Goal: Transaction & Acquisition: Book appointment/travel/reservation

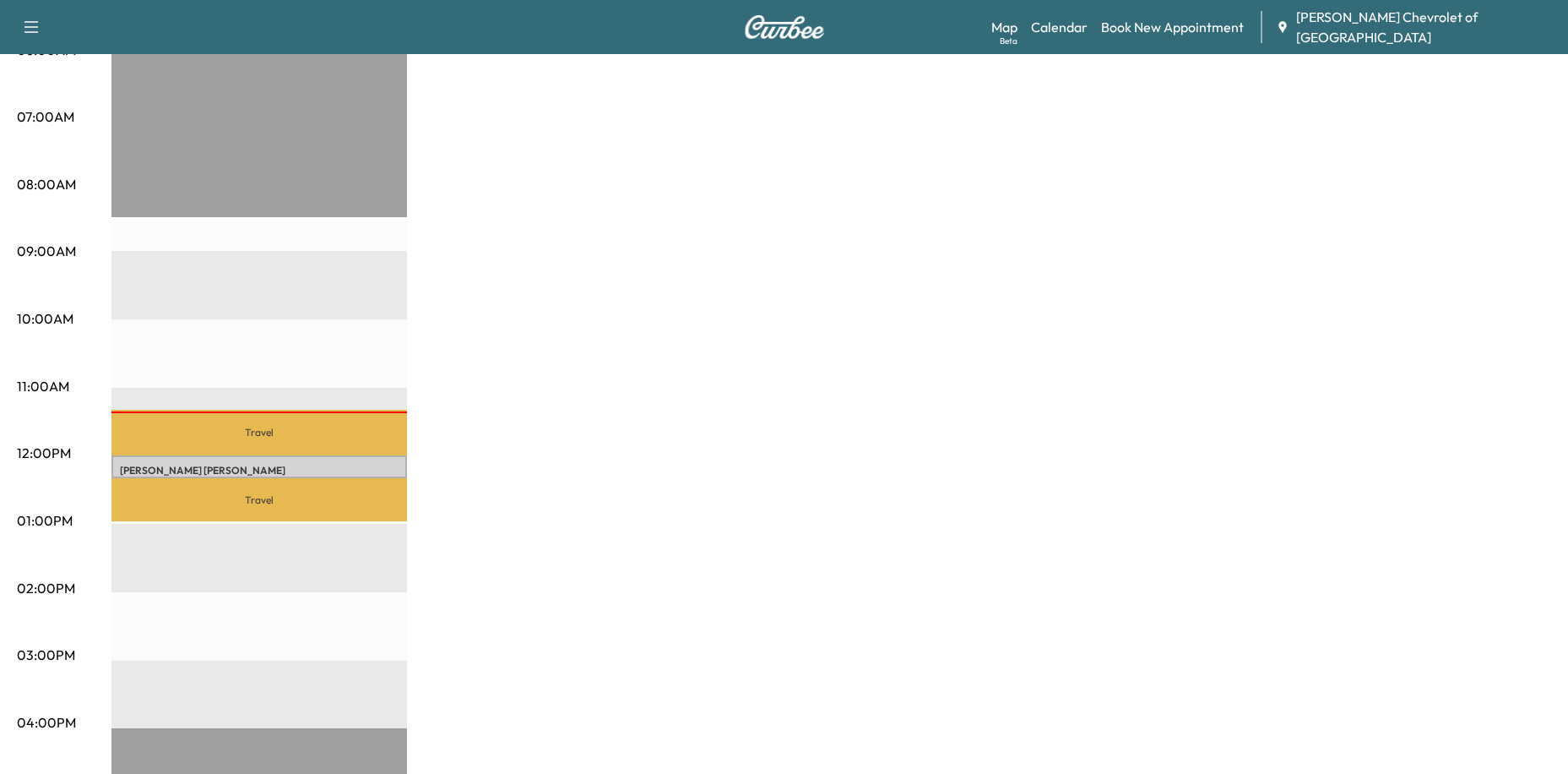
scroll to position [338, 0]
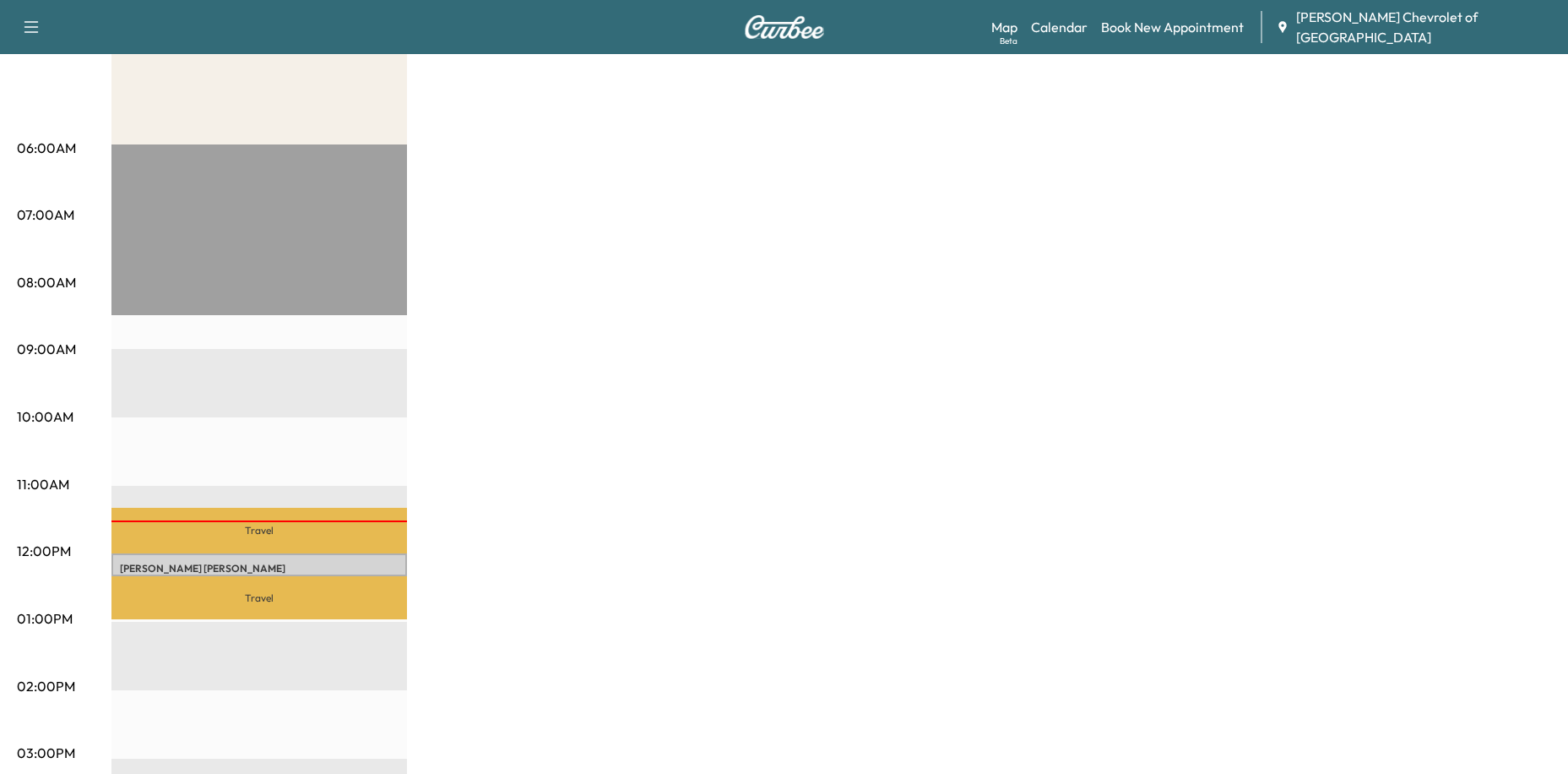
scroll to position [338, 0]
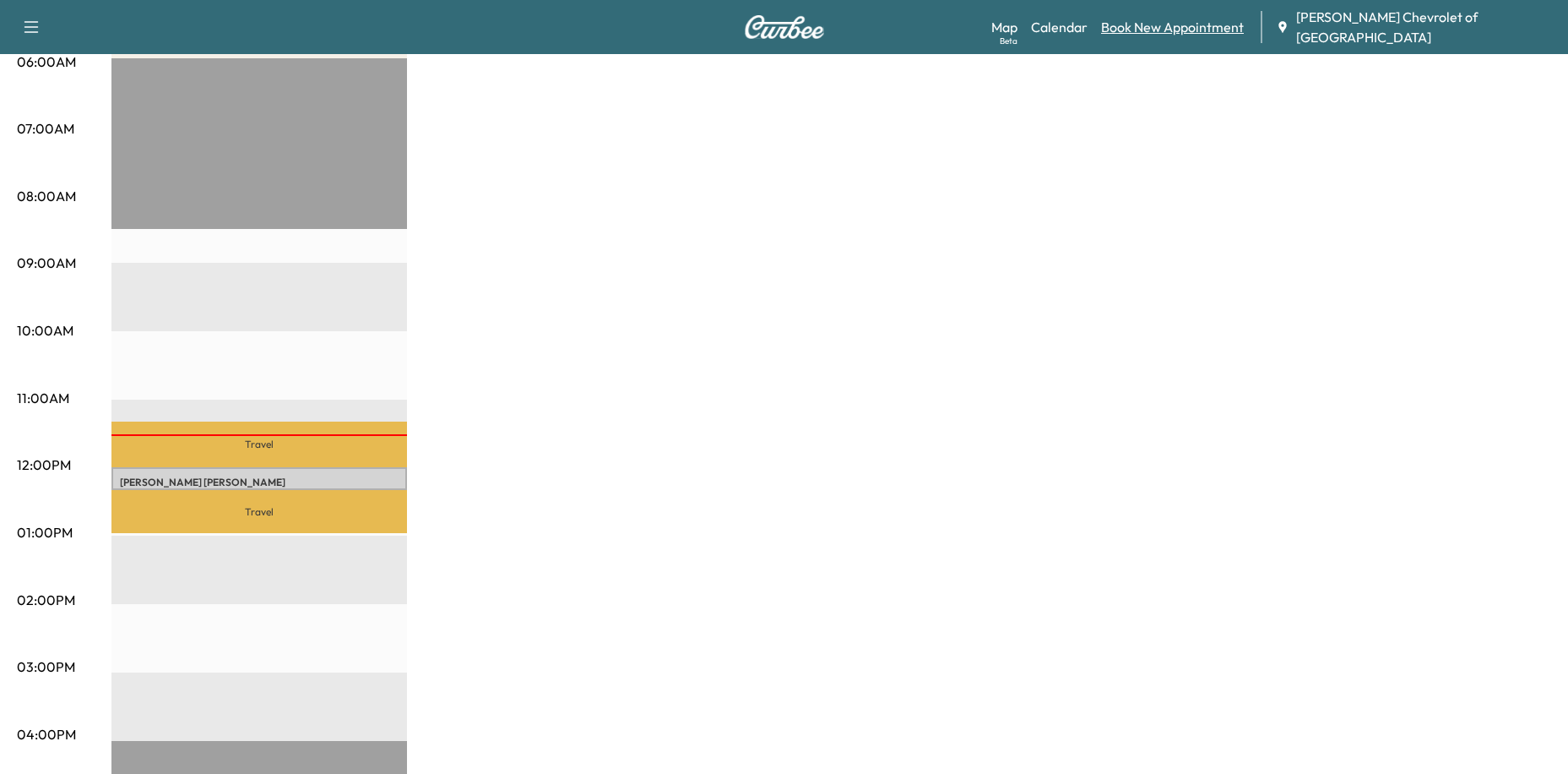
click at [1196, 31] on link "Book New Appointment" at bounding box center [1172, 27] width 143 height 20
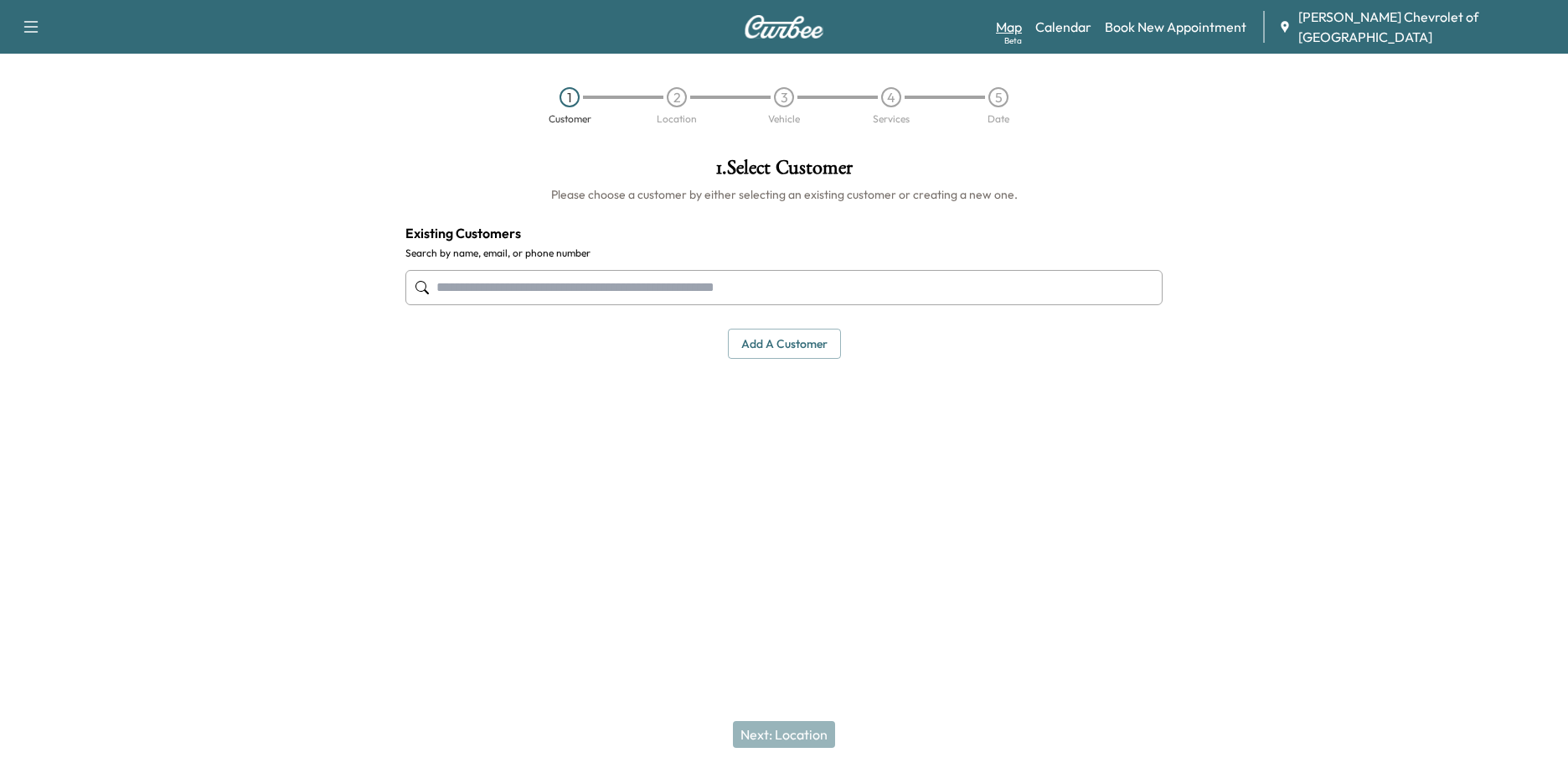
click at [1022, 28] on link "Map Beta" at bounding box center [1009, 27] width 26 height 20
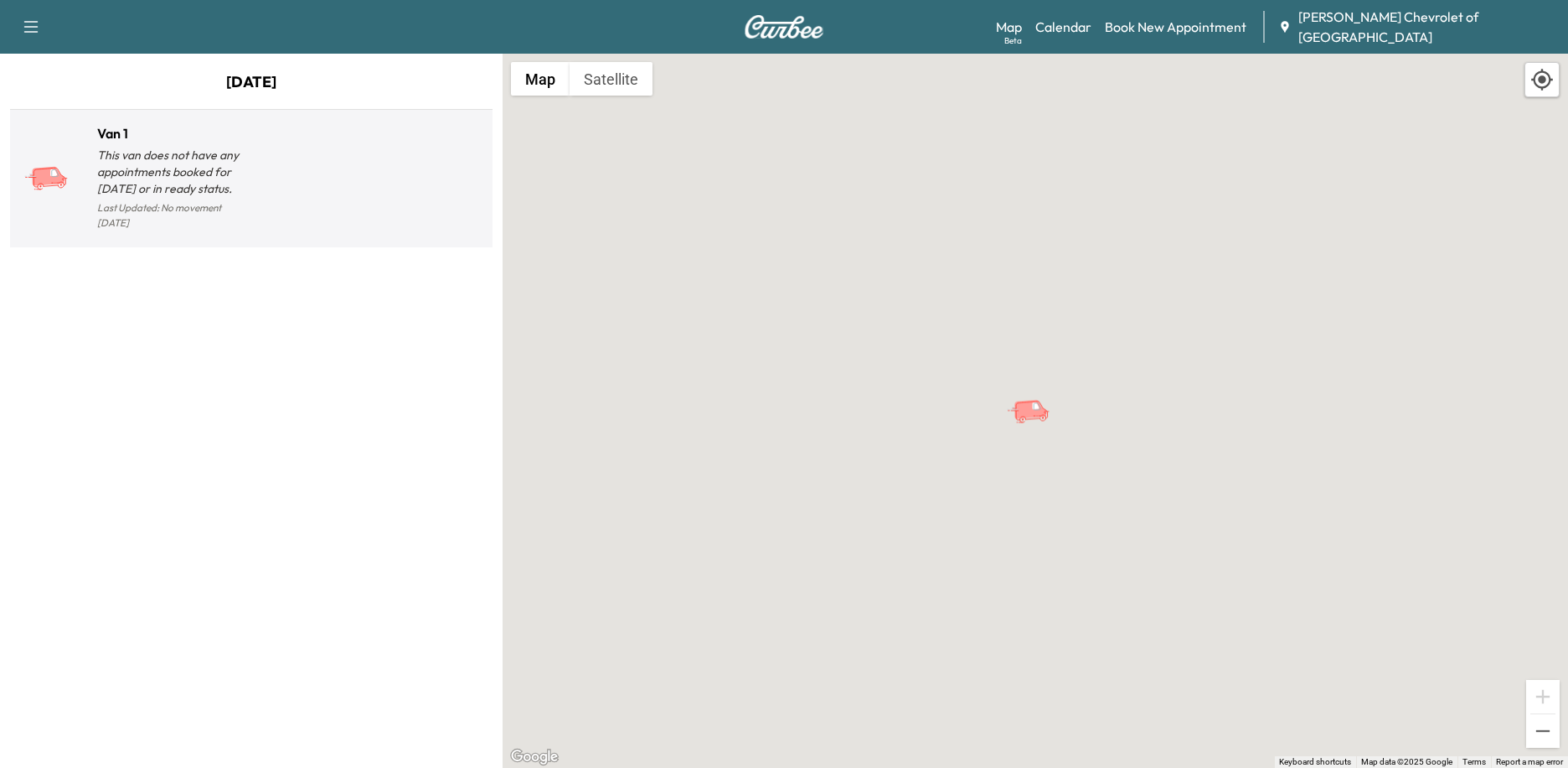
click at [166, 178] on p "This van does not have any appointments booked for [DATE] or in ready status." at bounding box center [174, 171] width 154 height 50
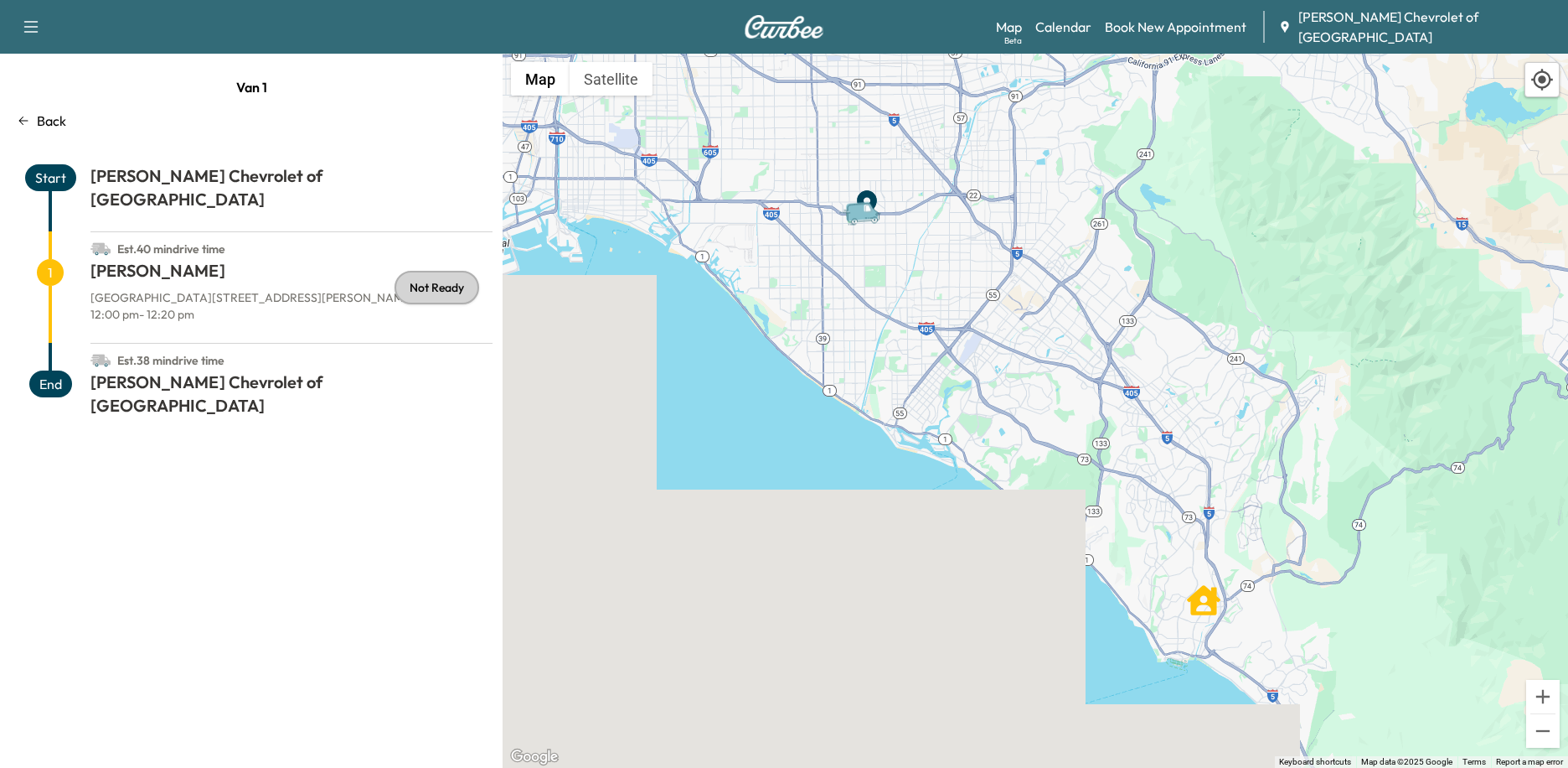
click at [35, 124] on div "Back" at bounding box center [252, 121] width 482 height 20
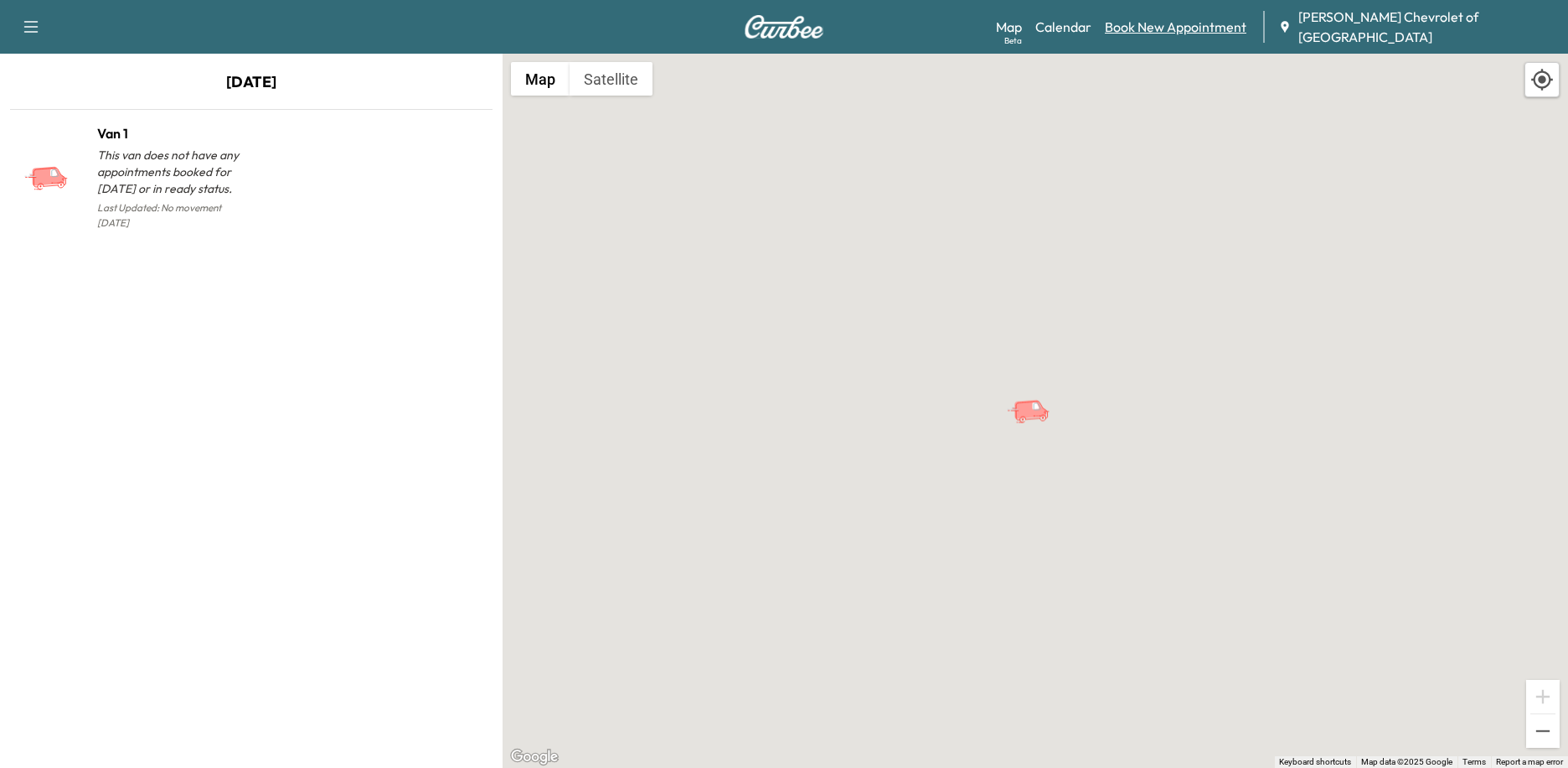
click at [1208, 25] on link "Book New Appointment" at bounding box center [1175, 27] width 141 height 20
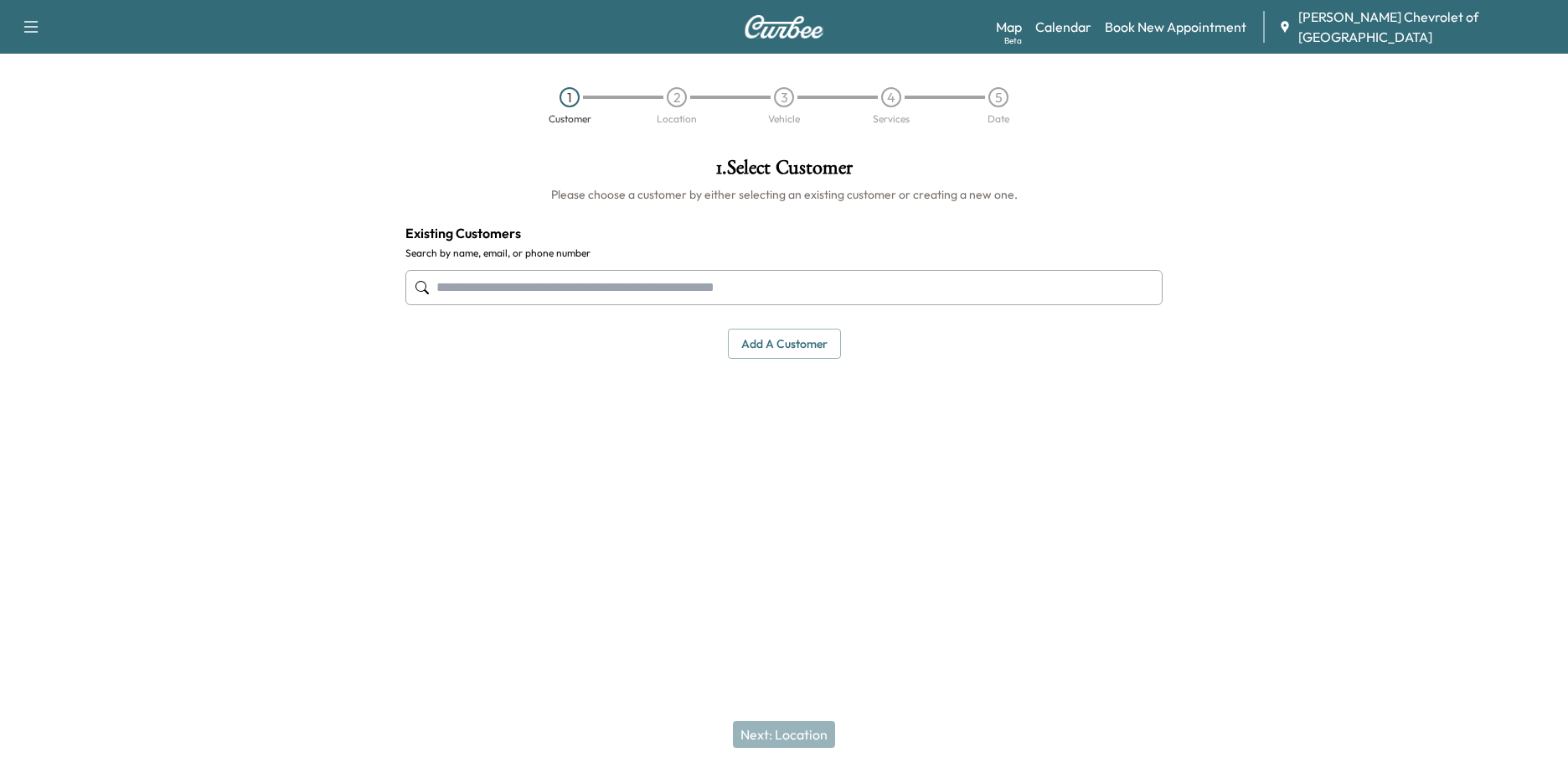
click at [32, 24] on icon "button" at bounding box center [30, 27] width 20 height 20
click at [803, 28] on img at bounding box center [784, 27] width 81 height 24
click at [802, 28] on img at bounding box center [784, 27] width 81 height 24
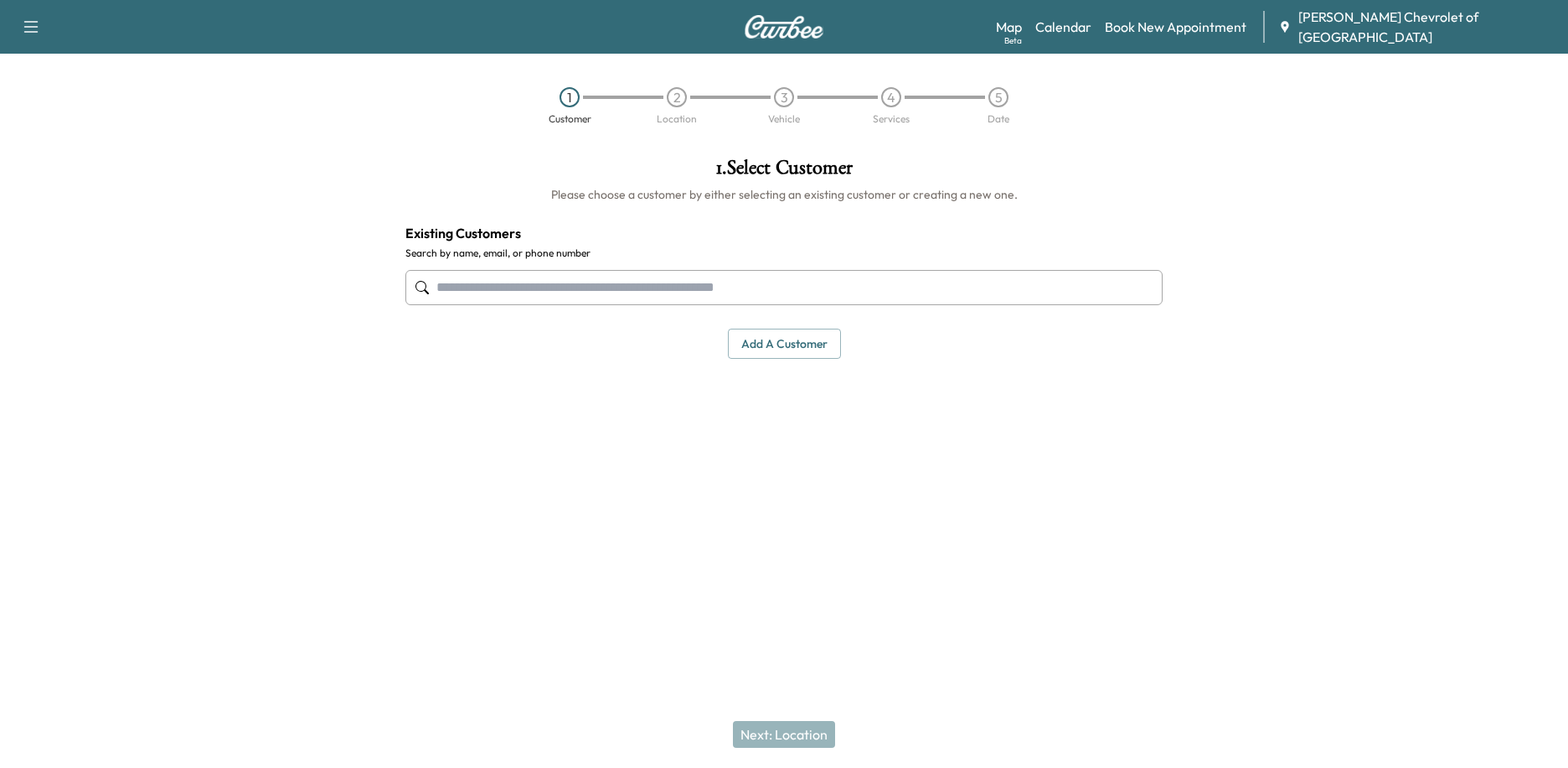
click at [802, 28] on img at bounding box center [784, 27] width 81 height 24
click at [802, 34] on img at bounding box center [784, 27] width 81 height 24
click at [655, 282] on input "text" at bounding box center [784, 287] width 757 height 35
click at [654, 278] on input "text" at bounding box center [784, 287] width 757 height 35
click at [578, 278] on input "text" at bounding box center [784, 287] width 757 height 35
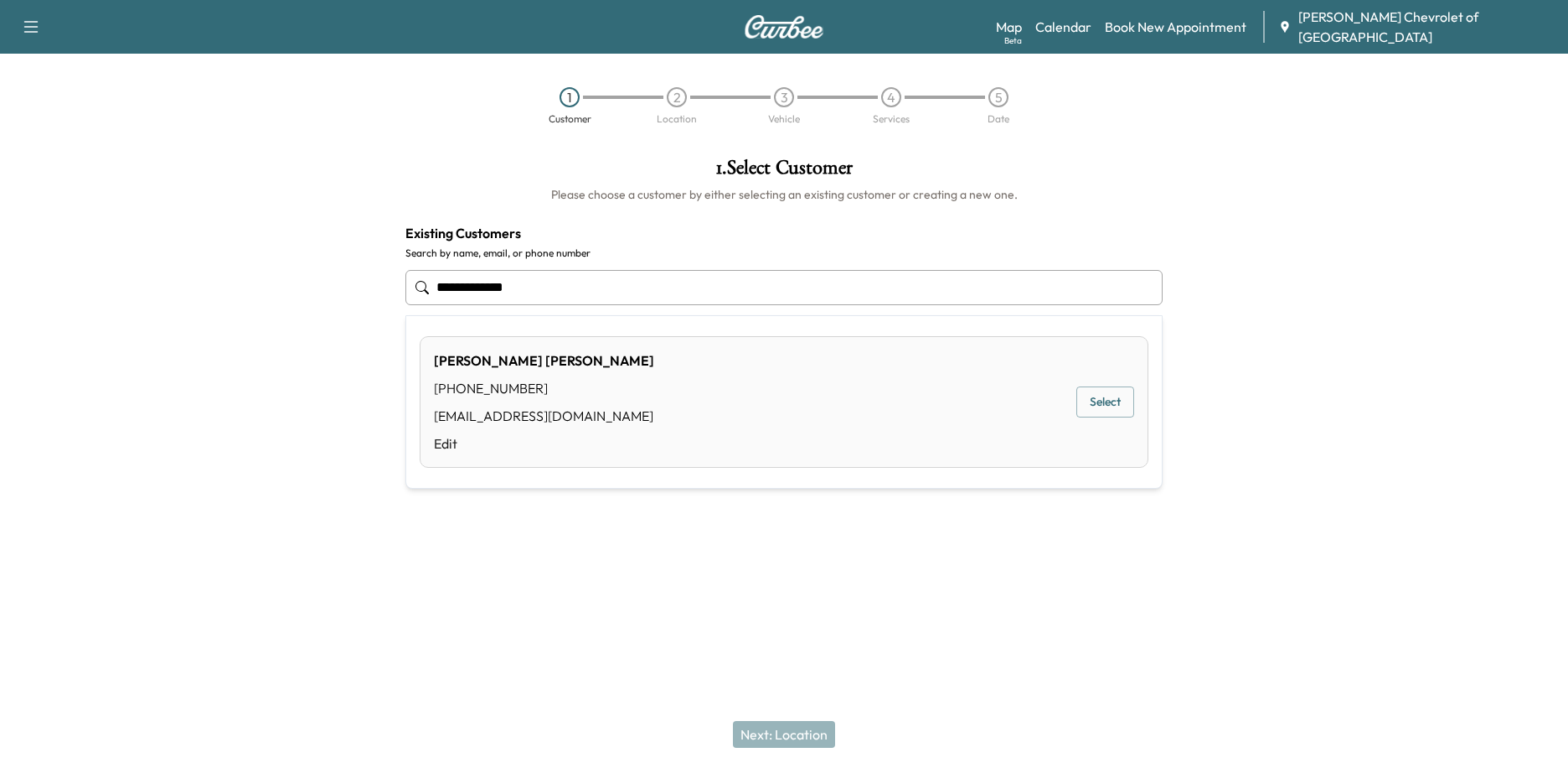
click at [689, 375] on div "Jenny Hernandez (714) 659-4410 jhernandez@simpsongm.com Edit Select" at bounding box center [784, 402] width 729 height 132
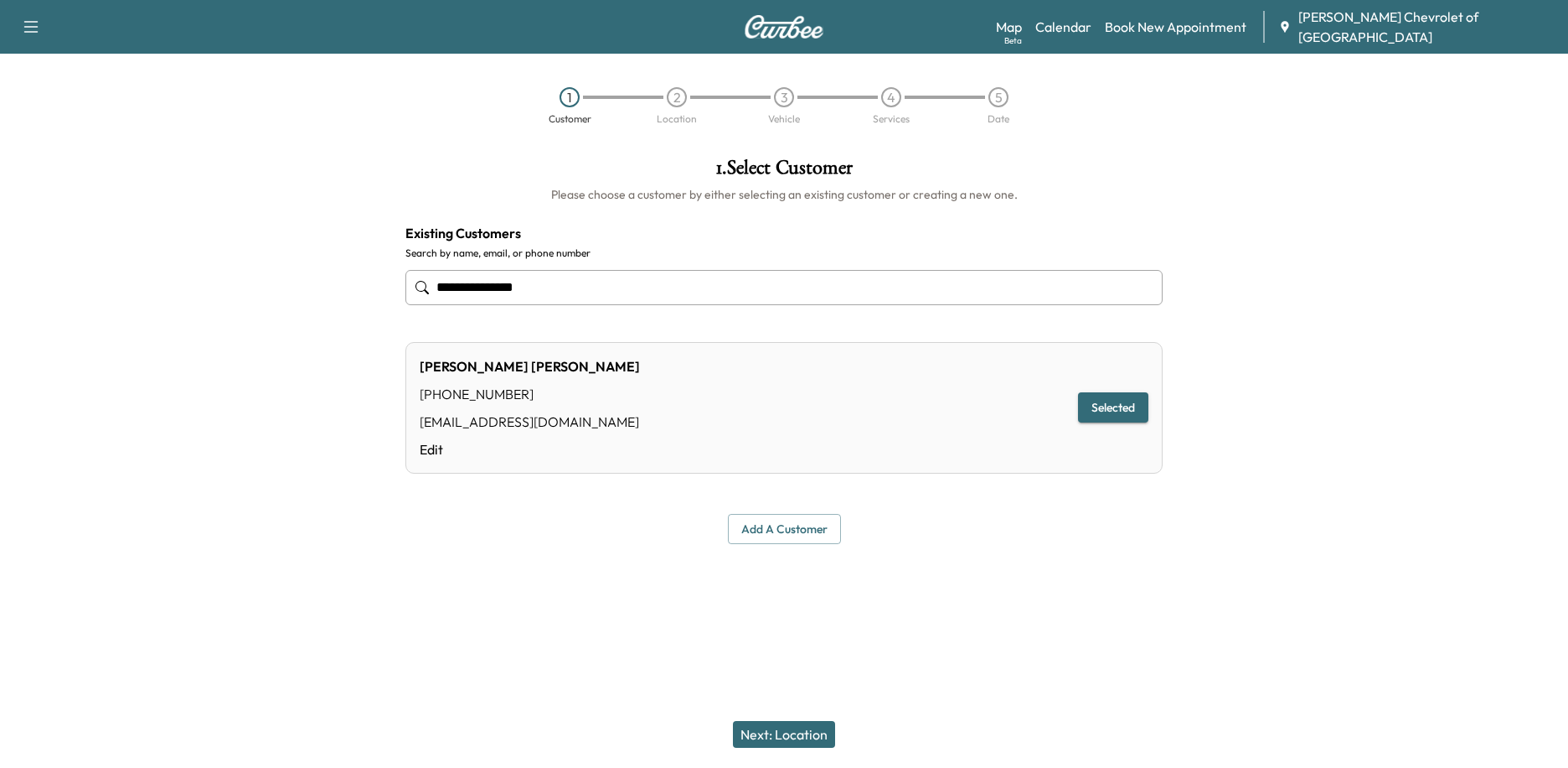
type input "**********"
click at [466, 397] on div "(714) 659-4410" at bounding box center [530, 393] width 220 height 20
click at [514, 421] on div "jhernandez@simpsongm.com" at bounding box center [530, 421] width 220 height 20
click at [780, 738] on button "Next: Location" at bounding box center [784, 734] width 103 height 27
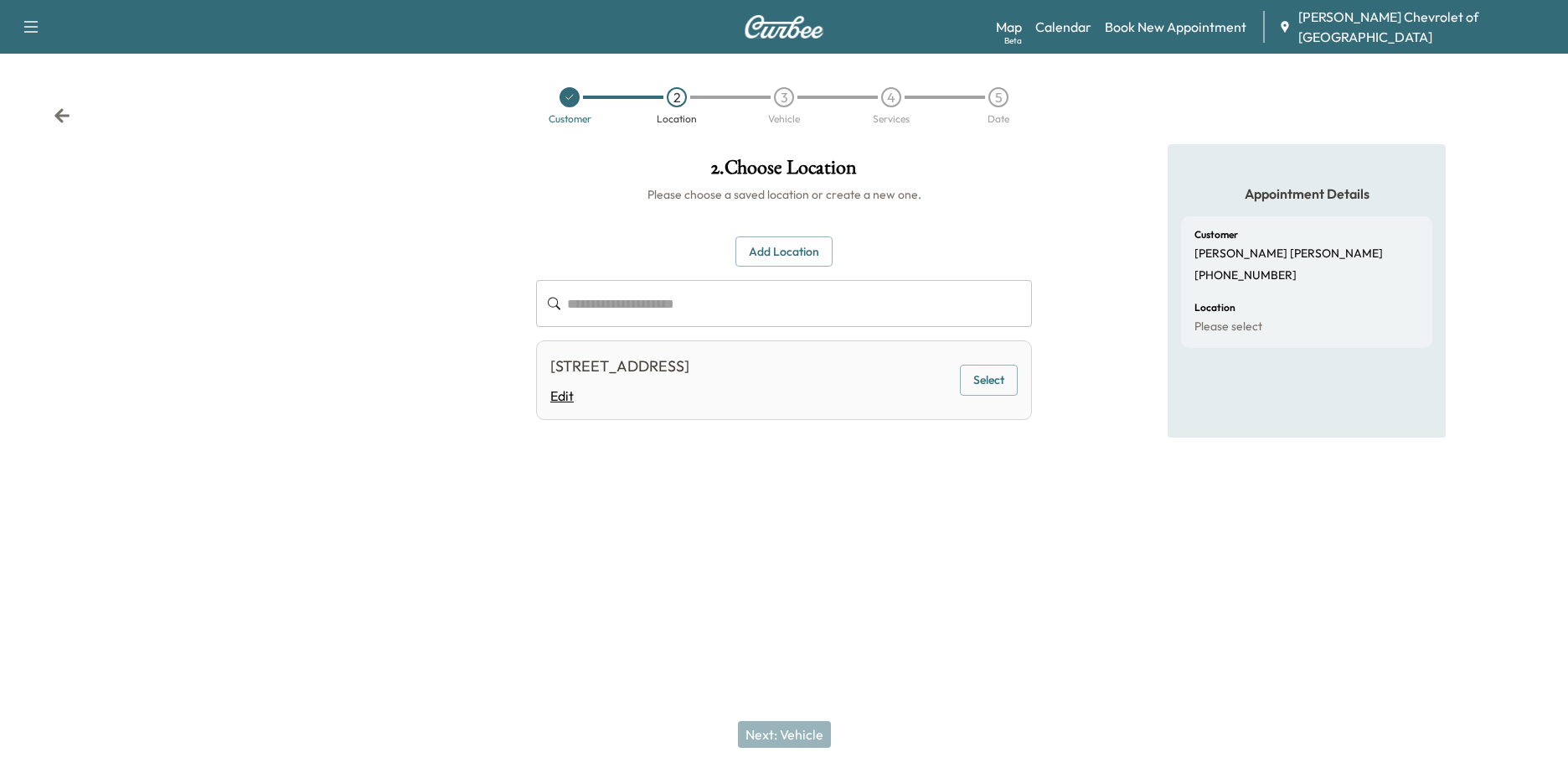
click at [668, 397] on link "Edit" at bounding box center [620, 395] width 140 height 20
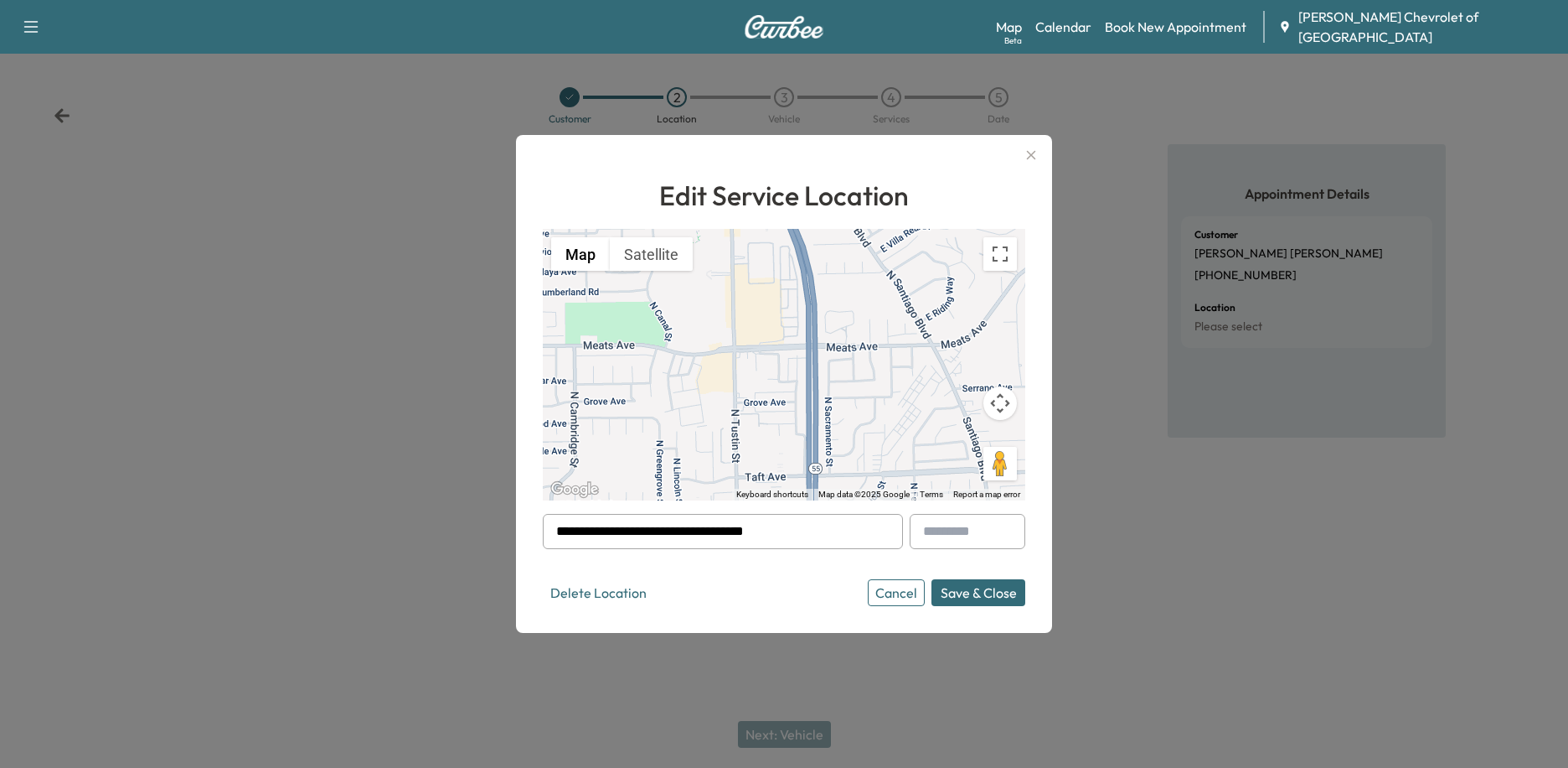
click at [970, 593] on button "Save & Close" at bounding box center [979, 592] width 94 height 27
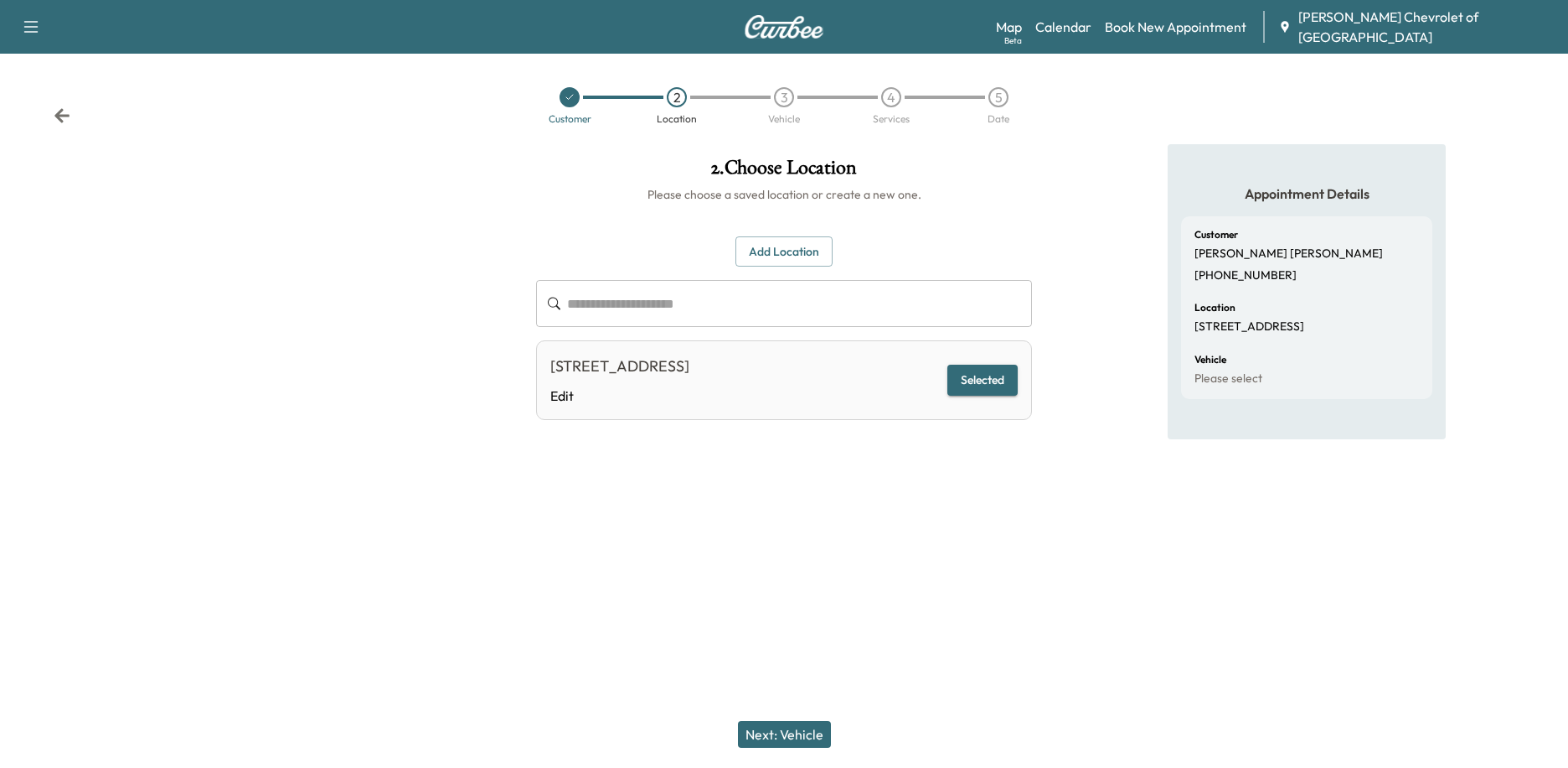
click at [788, 740] on button "Next: Vehicle" at bounding box center [785, 734] width 93 height 27
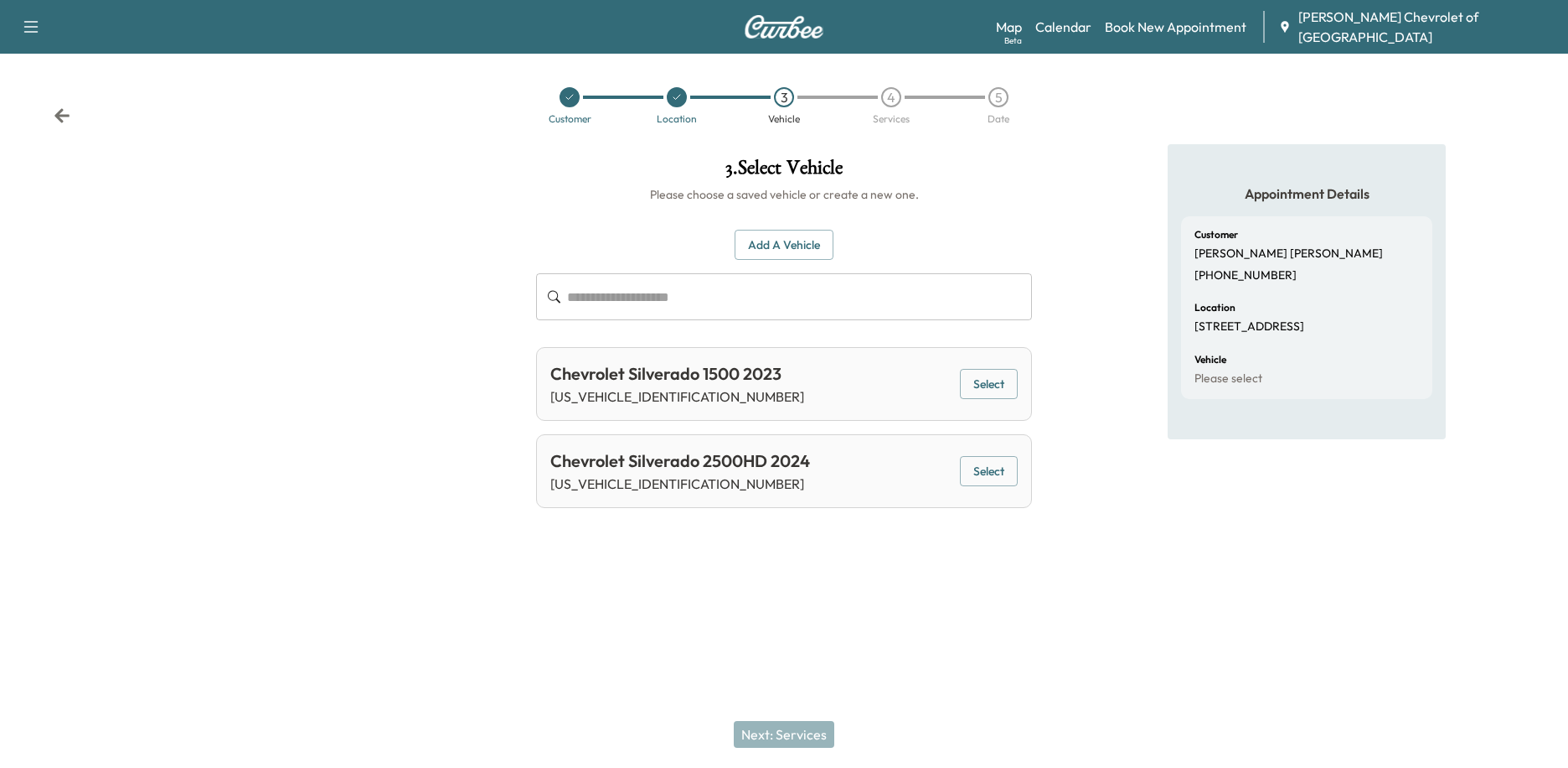
click at [717, 399] on p "2GCPACED7P1118277" at bounding box center [677, 396] width 253 height 20
click at [991, 385] on button "Select" at bounding box center [989, 384] width 58 height 31
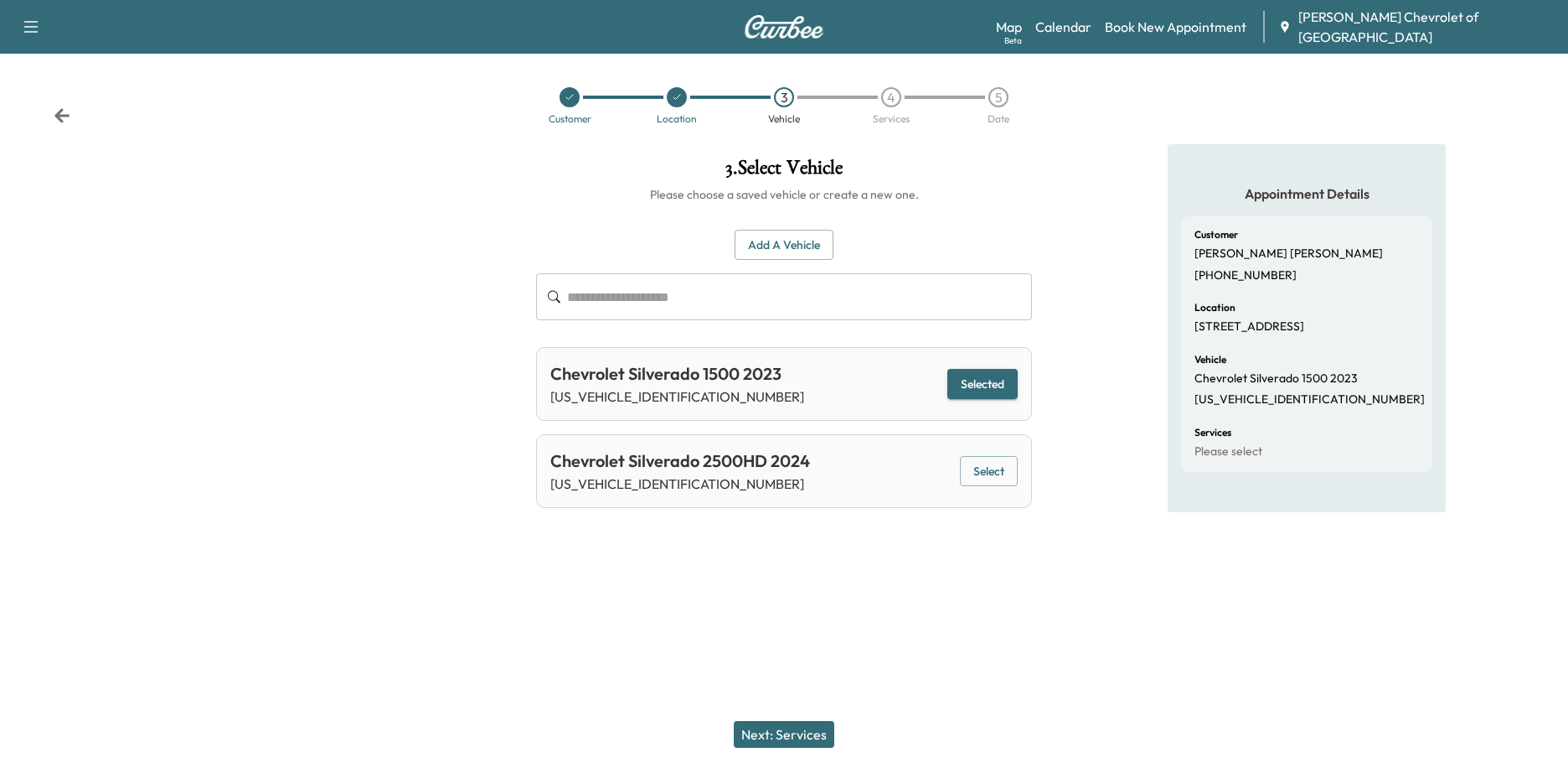
click at [781, 740] on button "Next: Services" at bounding box center [784, 734] width 101 height 27
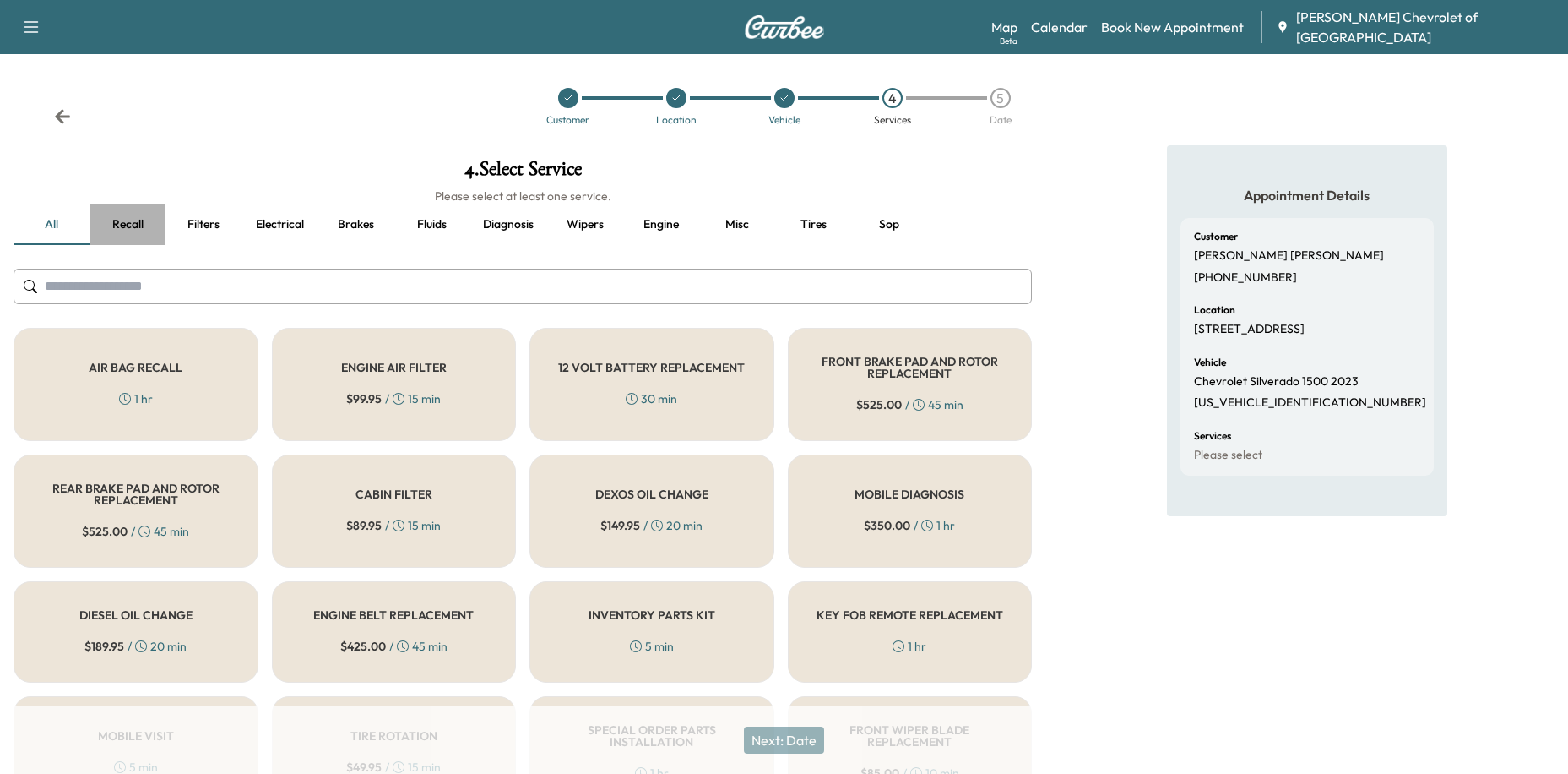
click at [126, 220] on button "Recall" at bounding box center [127, 225] width 76 height 40
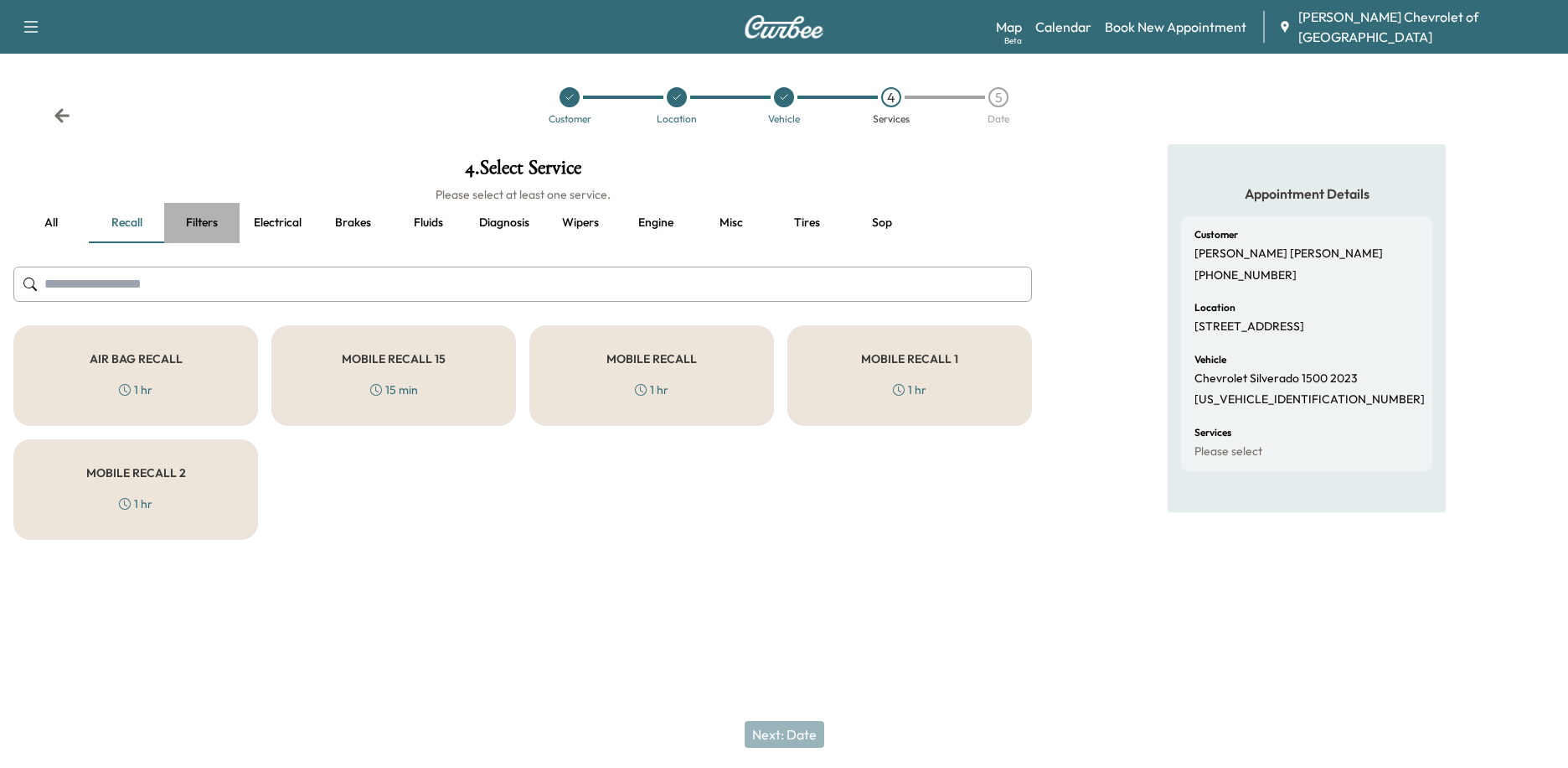
click at [201, 219] on button "Filters" at bounding box center [201, 223] width 75 height 40
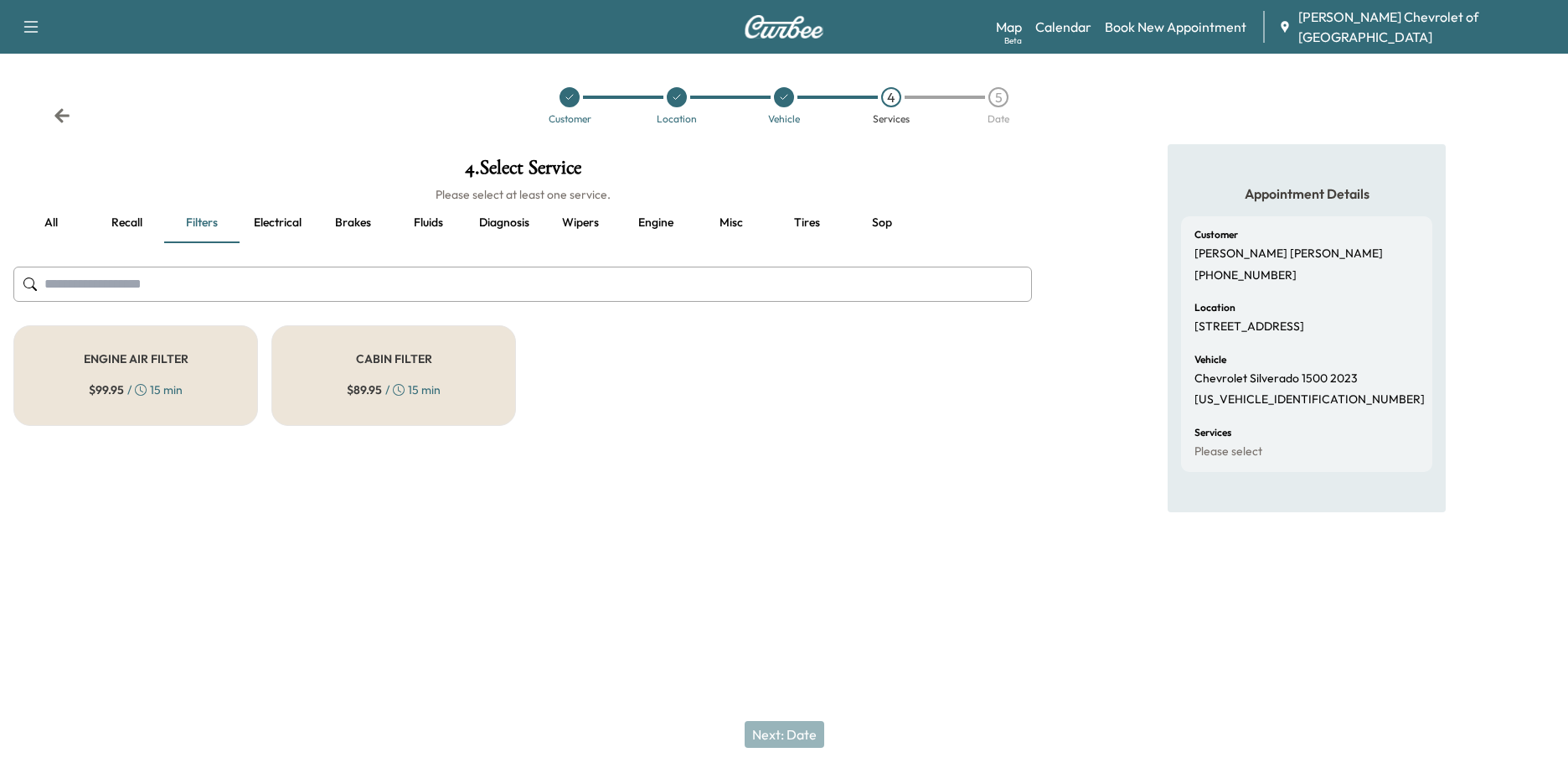
click at [272, 223] on button "Electrical" at bounding box center [276, 223] width 75 height 40
click at [373, 218] on button "Brakes" at bounding box center [352, 223] width 75 height 40
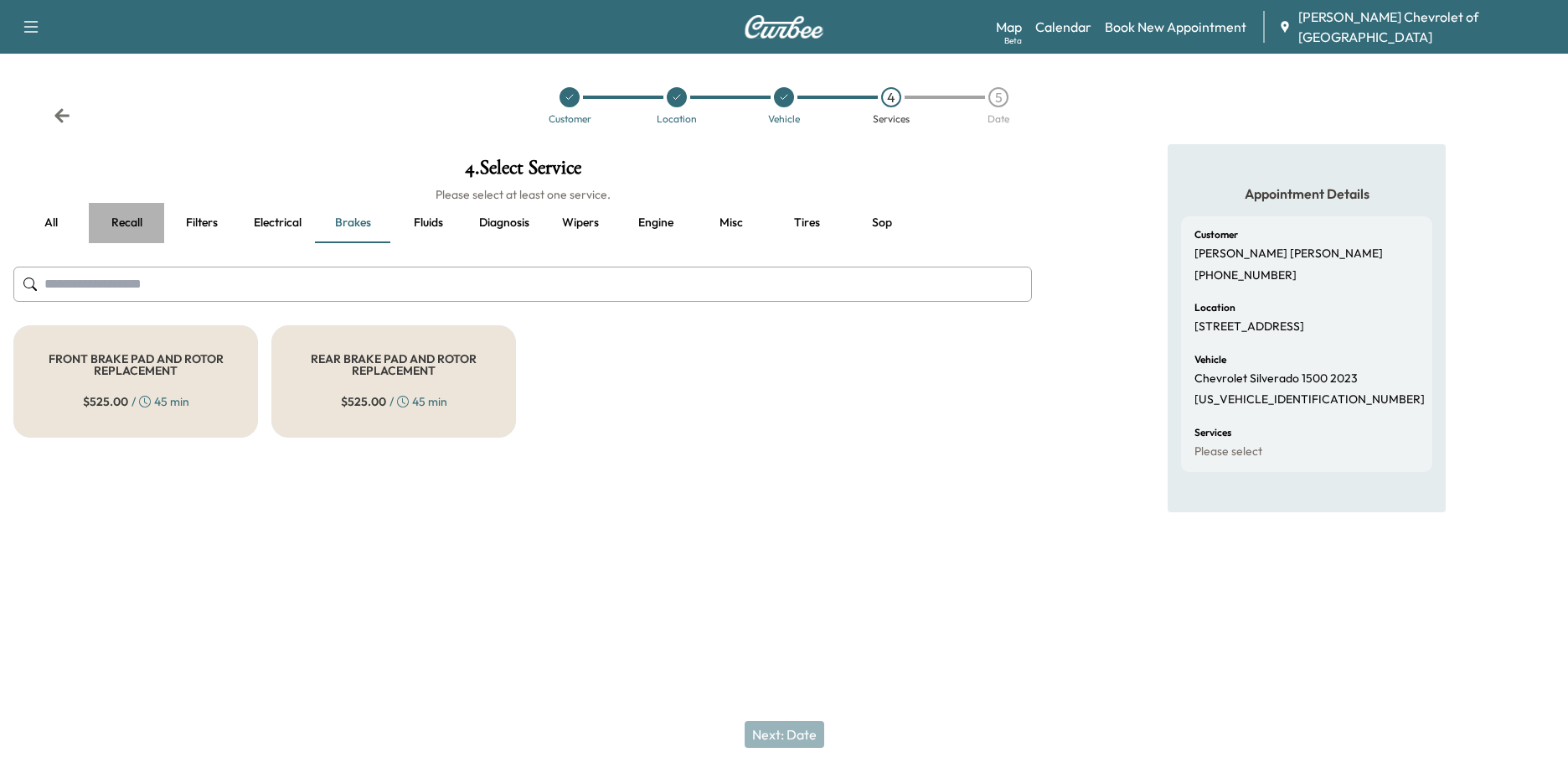
click at [135, 229] on button "Recall" at bounding box center [126, 223] width 75 height 40
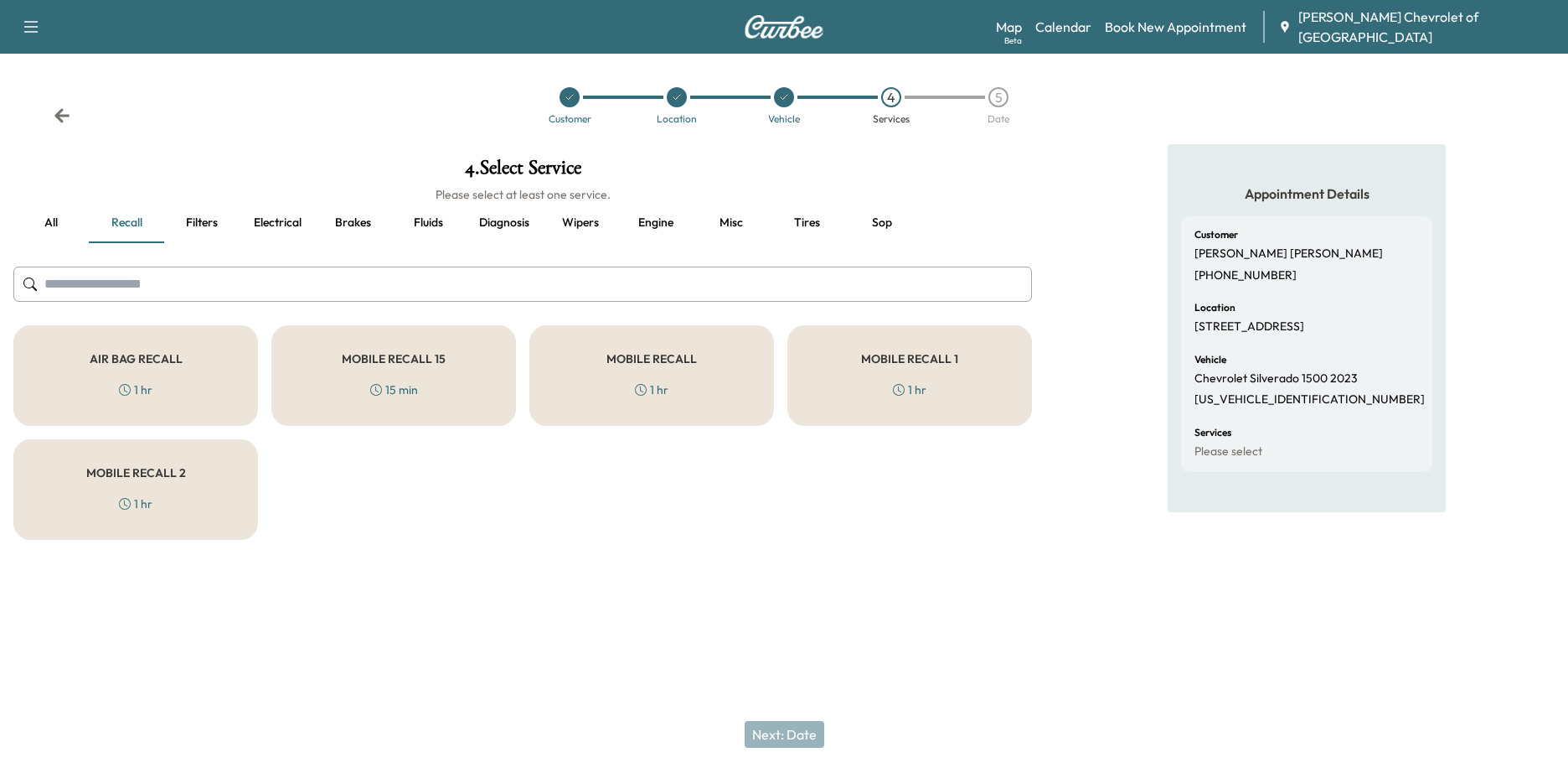
click at [189, 218] on button "Filters" at bounding box center [201, 223] width 75 height 40
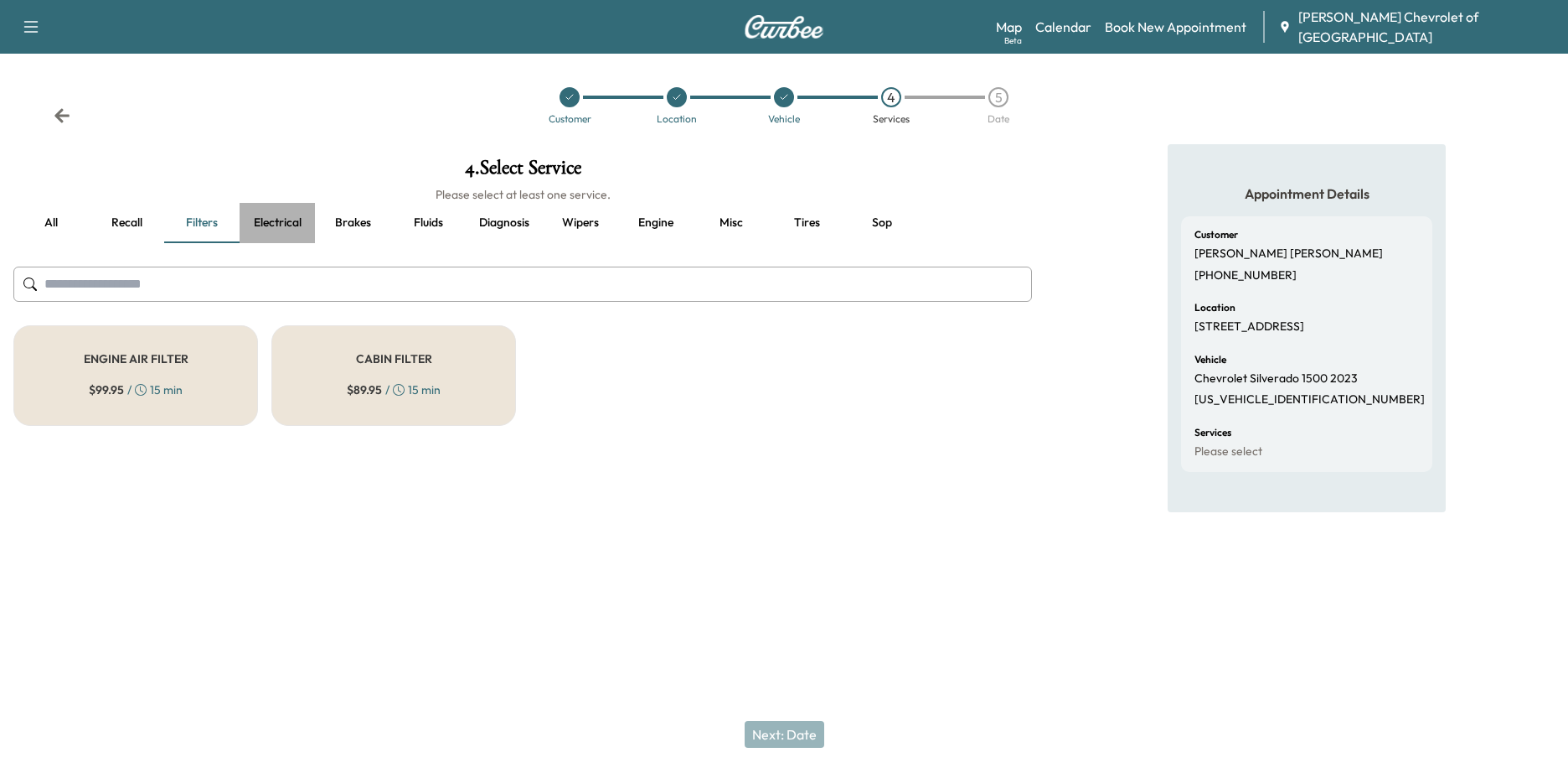
click at [269, 214] on button "Electrical" at bounding box center [276, 223] width 75 height 40
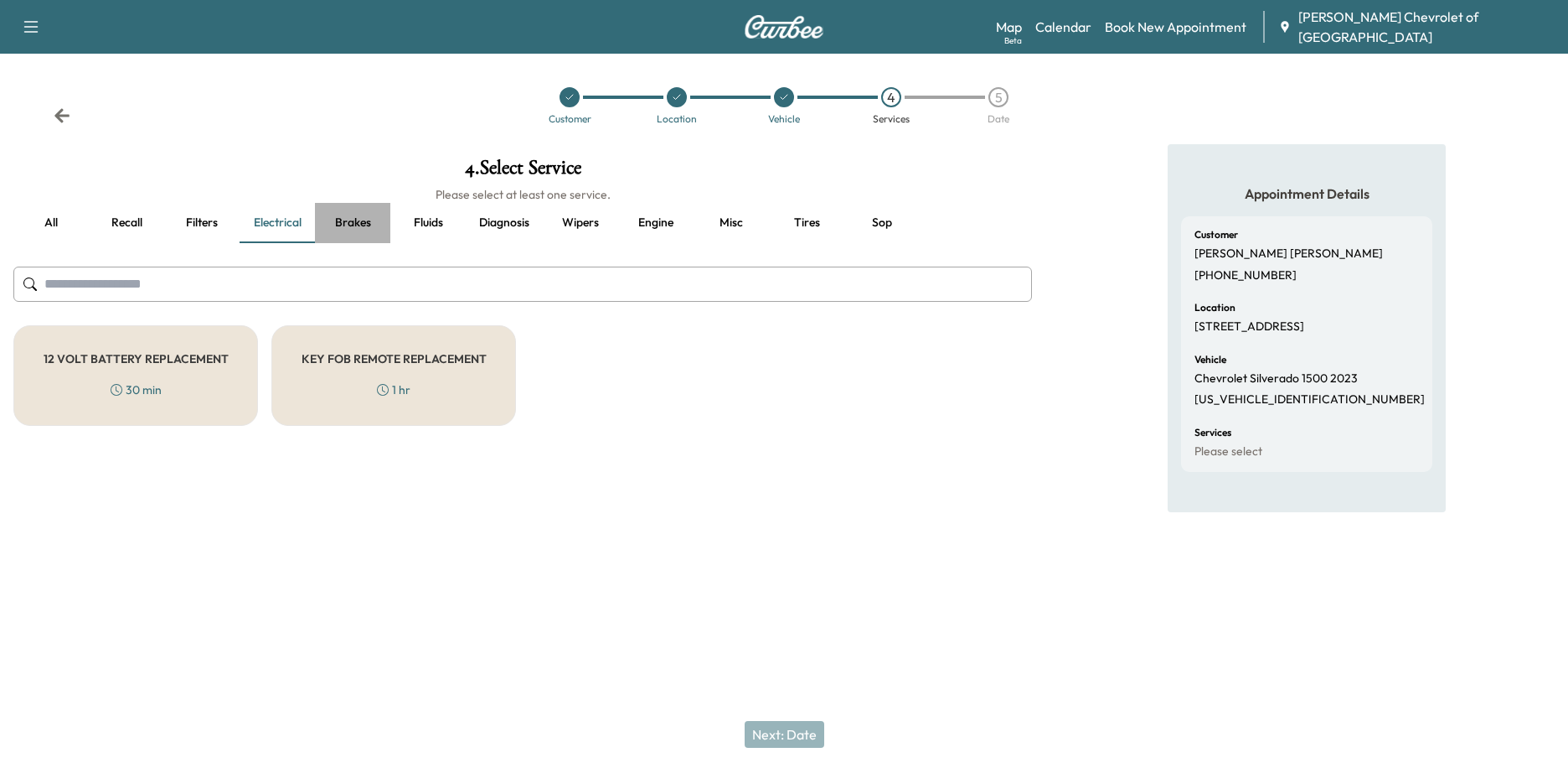
click at [350, 223] on button "Brakes" at bounding box center [352, 223] width 75 height 40
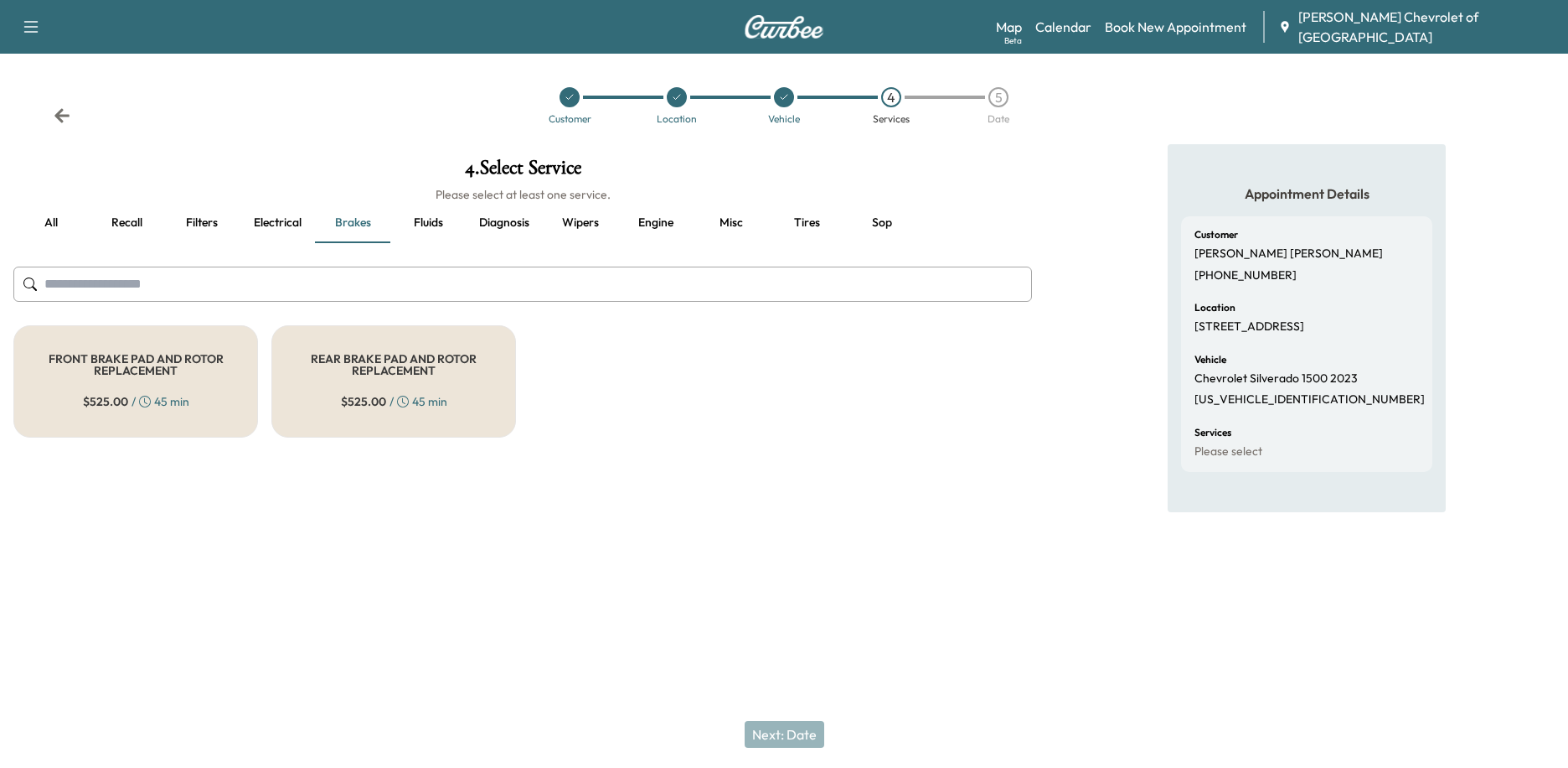
click at [431, 225] on button "Fluids" at bounding box center [427, 223] width 75 height 40
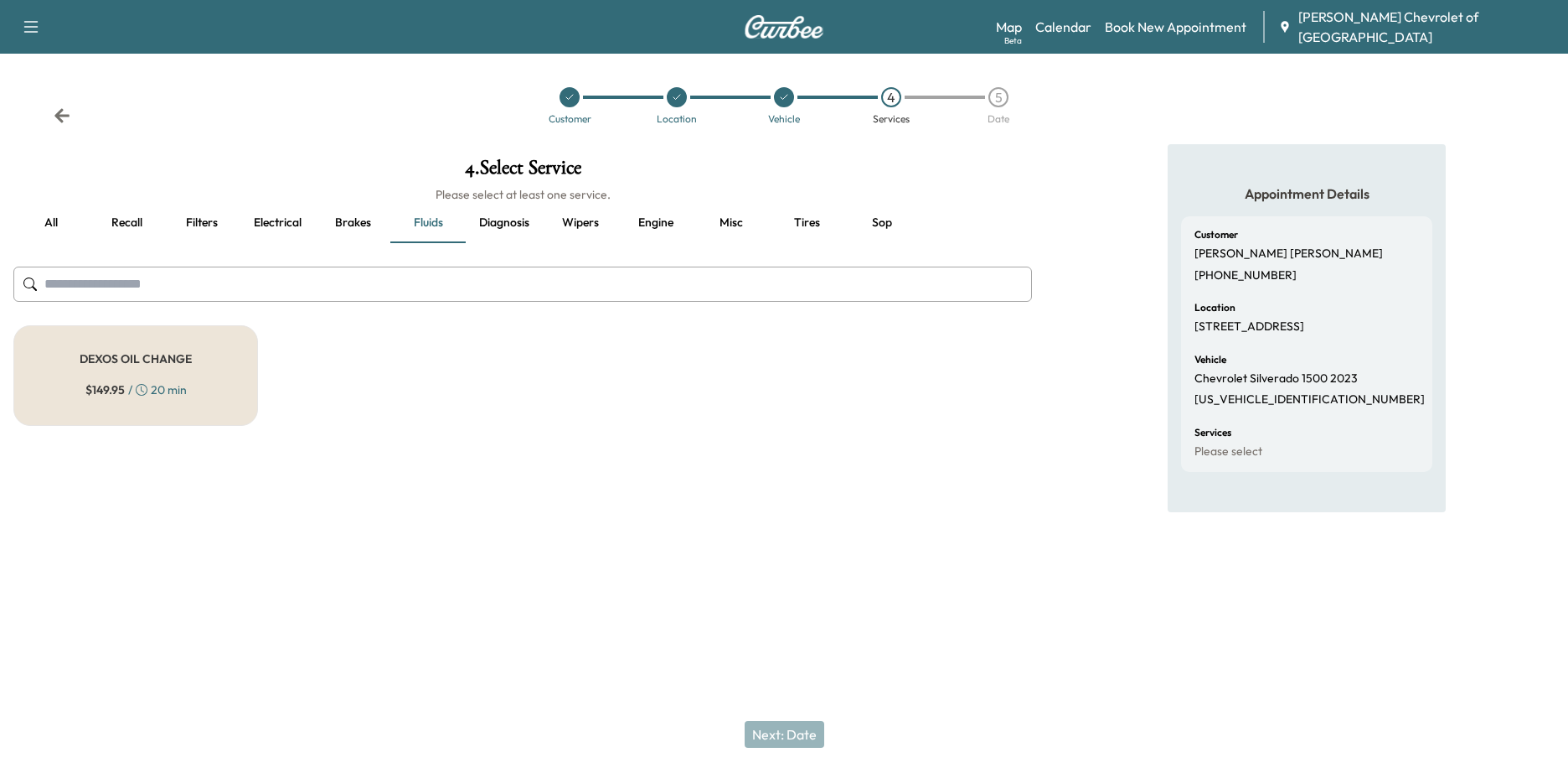
click at [516, 226] on button "Diagnosis" at bounding box center [504, 223] width 77 height 40
click at [599, 226] on button "Wipers" at bounding box center [580, 223] width 75 height 40
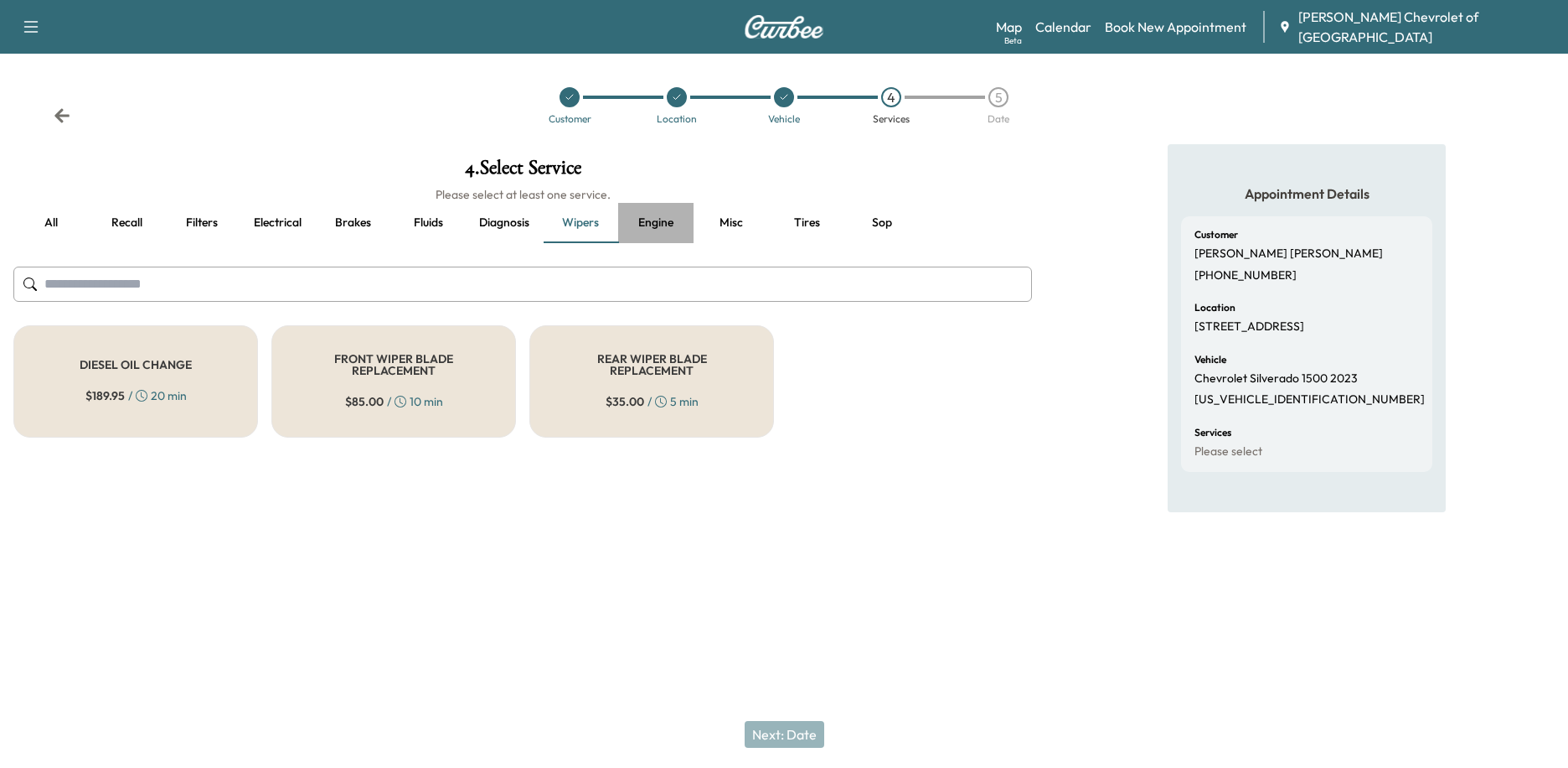
click at [664, 221] on button "Engine" at bounding box center [655, 223] width 75 height 40
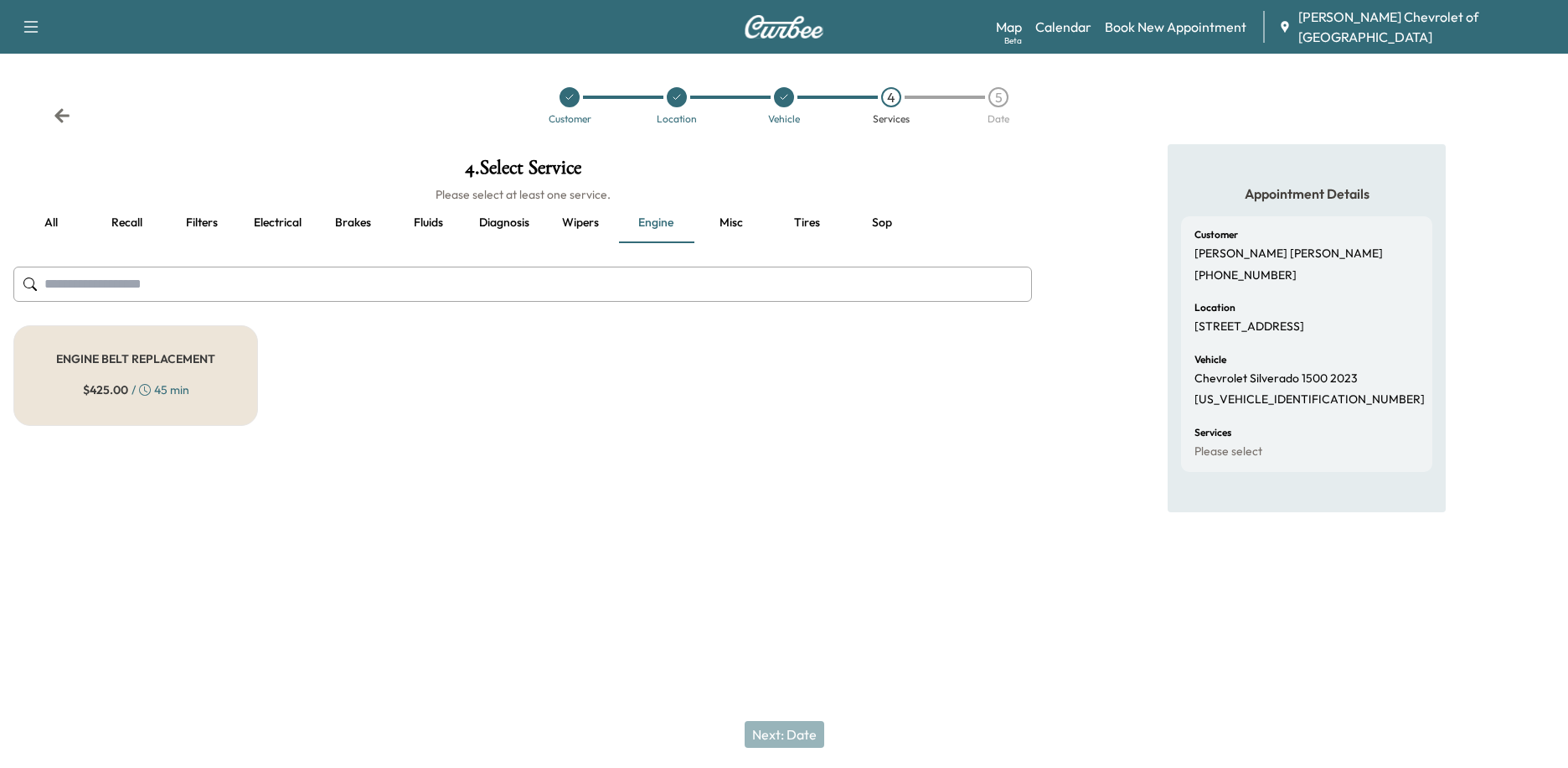
click at [735, 224] on button "Misc" at bounding box center [731, 223] width 75 height 40
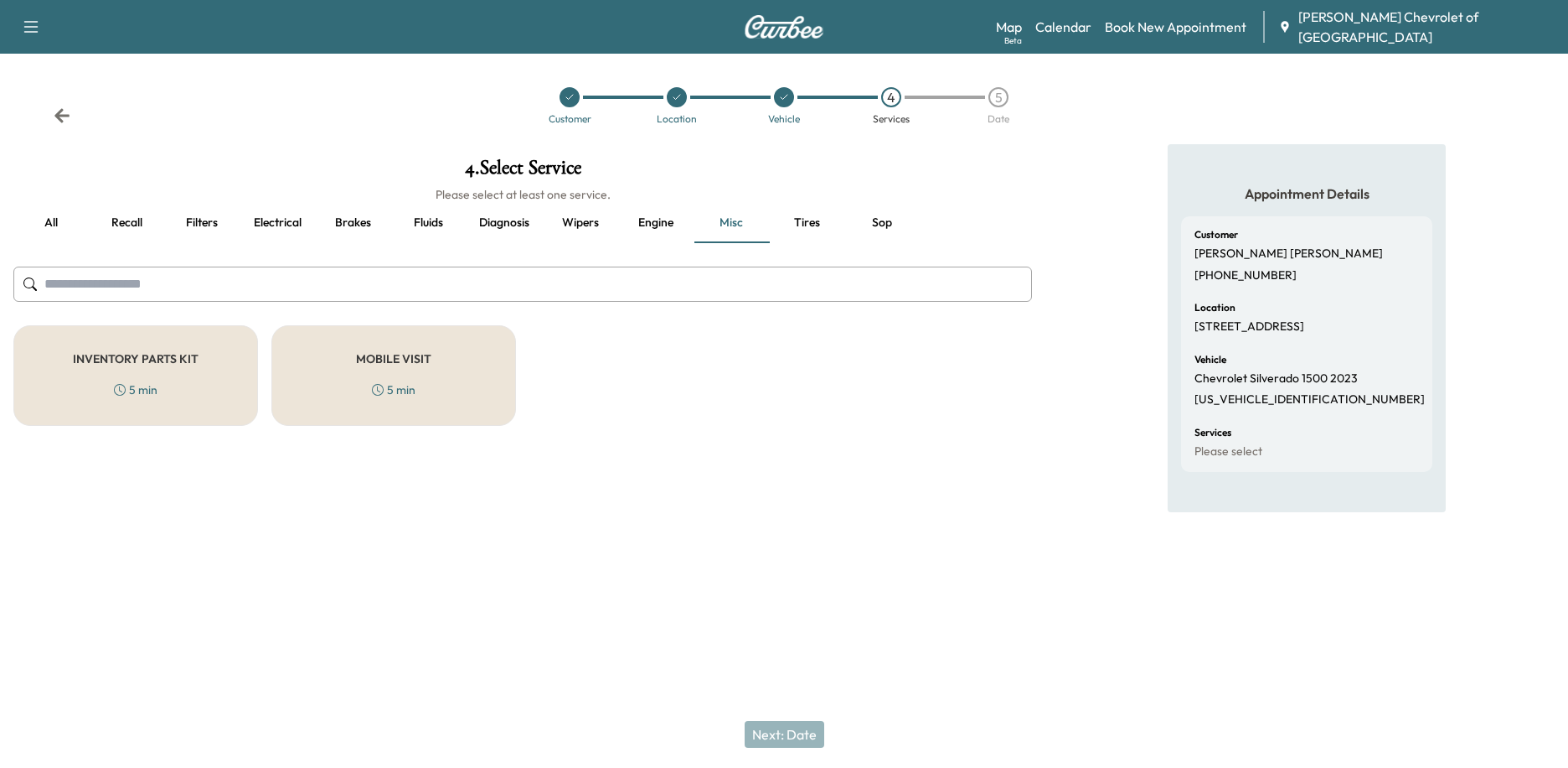
click at [791, 217] on button "Tires" at bounding box center [806, 223] width 75 height 40
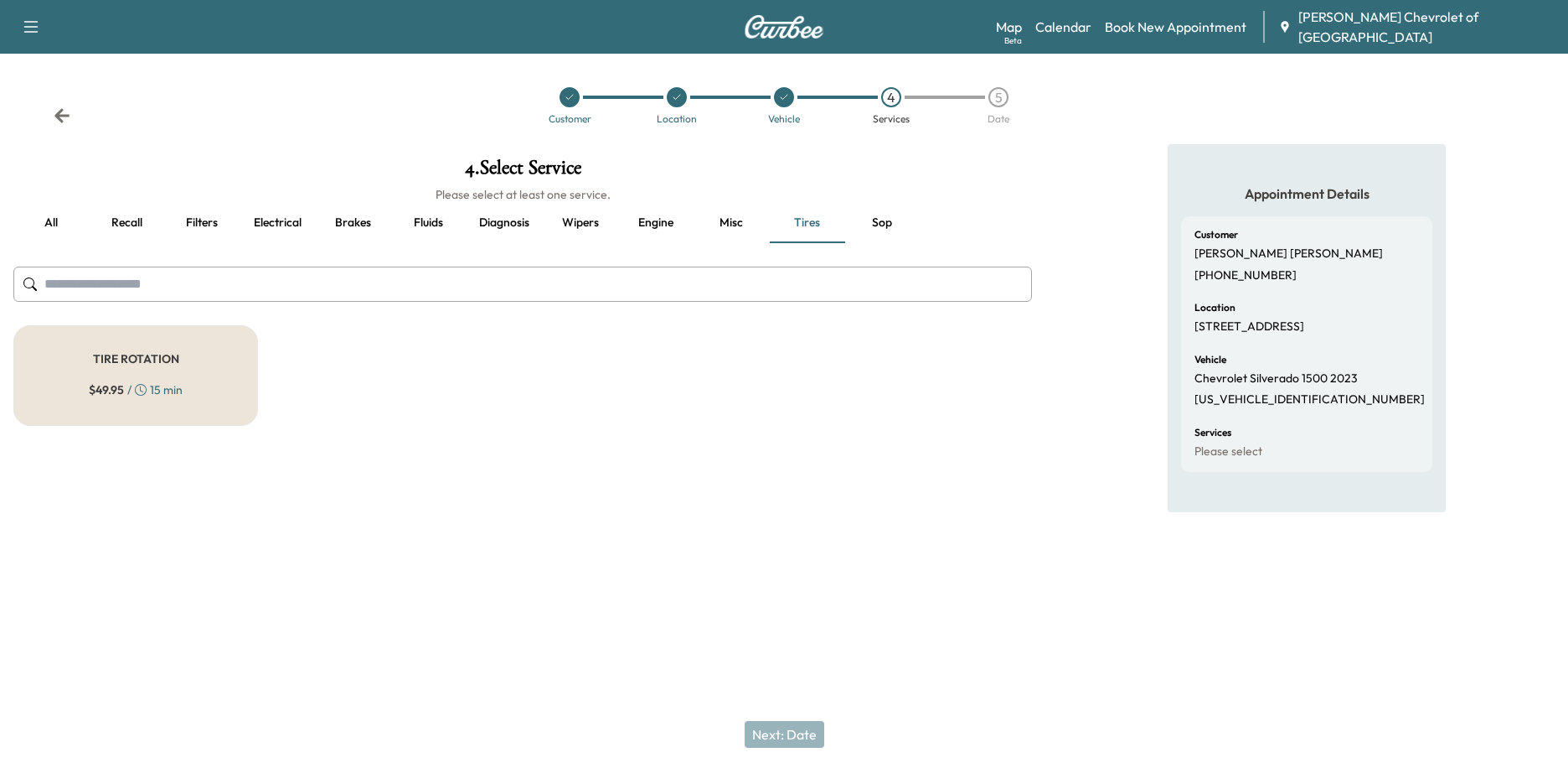
click at [892, 222] on button "Sop" at bounding box center [882, 223] width 75 height 40
click at [55, 208] on button "all" at bounding box center [50, 223] width 75 height 40
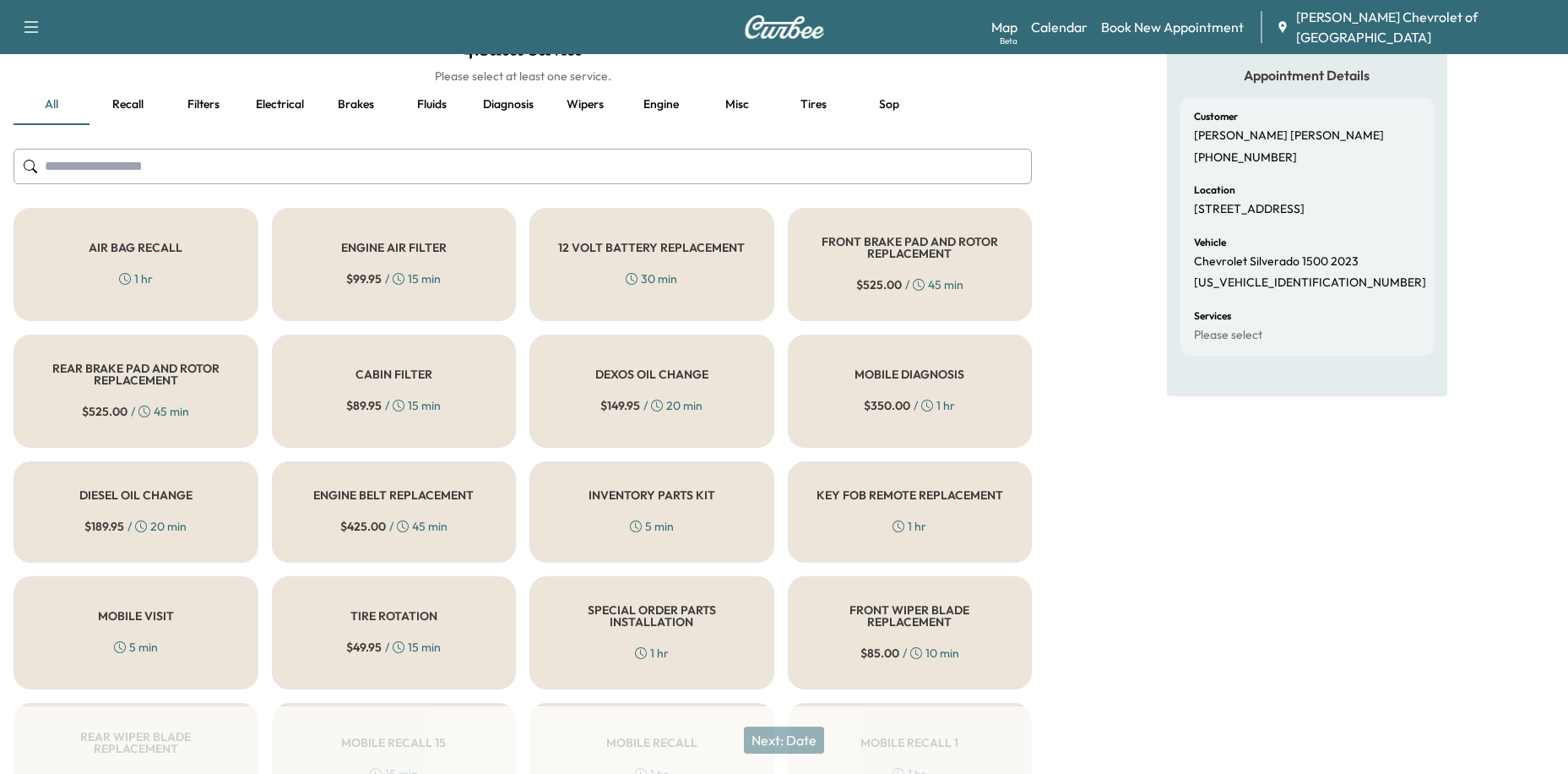
scroll to position [7, 0]
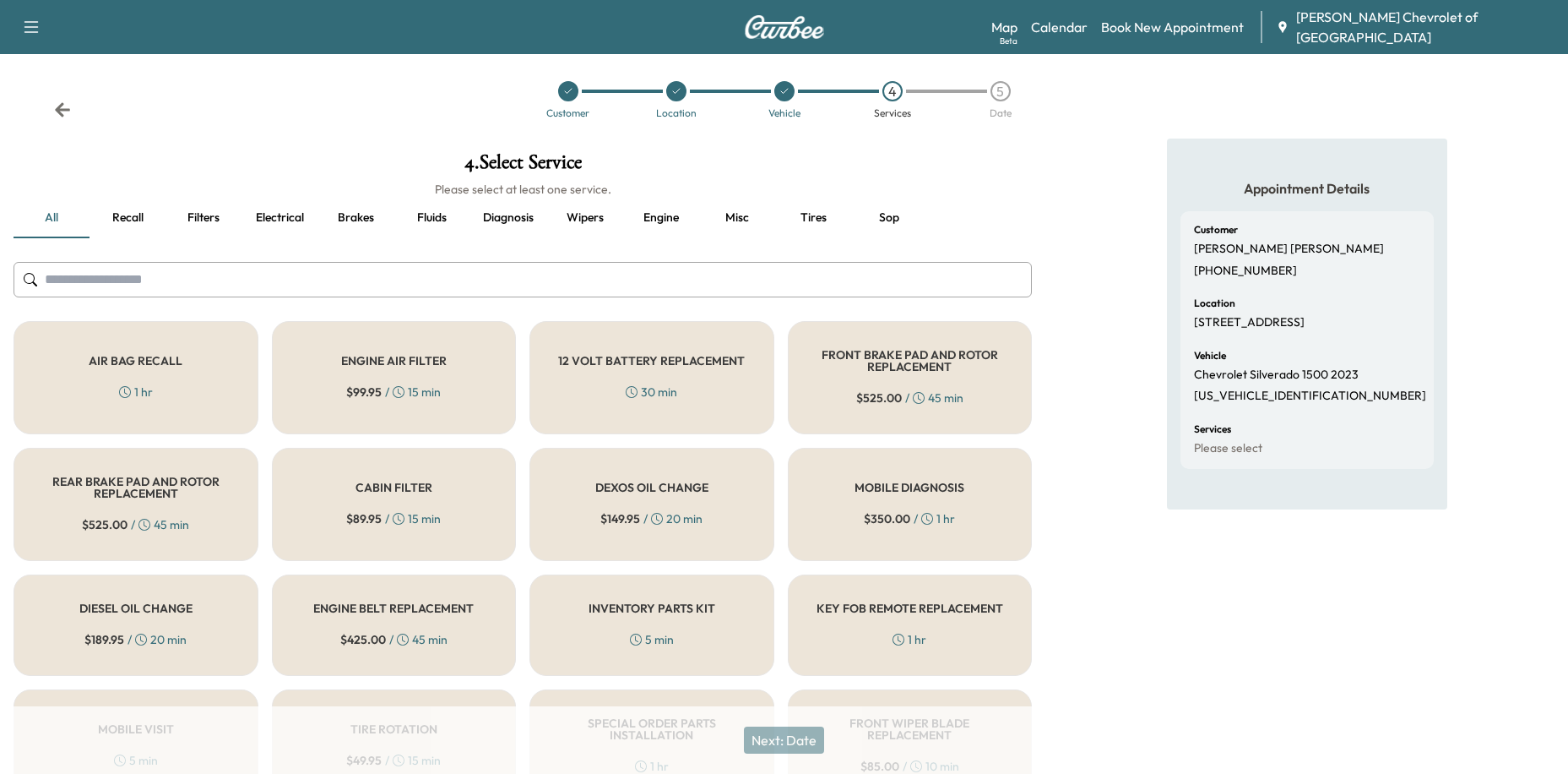
click at [143, 217] on button "Recall" at bounding box center [127, 218] width 76 height 40
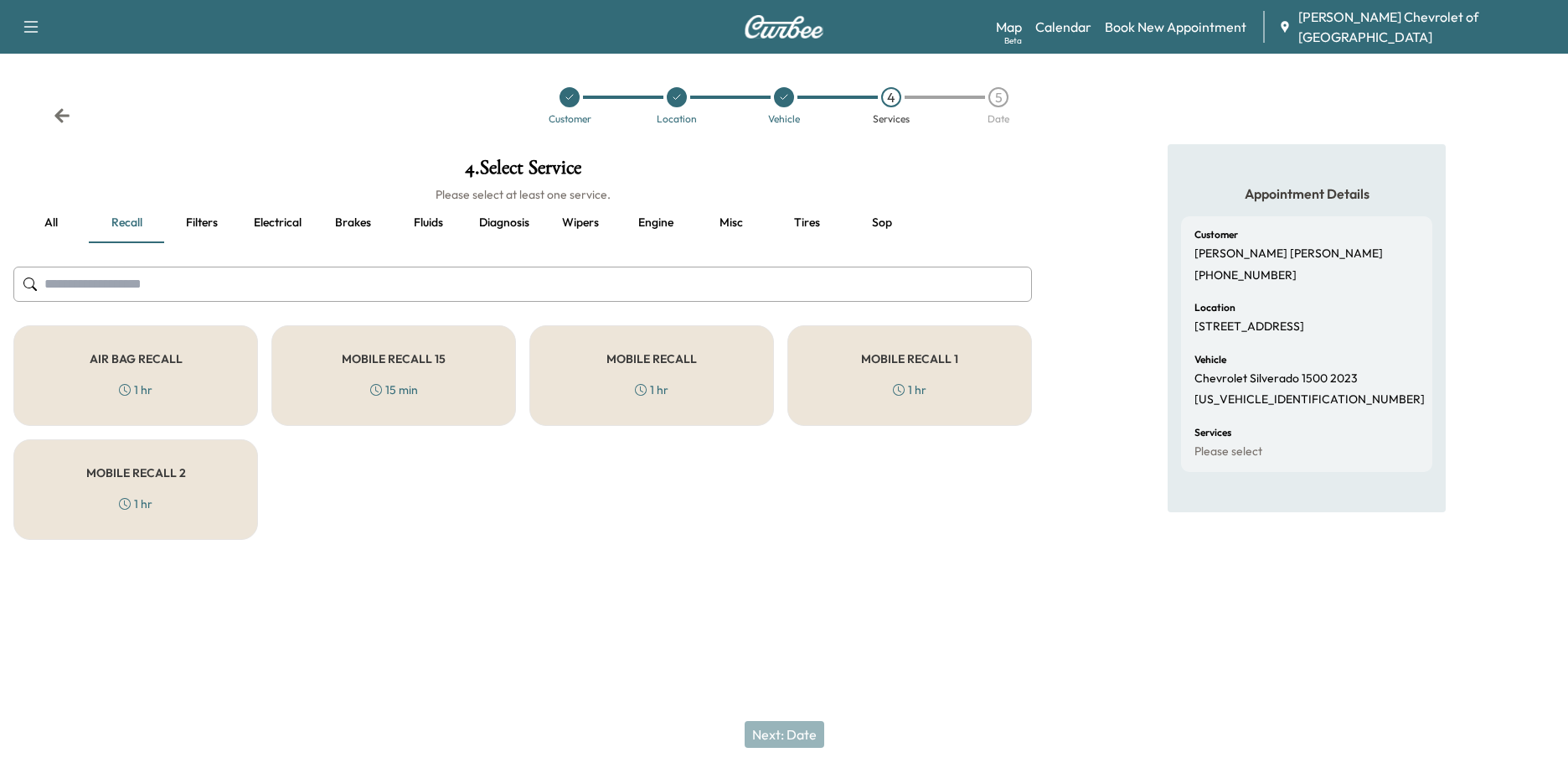
click at [440, 220] on button "Fluids" at bounding box center [427, 223] width 75 height 40
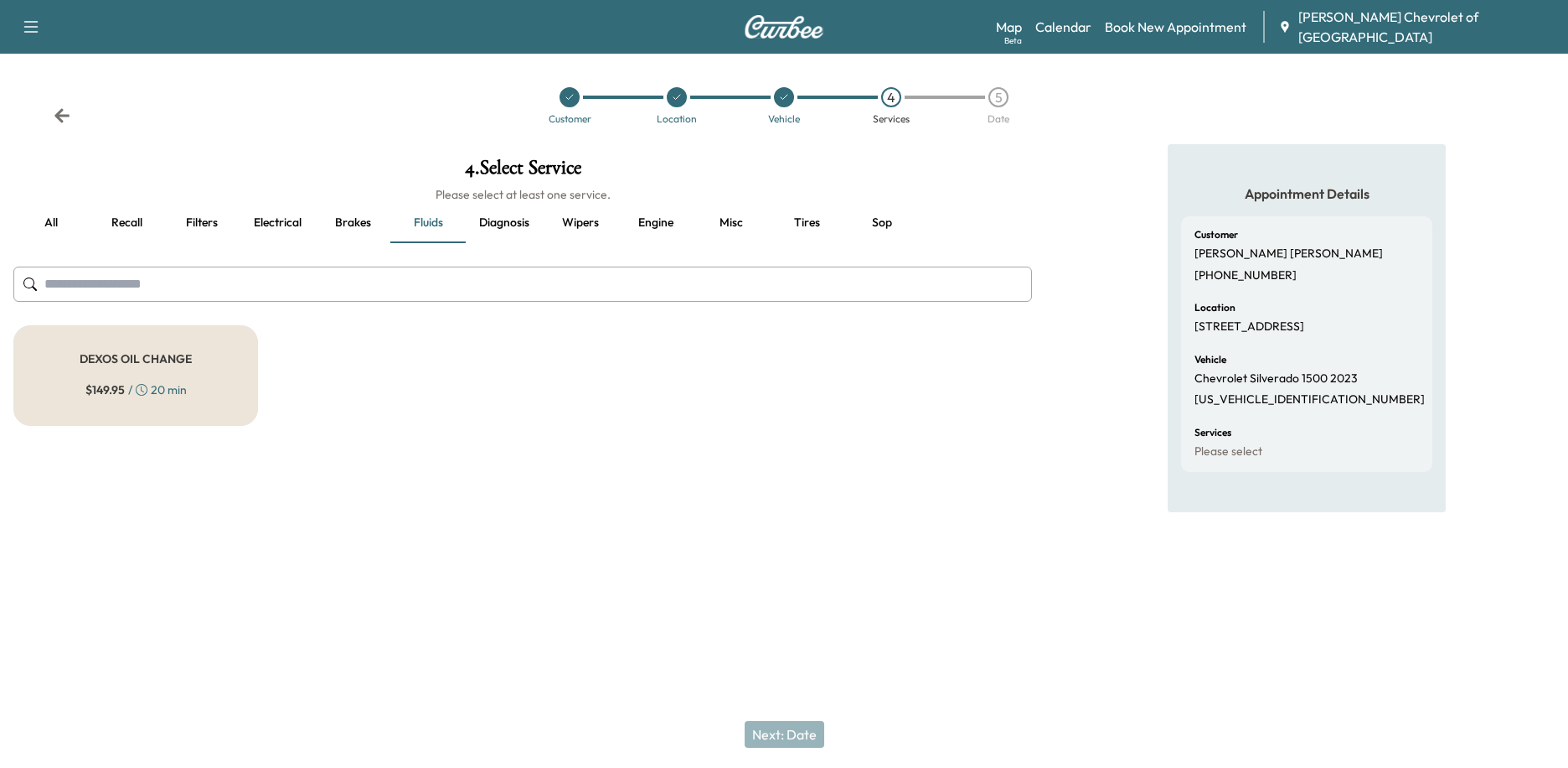
click at [152, 376] on div "DEXOS OIL CHANGE $ 149.95 / 20 min" at bounding box center [136, 375] width 245 height 101
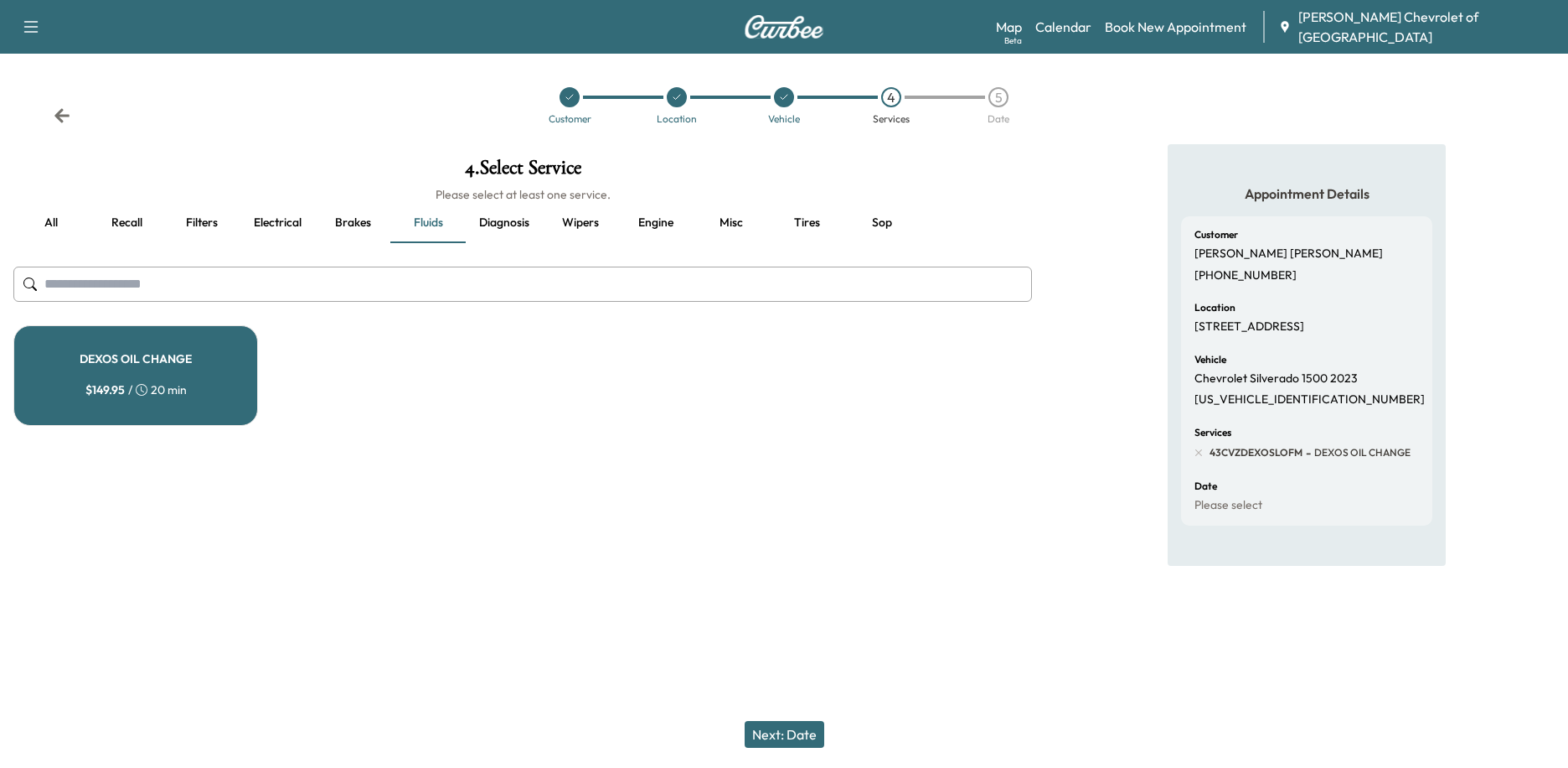
click at [791, 738] on button "Next: Date" at bounding box center [785, 734] width 80 height 27
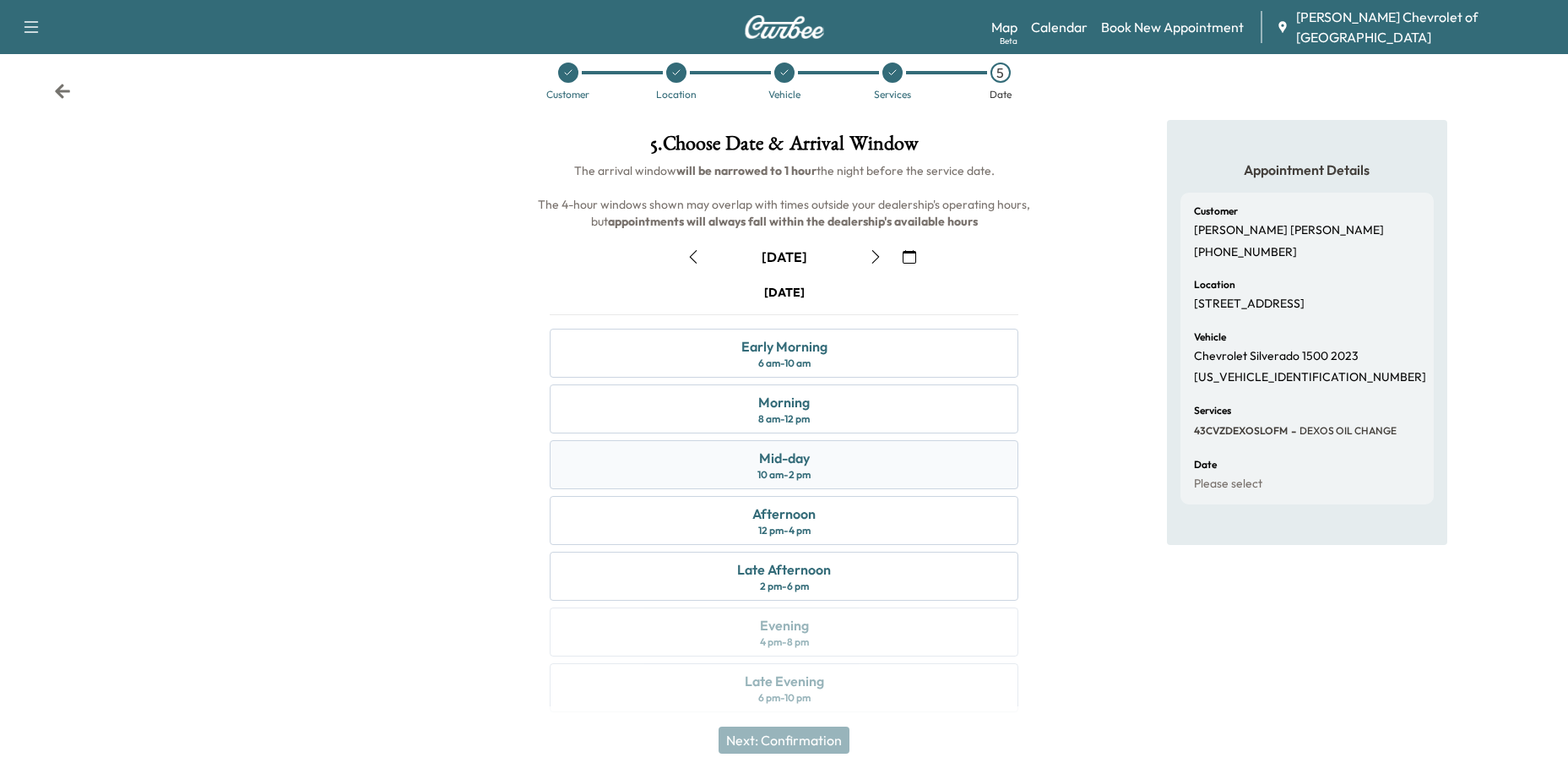
scroll to position [38, 0]
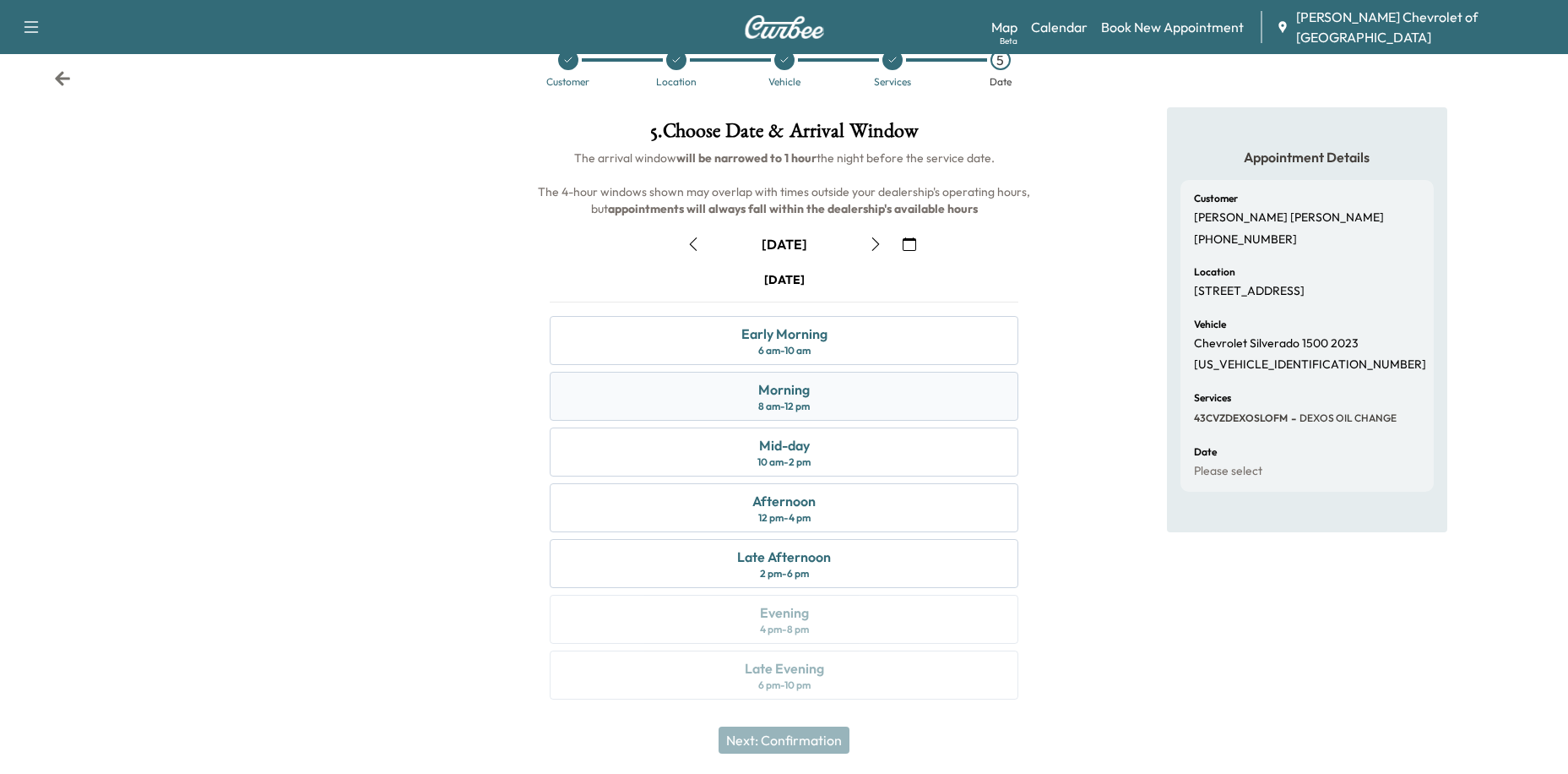
click at [834, 391] on div "Morning 8 am - 12 pm" at bounding box center [784, 395] width 469 height 49
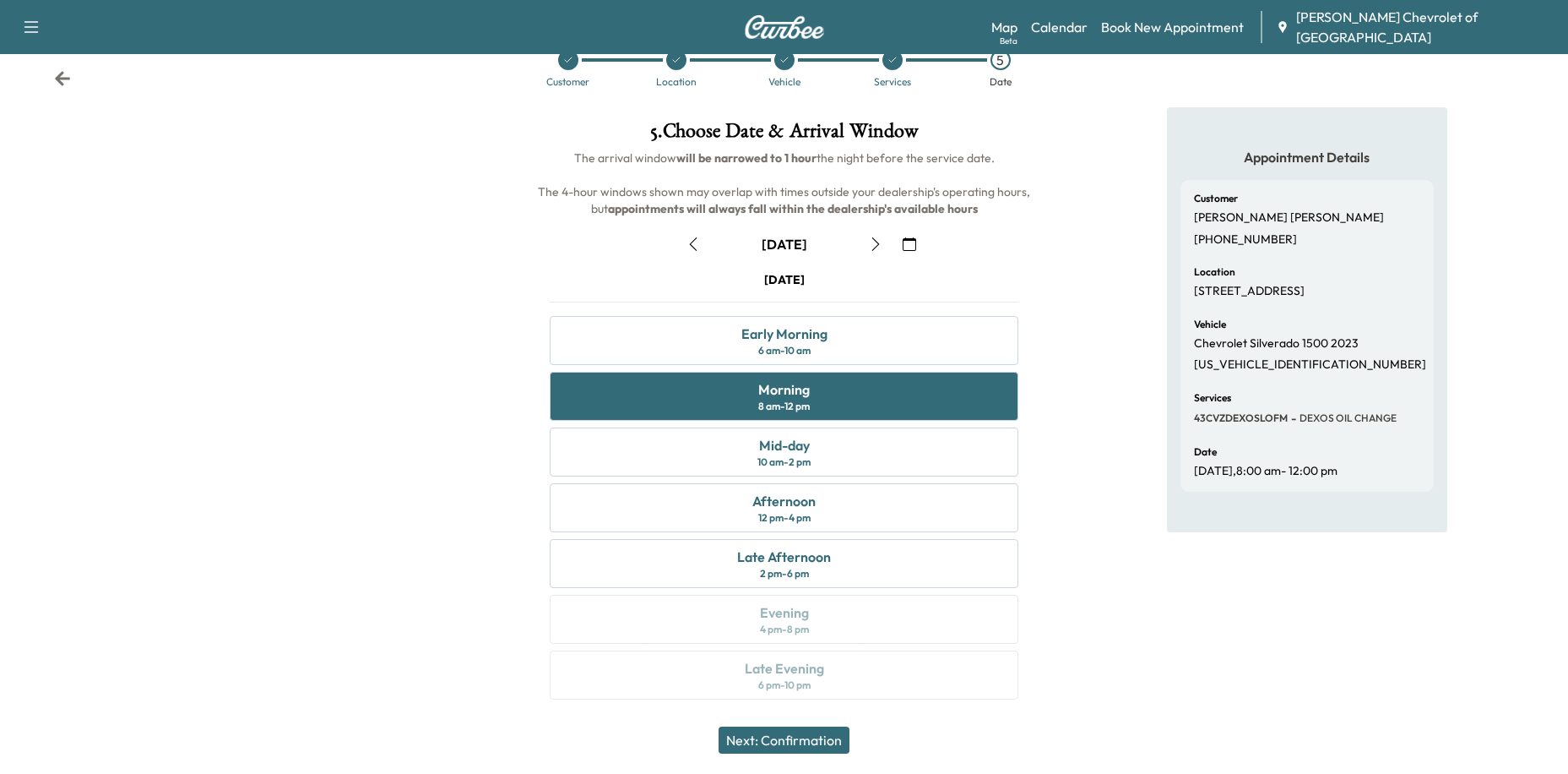
click at [766, 750] on button "Next: Confirmation" at bounding box center [784, 740] width 131 height 27
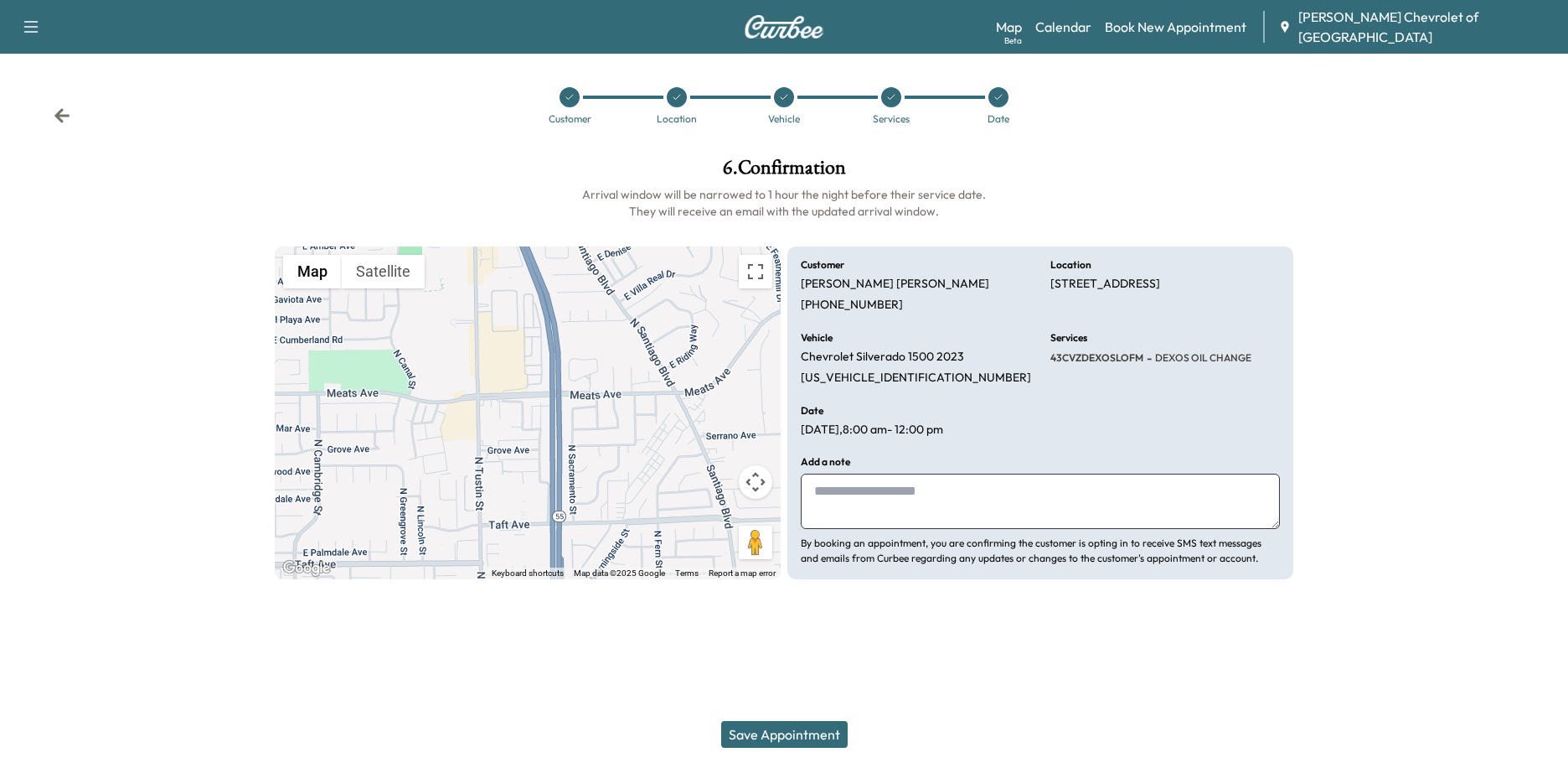
click at [779, 738] on button "Save Appointment" at bounding box center [784, 734] width 126 height 27
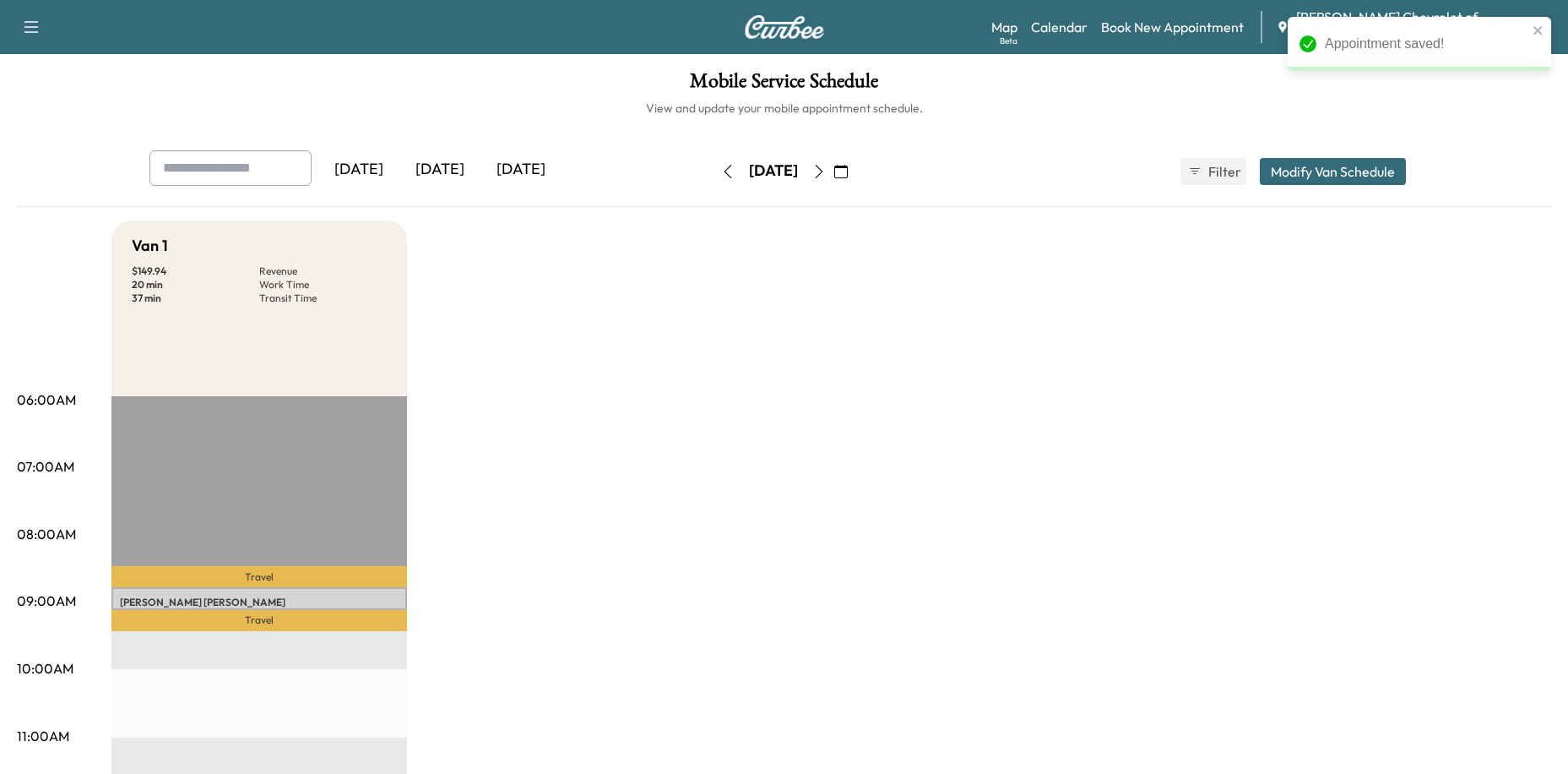
scroll to position [84, 0]
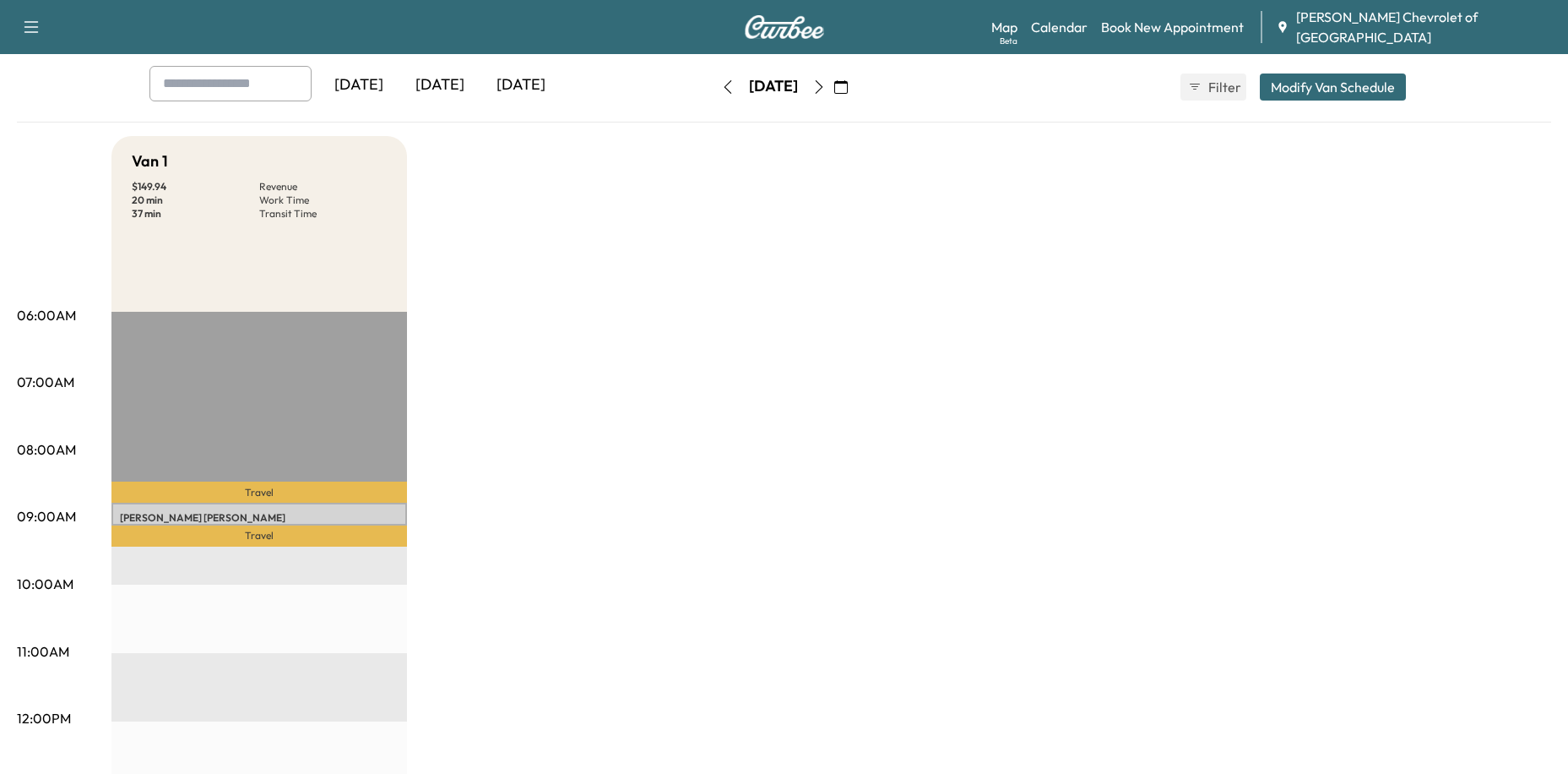
click at [782, 277] on div "Van 1 $ 149.94 Revenue 20 min Work Time 37 min Transit Time Travel Jenny Hernan…" at bounding box center [831, 769] width 1440 height 1267
click at [702, 429] on div "Van 1 $ 149.94 Revenue 20 min Work Time 37 min Transit Time Travel Jenny Hernan…" at bounding box center [831, 769] width 1440 height 1267
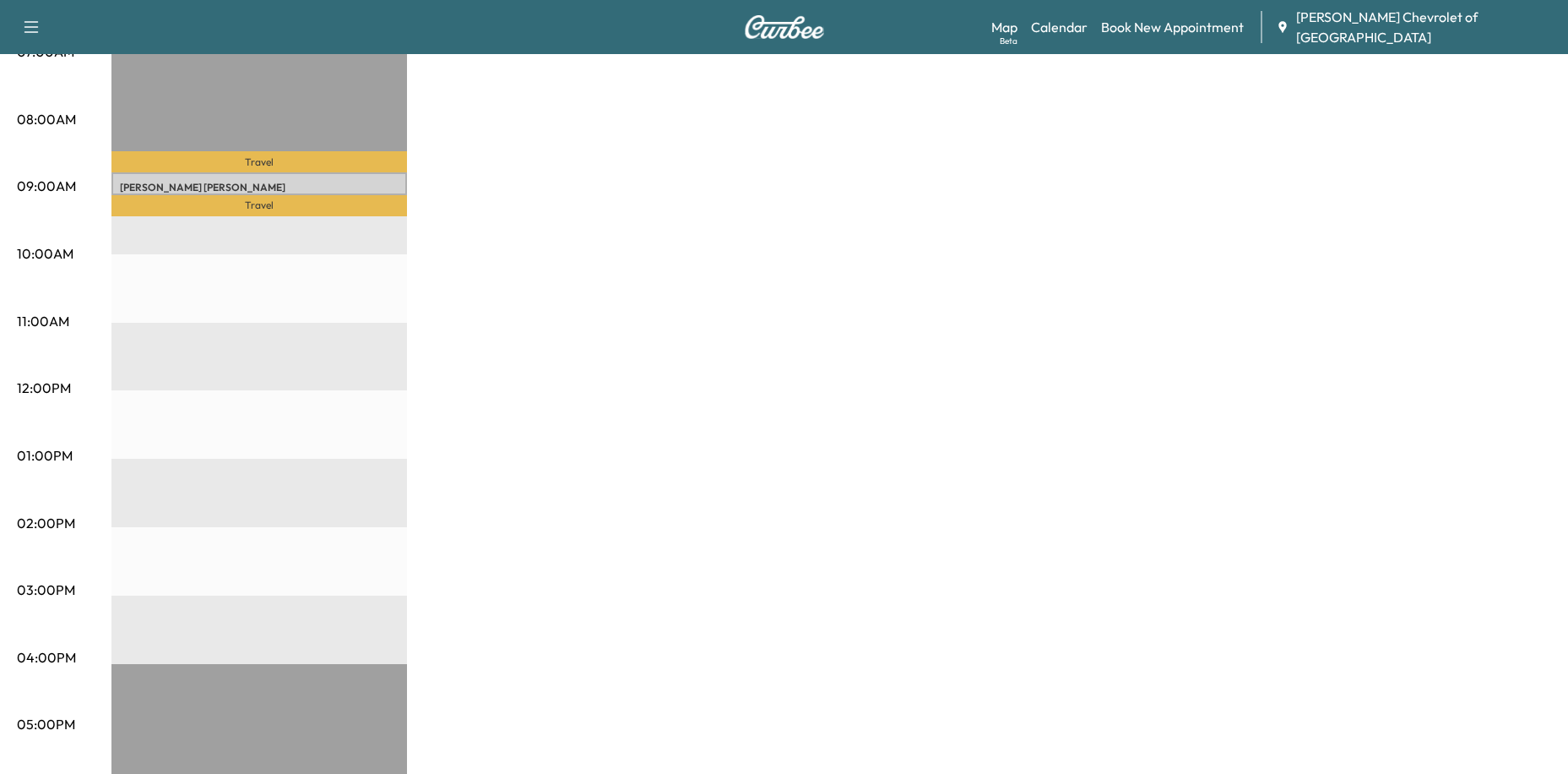
scroll to position [338, 0]
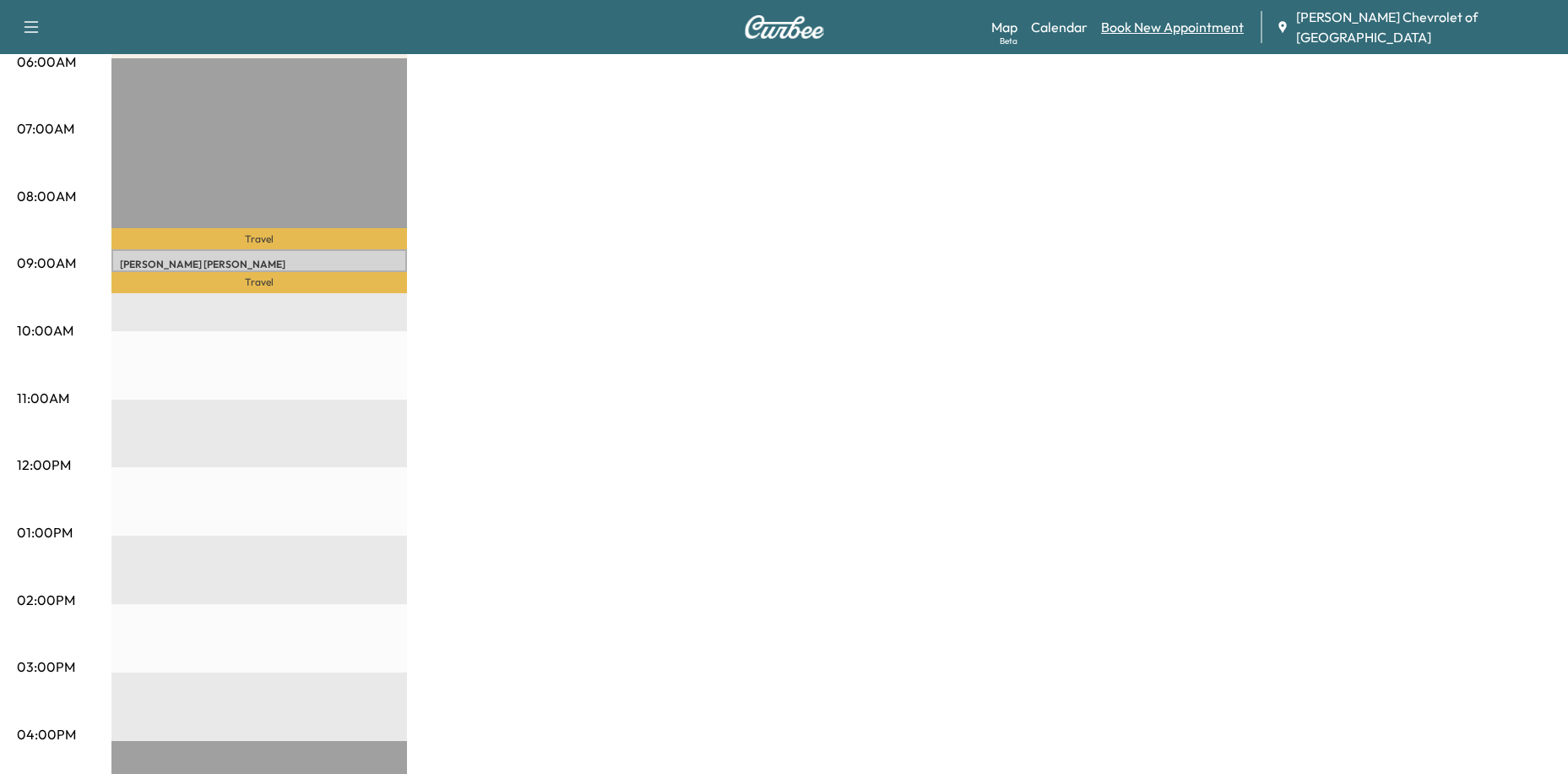
click at [1174, 24] on link "Book New Appointment" at bounding box center [1172, 27] width 143 height 20
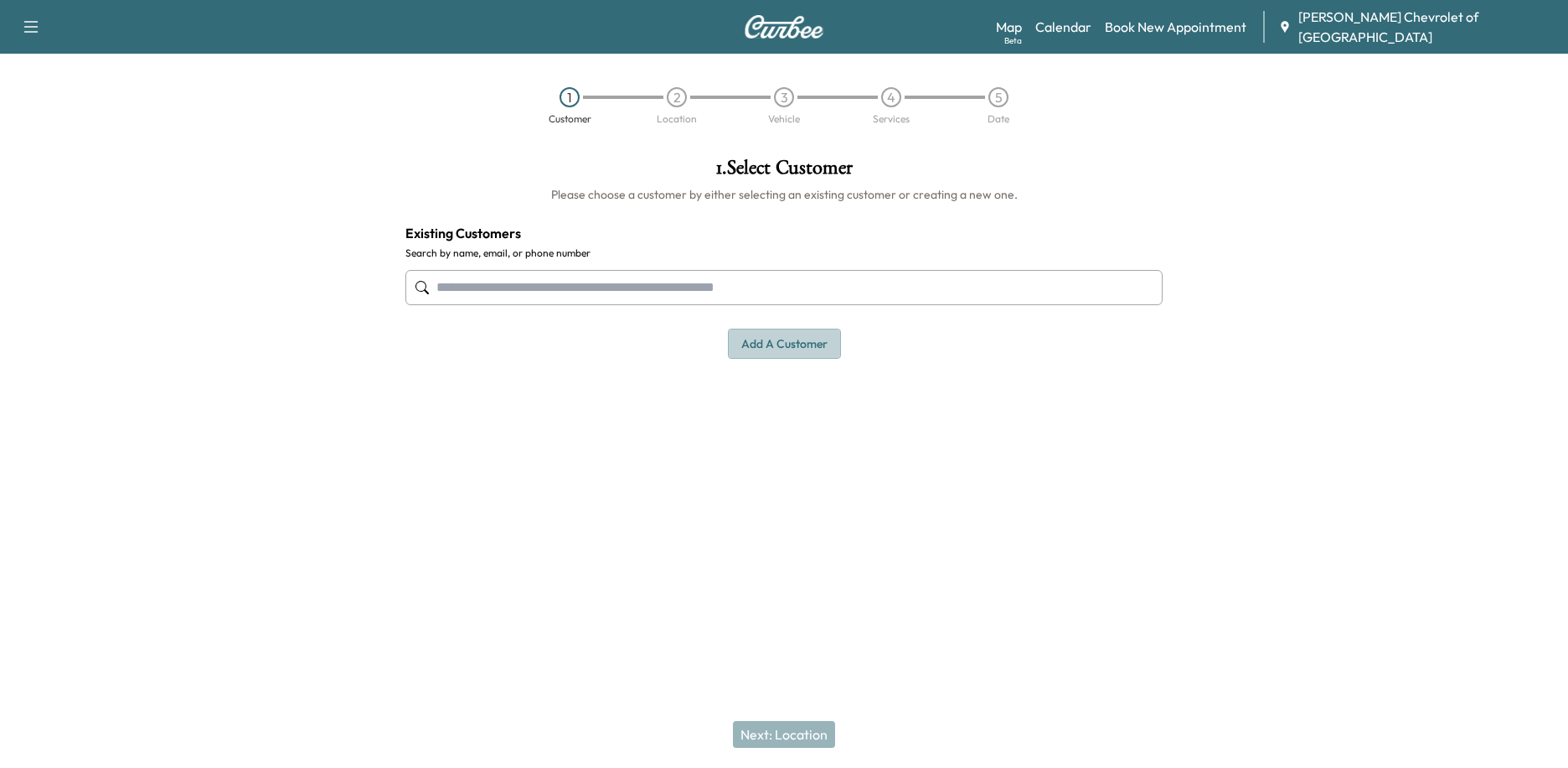
click at [801, 347] on button "Add a customer" at bounding box center [784, 344] width 113 height 31
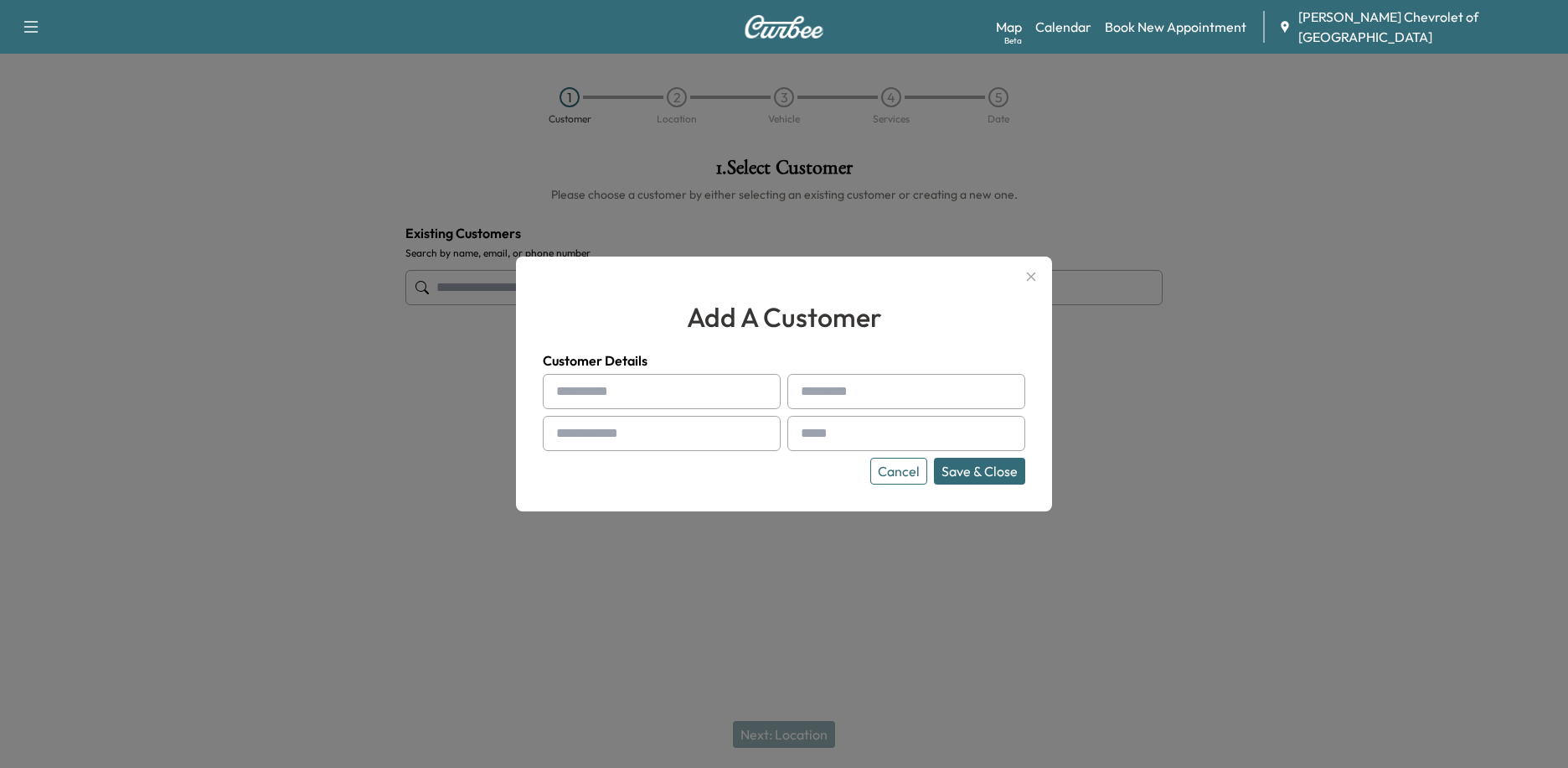
click at [625, 396] on input "text" at bounding box center [662, 391] width 238 height 35
click at [896, 471] on button "Cancel" at bounding box center [899, 471] width 57 height 27
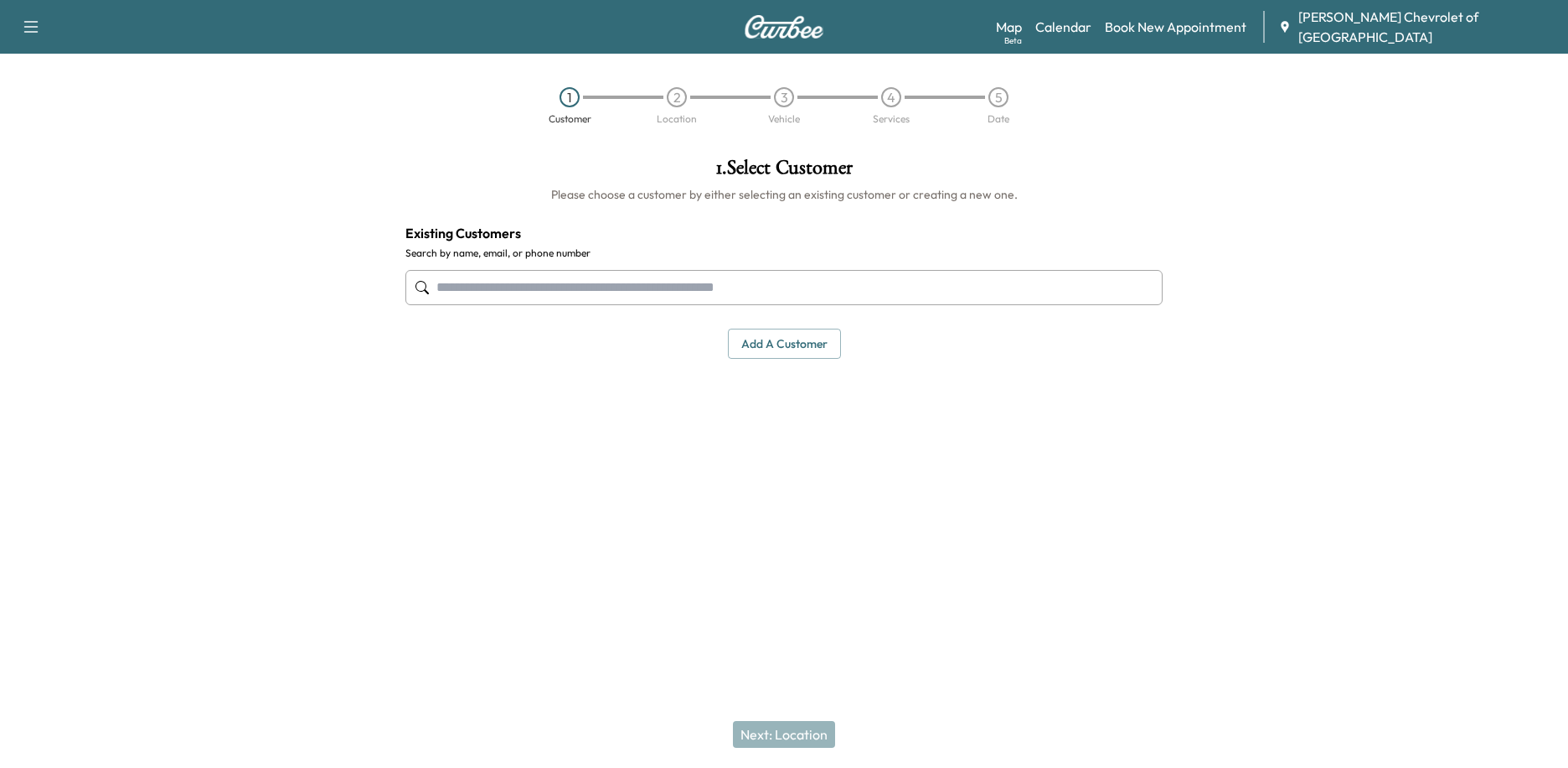
click at [706, 290] on input "text" at bounding box center [784, 287] width 757 height 35
click at [762, 349] on button "Add a customer" at bounding box center [784, 344] width 113 height 31
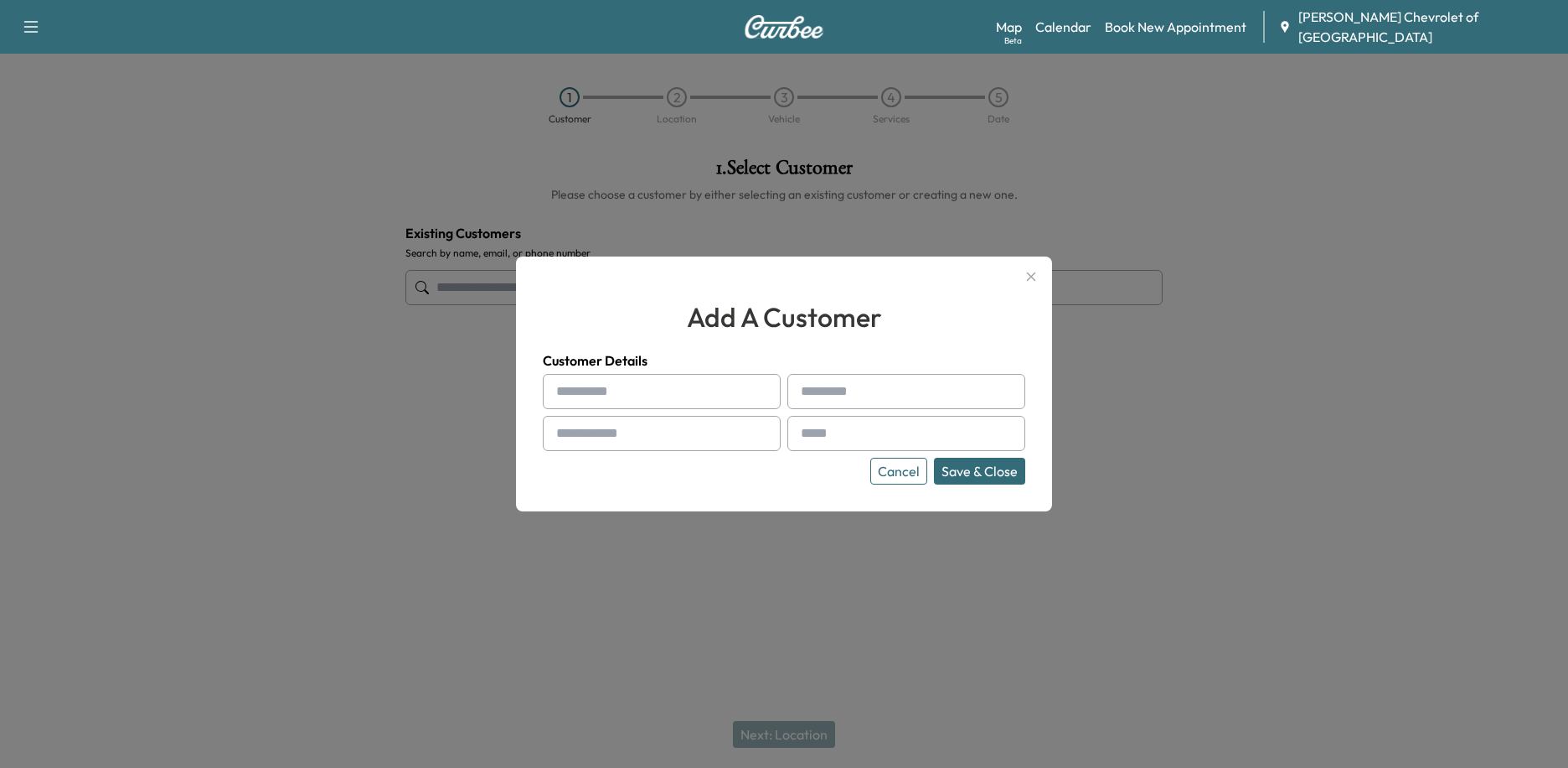
click at [686, 409] on div "Cancel Save & Close" at bounding box center [784, 429] width 482 height 111
click at [689, 379] on input "text" at bounding box center [662, 391] width 238 height 35
type input "*****"
click at [834, 395] on input "text" at bounding box center [906, 391] width 238 height 35
type input "*******"
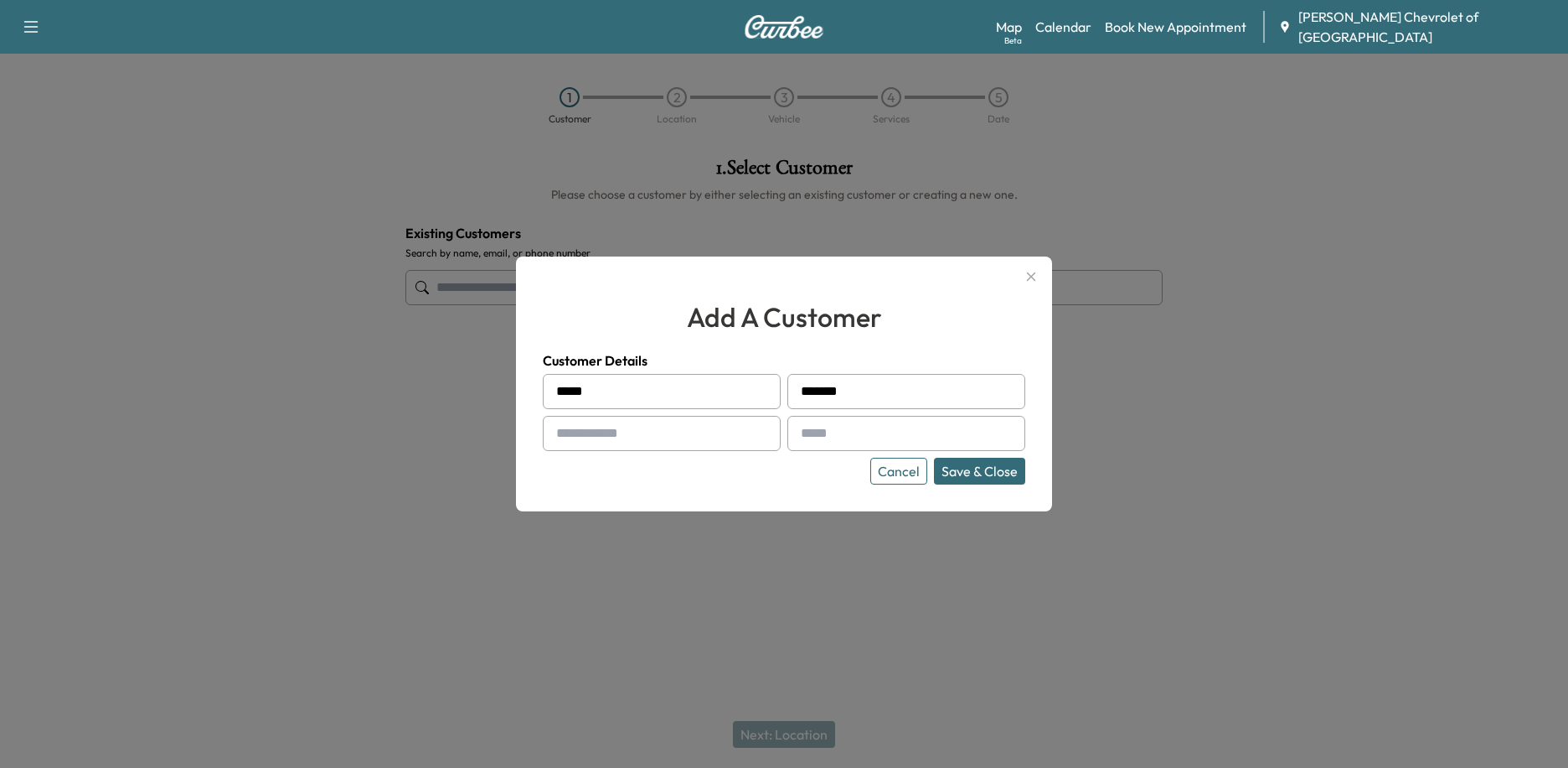
click at [607, 443] on input "text" at bounding box center [662, 433] width 238 height 35
type input "**"
type input "**********"
click at [958, 473] on button "Save & Close" at bounding box center [980, 471] width 91 height 27
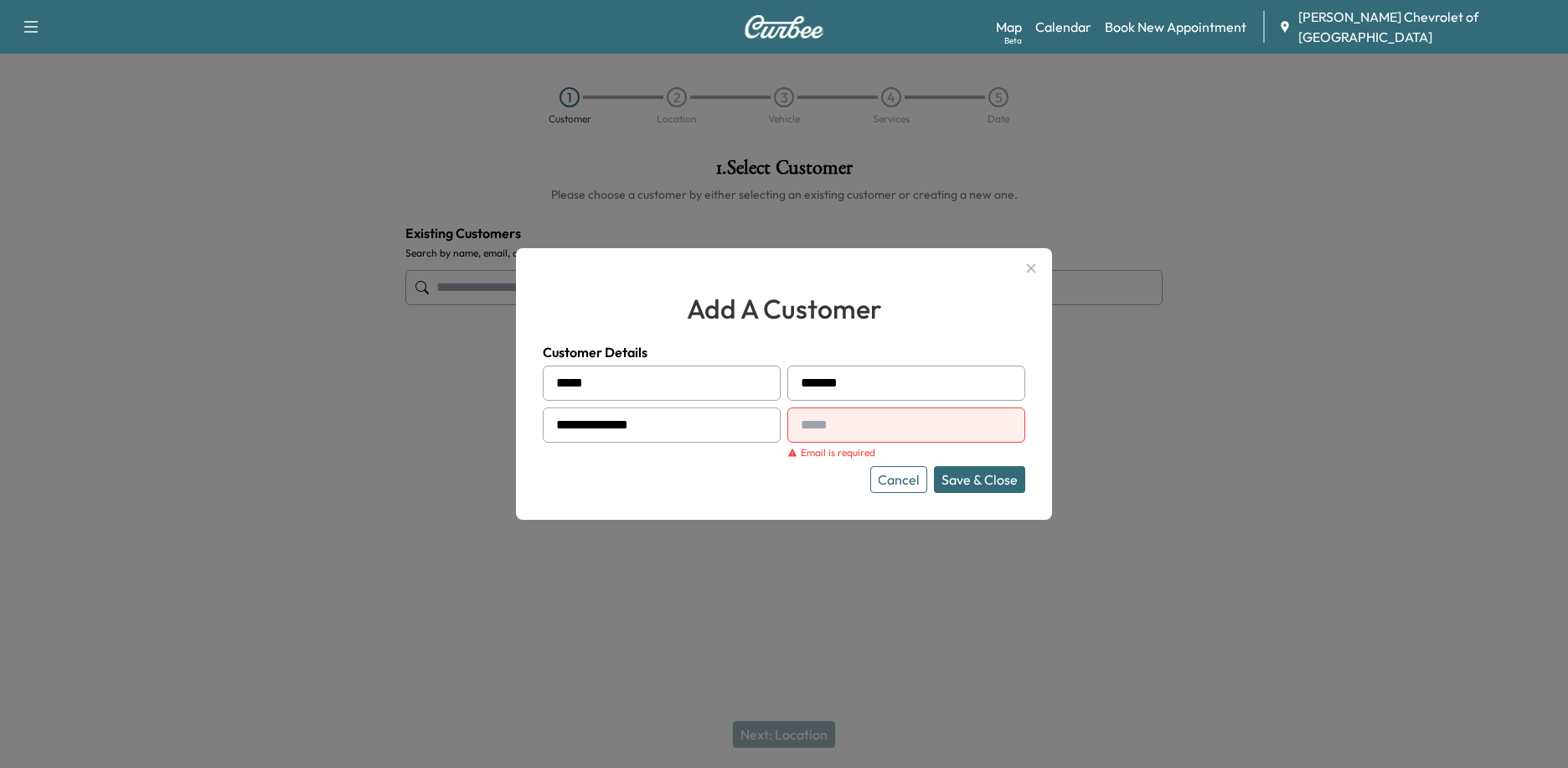
click at [915, 423] on input "text" at bounding box center [906, 424] width 238 height 35
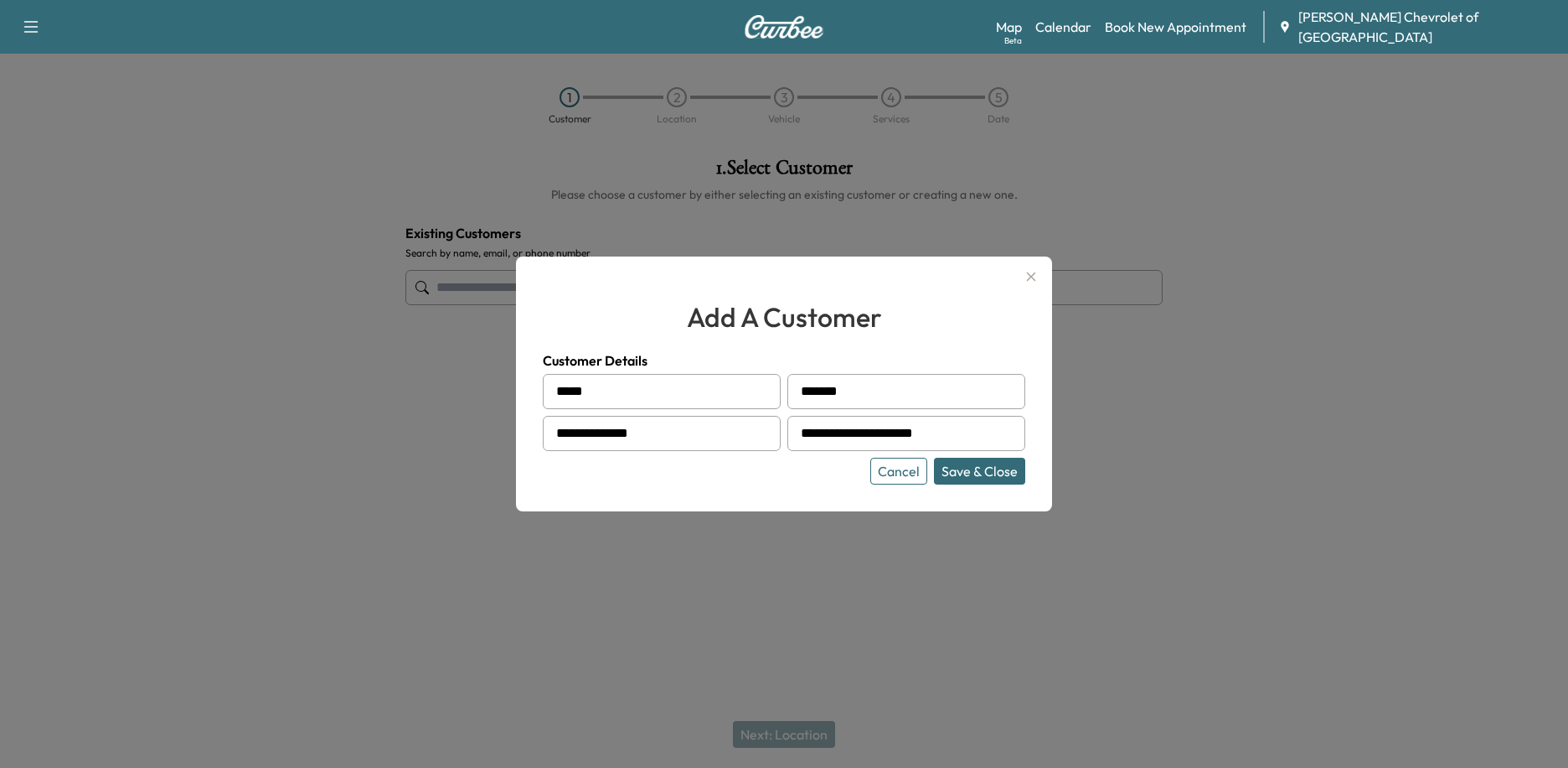
type input "**********"
click at [934, 458] on button "Save & Close" at bounding box center [980, 471] width 91 height 27
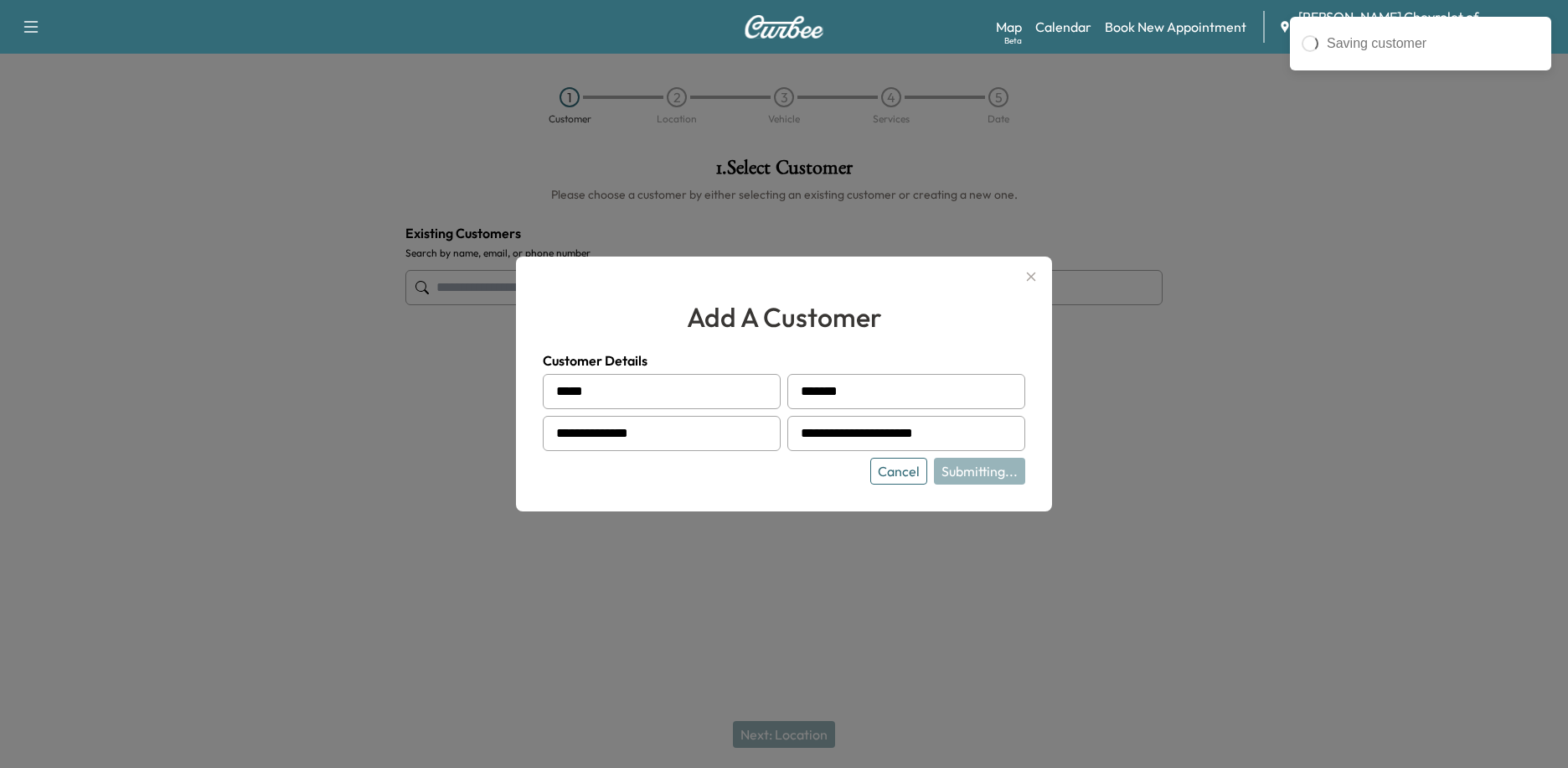
type input "**********"
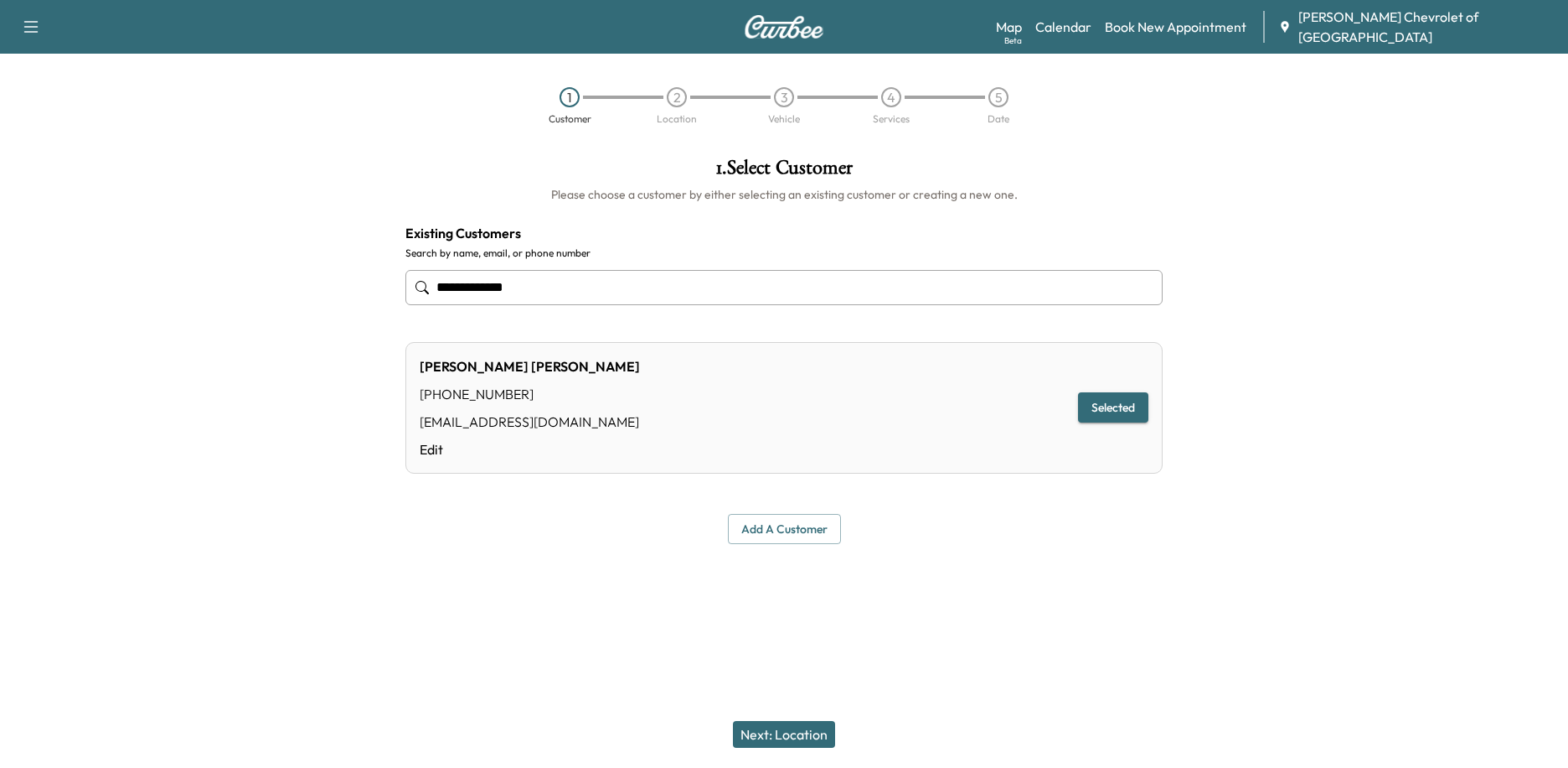
click at [804, 736] on button "Next: Location" at bounding box center [784, 734] width 103 height 27
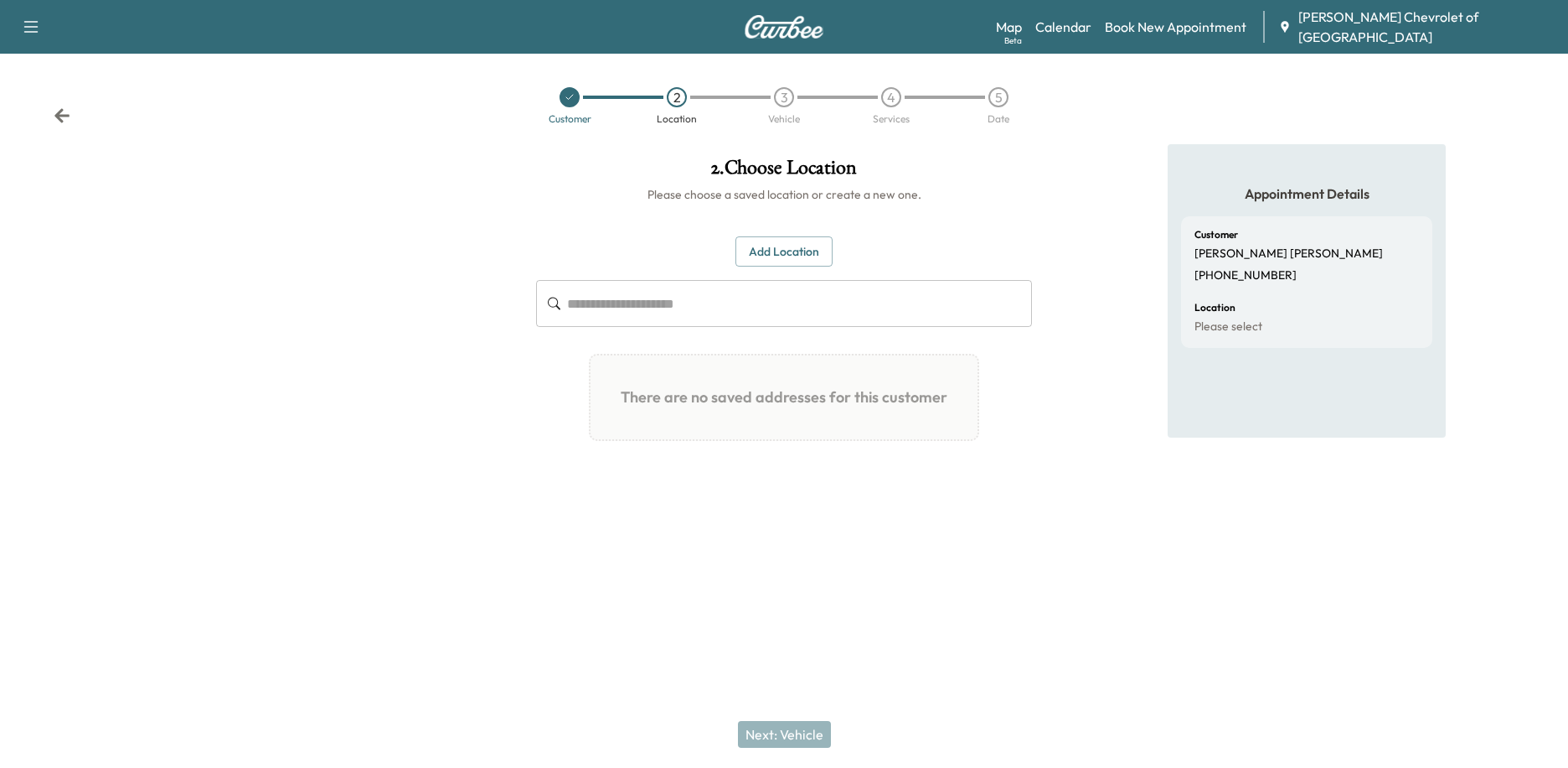
click at [781, 251] on button "Add Location" at bounding box center [784, 252] width 97 height 31
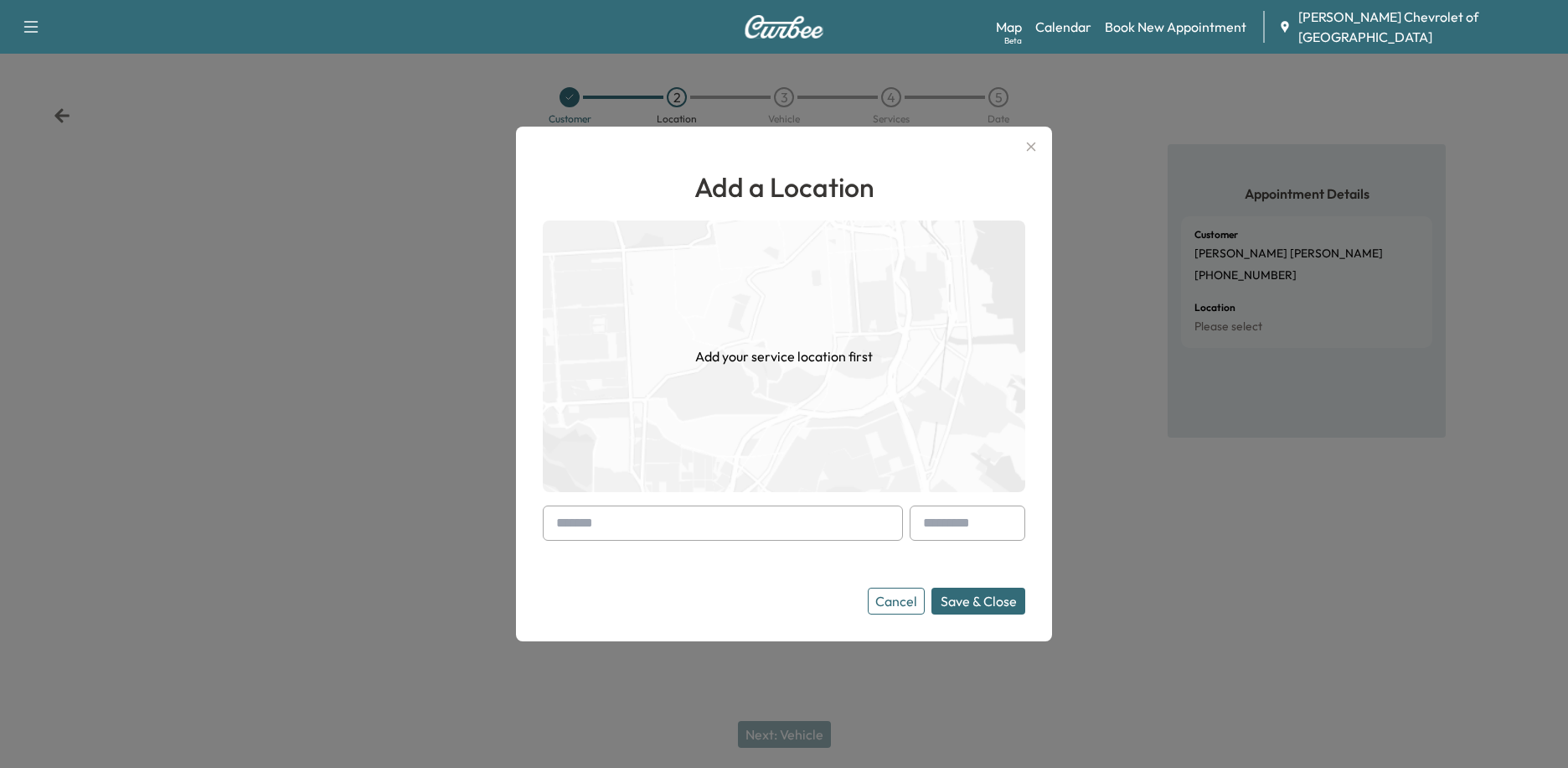
click at [633, 517] on input "text" at bounding box center [723, 522] width 361 height 35
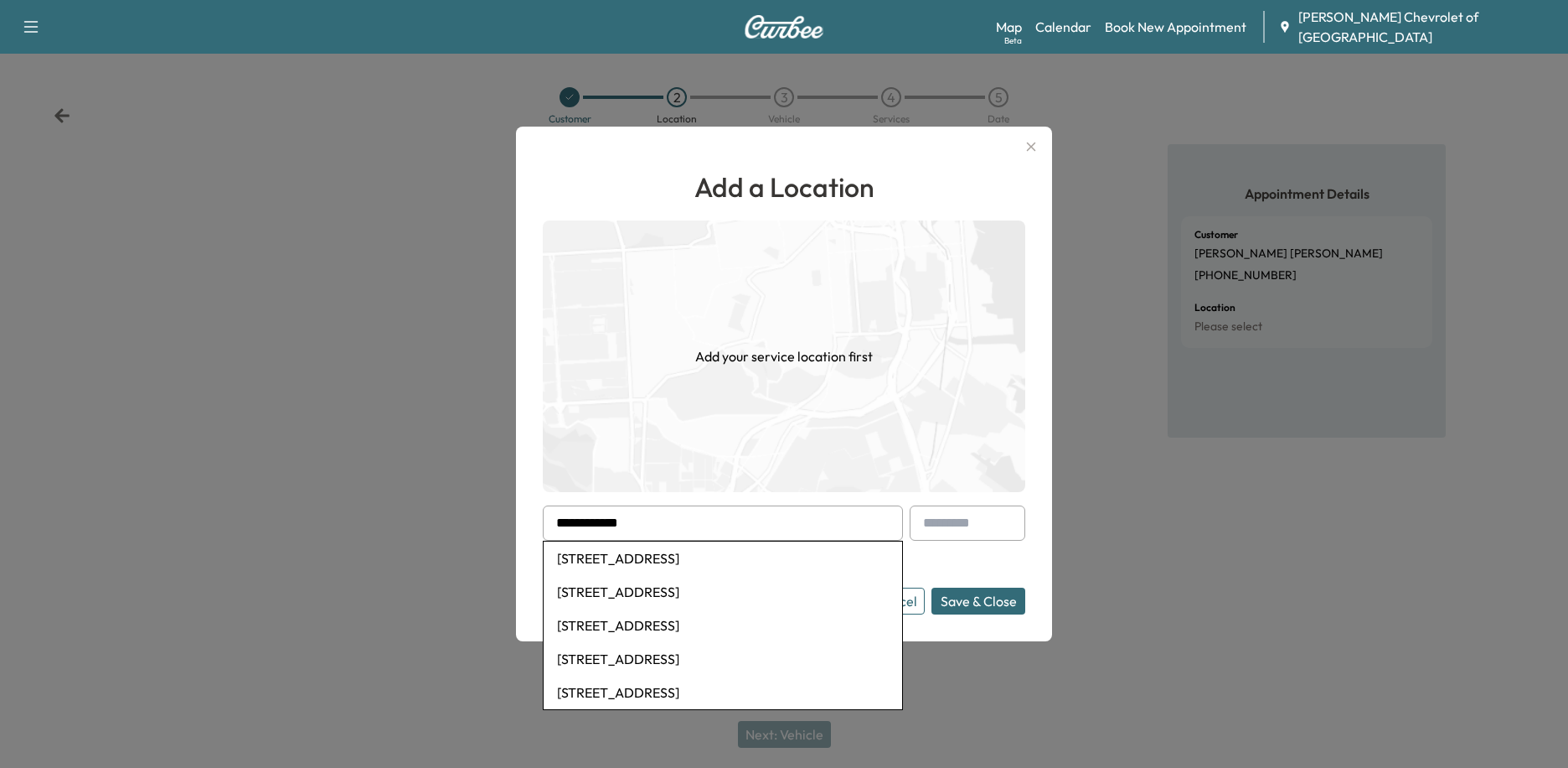
click at [659, 553] on li "21 Auto Center Drive, Irvine, CA, USA" at bounding box center [723, 557] width 359 height 33
type input "**********"
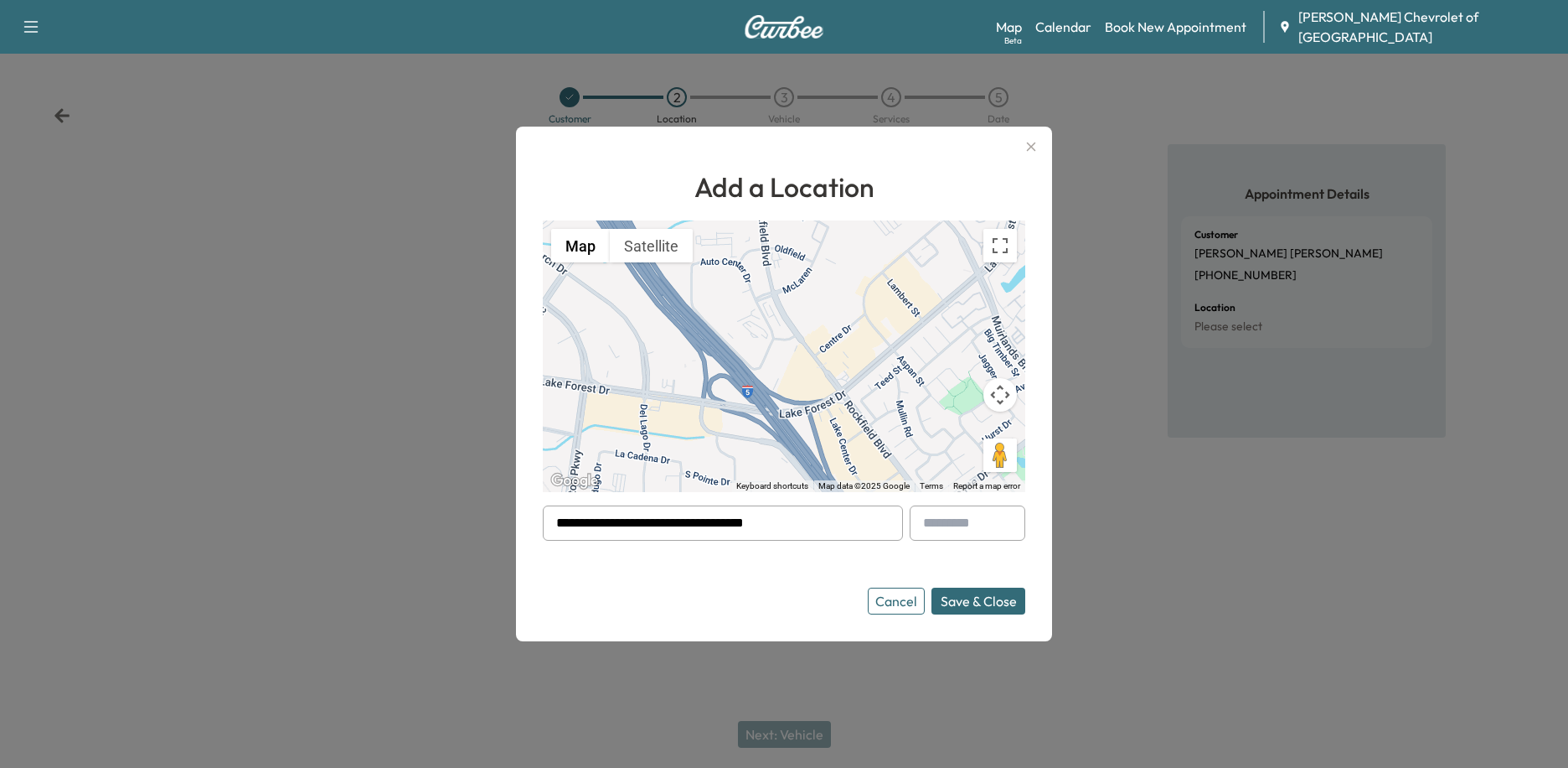
click at [977, 606] on button "Save & Close" at bounding box center [979, 601] width 94 height 27
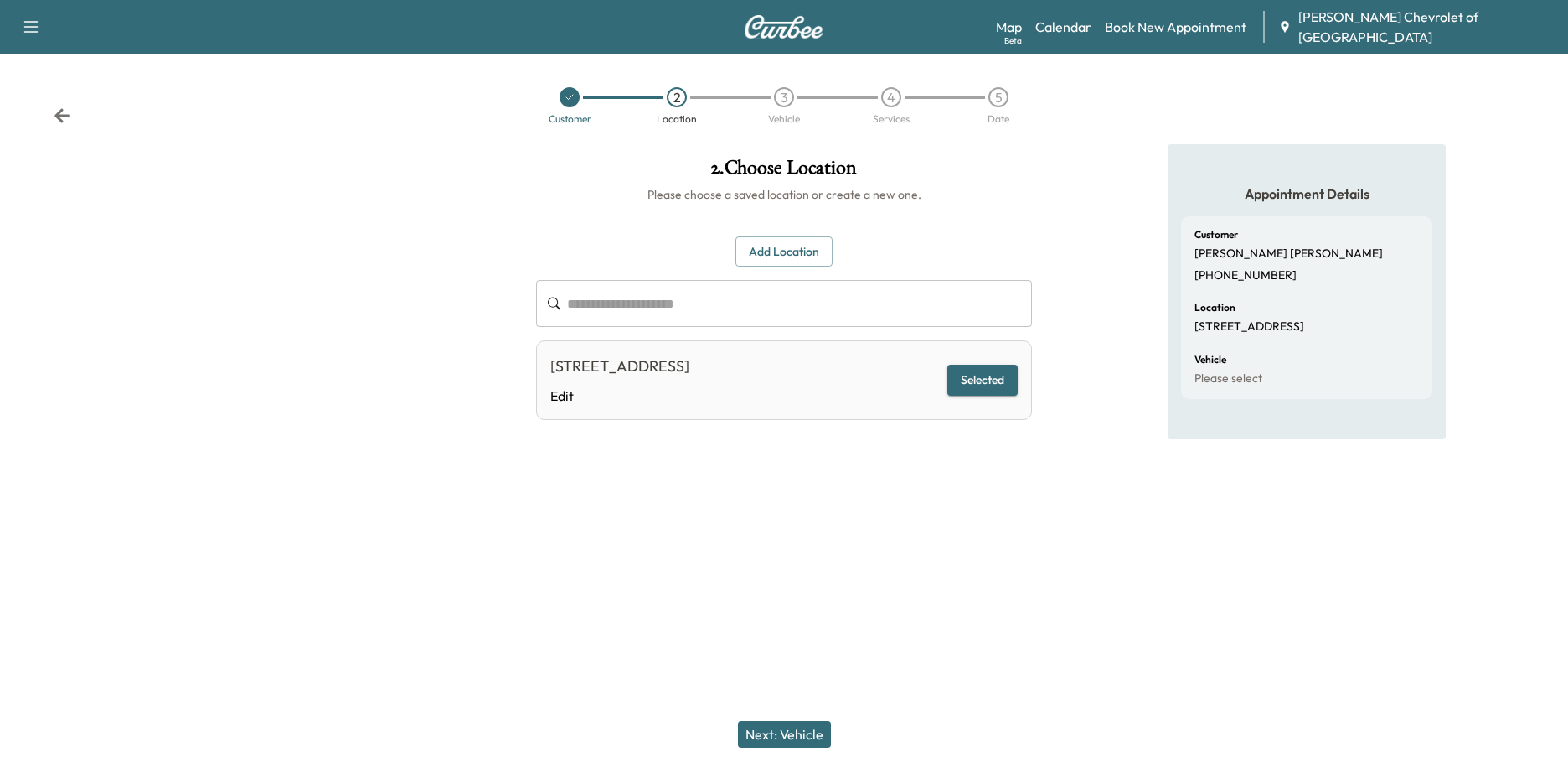
click at [793, 734] on button "Next: Vehicle" at bounding box center [785, 734] width 93 height 27
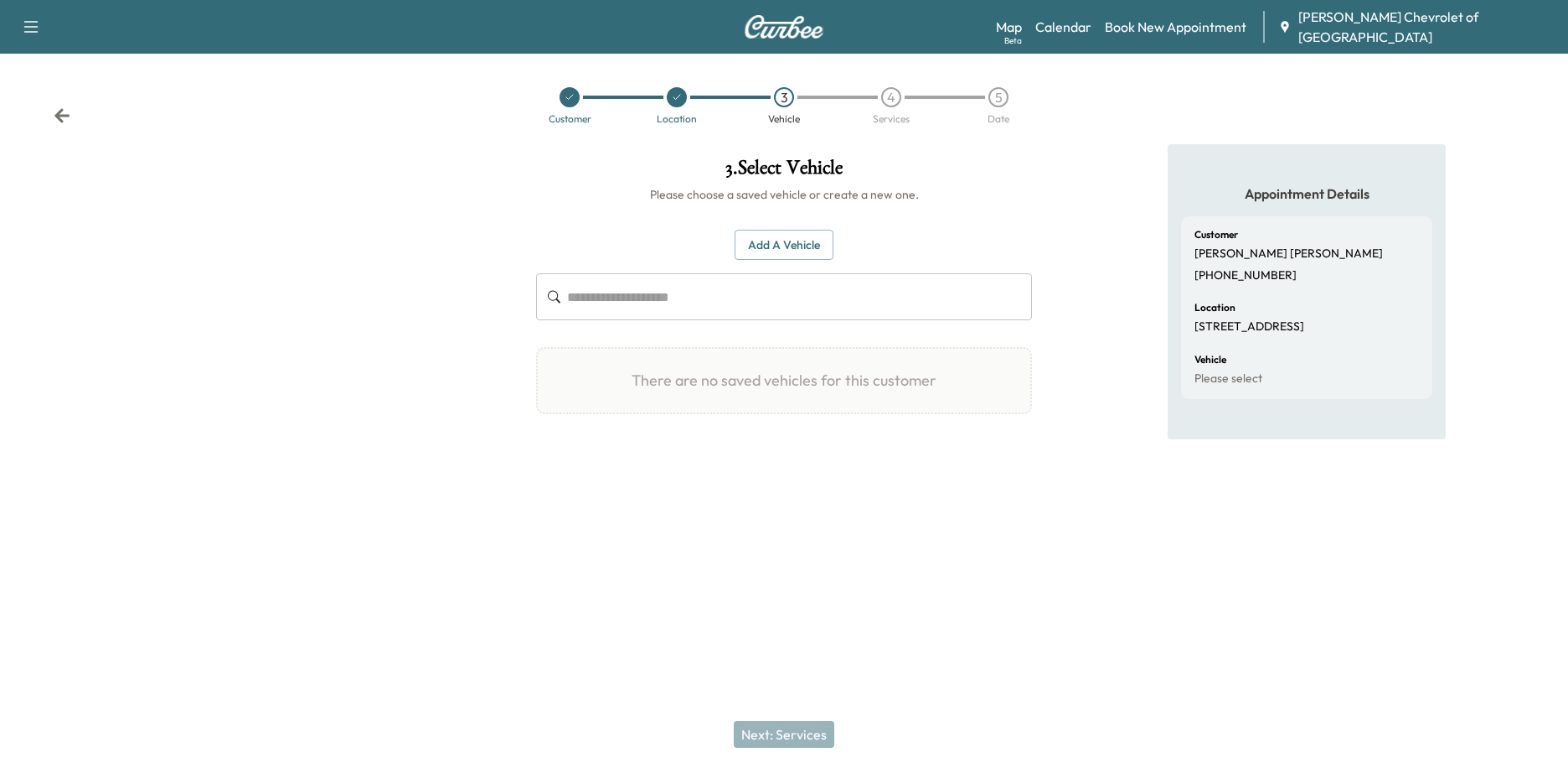
click at [588, 298] on input "text" at bounding box center [800, 296] width 465 height 47
click at [799, 396] on div "There are no saved vehicles for this customer" at bounding box center [784, 380] width 496 height 67
click at [775, 255] on button "Add a Vehicle" at bounding box center [784, 245] width 99 height 31
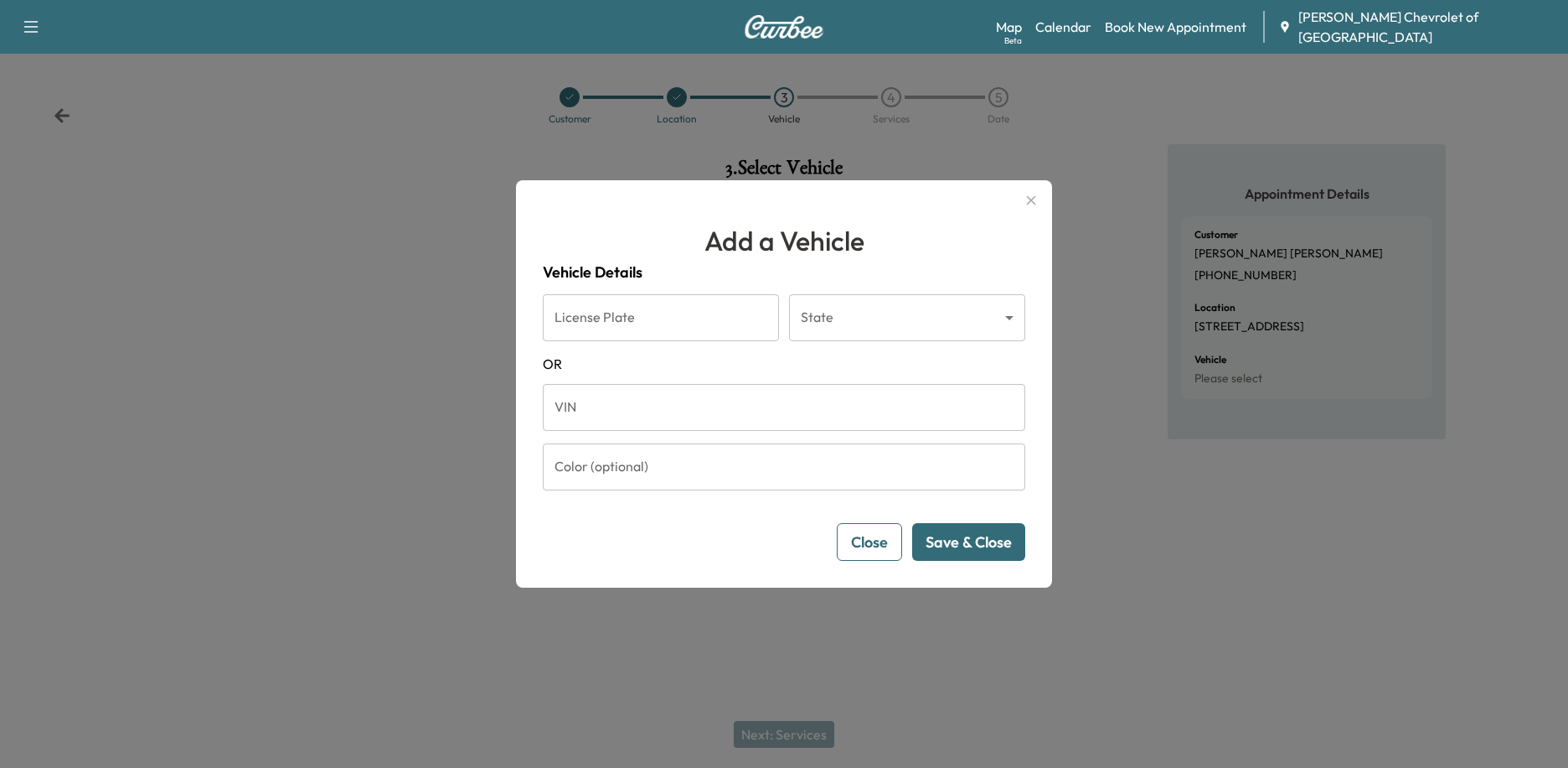
click at [860, 547] on button "Close" at bounding box center [869, 542] width 65 height 38
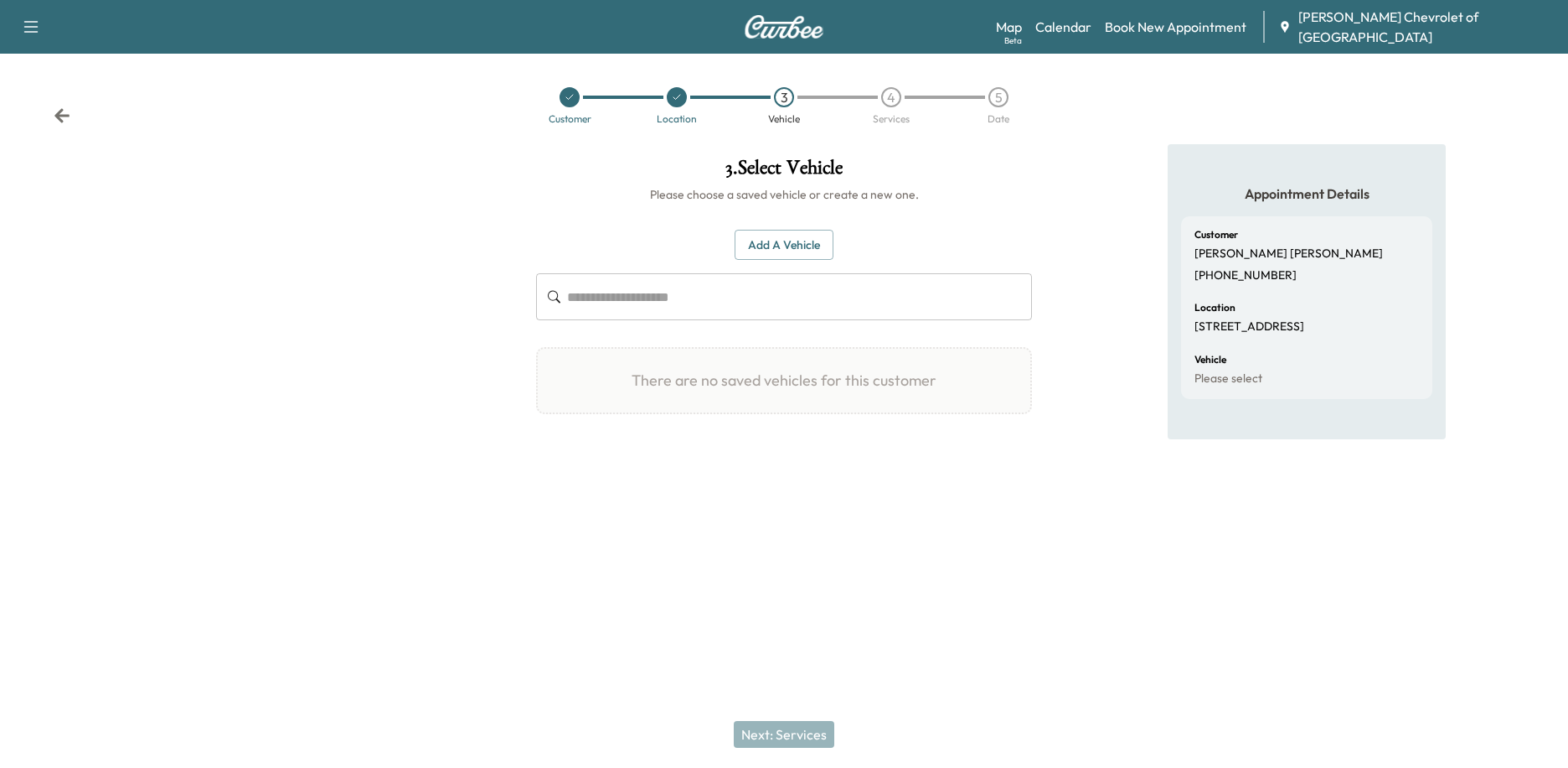
click at [296, 260] on div at bounding box center [261, 336] width 523 height 384
click at [208, 332] on div at bounding box center [261, 336] width 523 height 384
